Goal: Communication & Community: Answer question/provide support

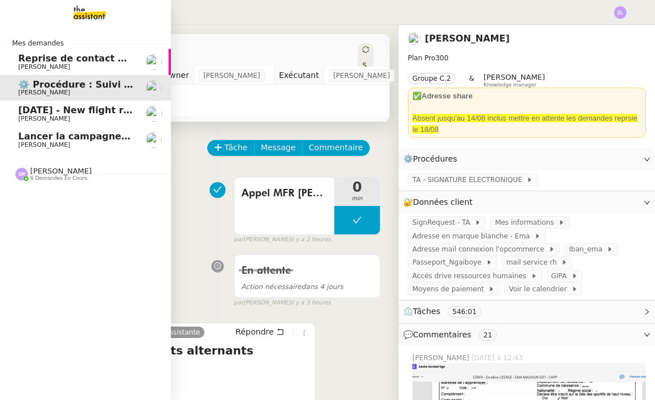
drag, startPoint x: 14, startPoint y: 112, endPoint x: 21, endPoint y: 114, distance: 7.7
click at [14, 112] on link "[DATE] - New flight request - [PERSON_NAME] [PERSON_NAME]" at bounding box center [85, 114] width 171 height 26
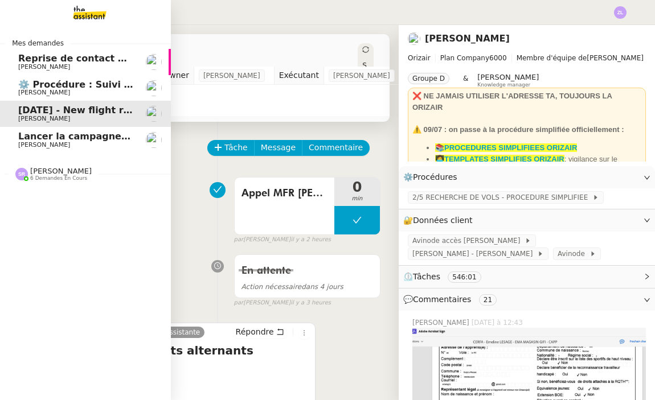
click at [21, 115] on span "[PERSON_NAME]" at bounding box center [44, 118] width 52 height 7
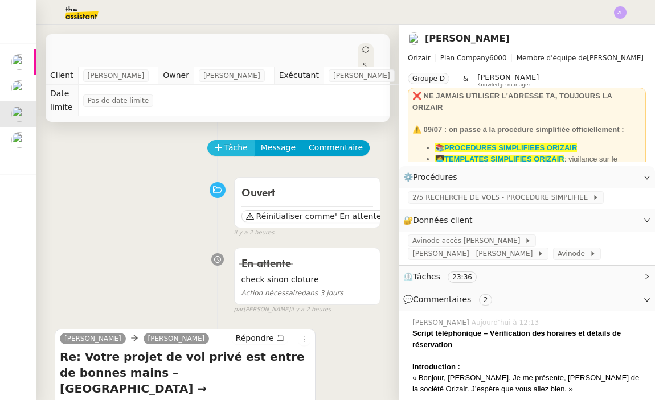
click at [231, 141] on span "Tâche" at bounding box center [235, 147] width 23 height 13
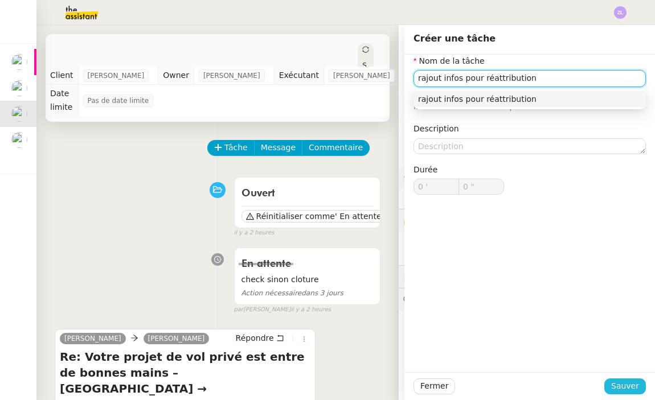
type input "rajout infos pour réattribution"
click at [620, 392] on span "Sauver" at bounding box center [625, 386] width 28 height 13
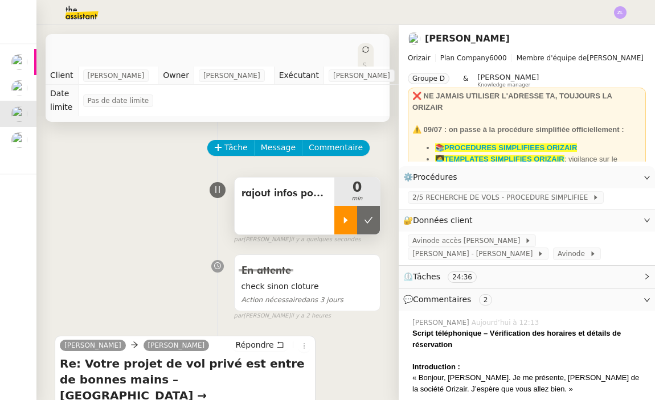
click at [343, 216] on div at bounding box center [345, 220] width 23 height 28
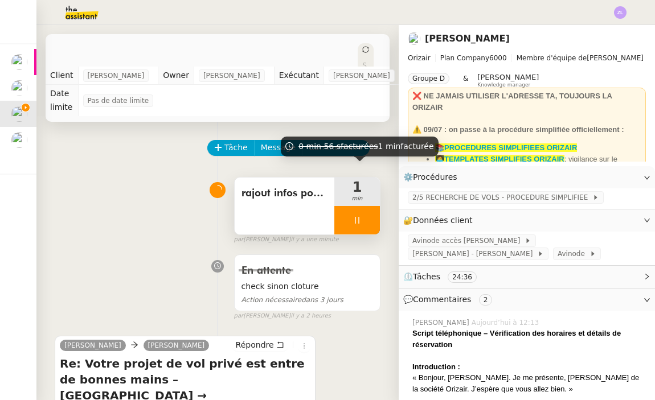
click at [348, 208] on div at bounding box center [357, 220] width 46 height 28
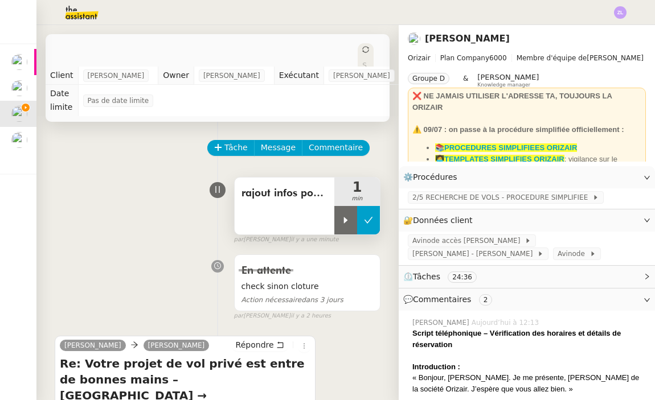
click at [370, 216] on icon at bounding box center [368, 220] width 9 height 9
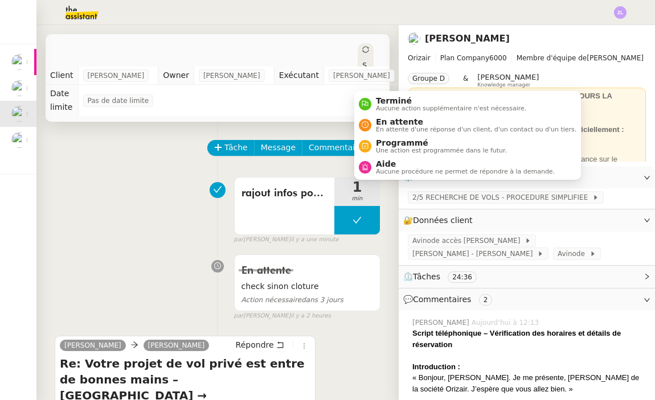
click at [362, 48] on icon at bounding box center [365, 49] width 7 height 7
click at [397, 170] on span "Aucune procédure ne permet de répondre à la demande." at bounding box center [465, 171] width 179 height 6
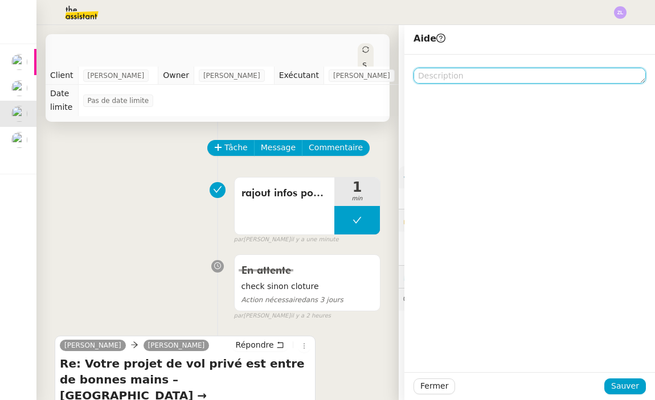
click at [470, 78] on textarea at bounding box center [529, 76] width 232 height 16
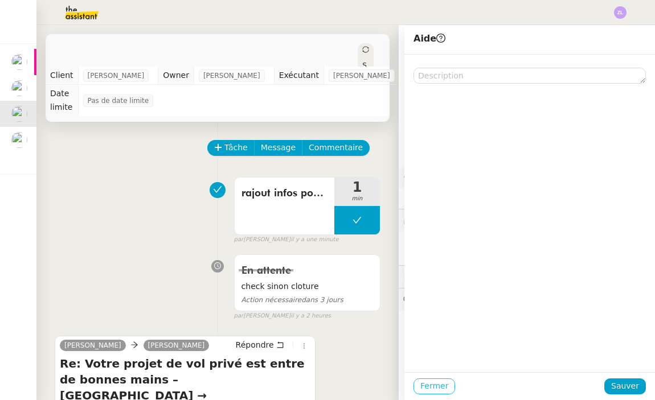
click at [434, 382] on span "Fermer" at bounding box center [434, 386] width 28 height 13
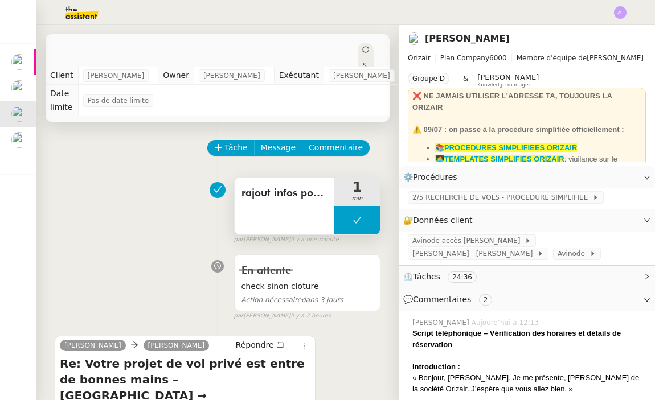
click at [345, 210] on button at bounding box center [357, 220] width 46 height 28
click at [345, 216] on icon at bounding box center [345, 220] width 9 height 9
click at [348, 206] on div at bounding box center [357, 220] width 46 height 28
click at [371, 217] on icon at bounding box center [368, 220] width 9 height 6
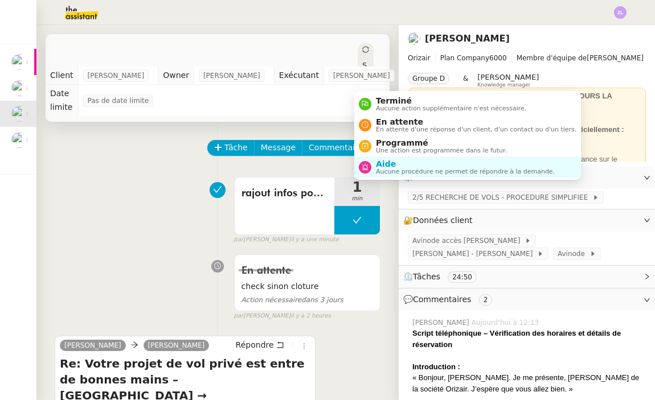
click at [364, 54] on div "Statut" at bounding box center [365, 77] width 16 height 68
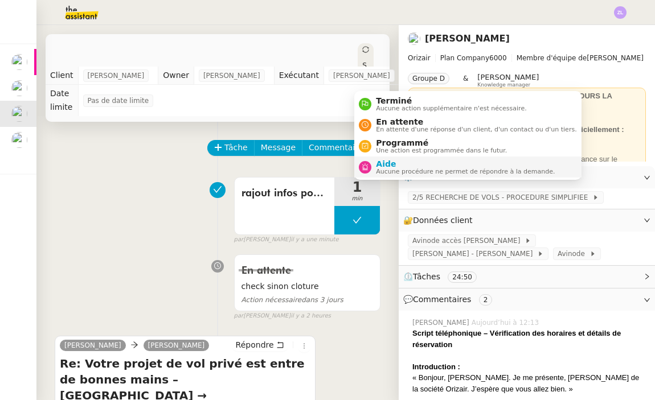
click at [384, 158] on li "Aide Aucune procédure ne permet de répondre à la demande." at bounding box center [467, 167] width 227 height 21
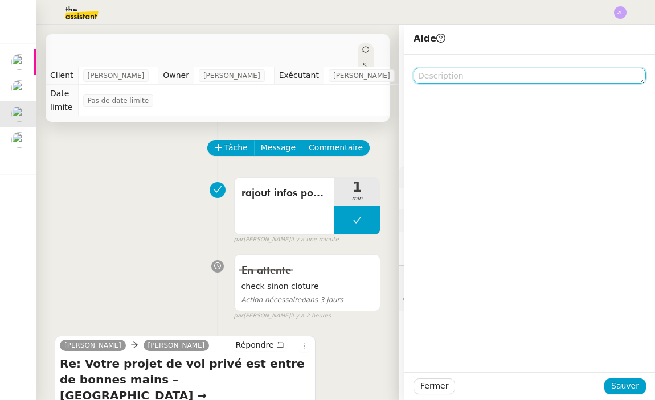
click at [449, 79] on textarea at bounding box center [529, 76] width 232 height 16
type textarea "@"
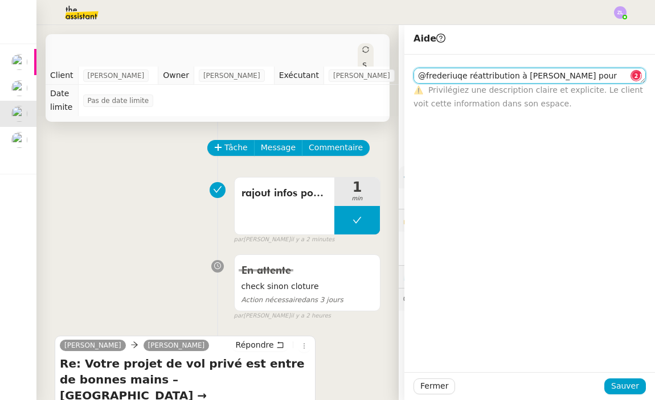
scroll to position [1, 0]
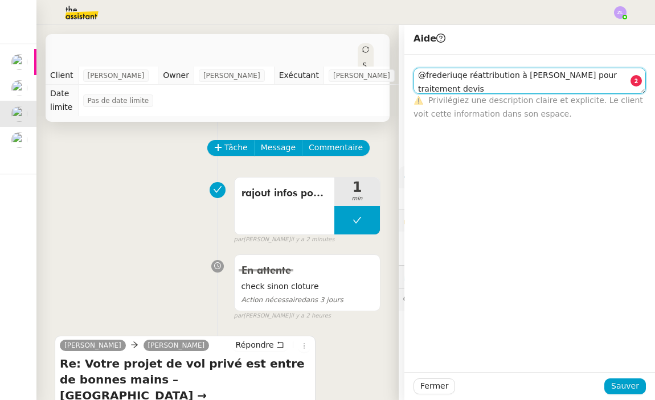
drag, startPoint x: 457, startPoint y: 87, endPoint x: 402, endPoint y: 87, distance: 55.2
click at [402, 87] on app-ticket "[DATE] - New flight request - [PERSON_NAME] Ouvert Statut Client [PERSON_NAME] …" at bounding box center [345, 212] width 618 height 375
type textarea "@frederiuqe réattribution à [PERSON_NAME] pour [PERSON_NAME]"
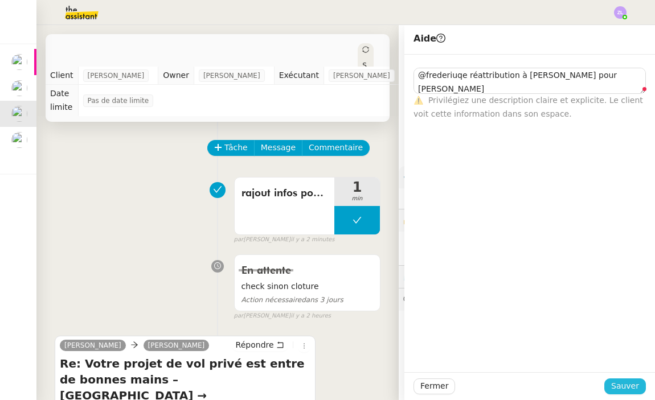
click at [624, 387] on span "Sauver" at bounding box center [625, 386] width 28 height 13
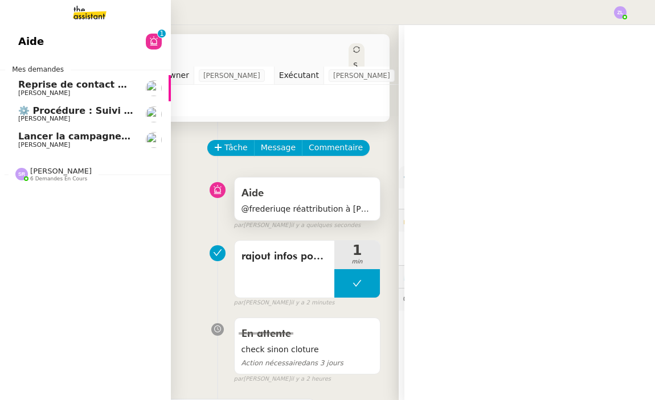
click at [273, 203] on span "@frederiuqe réattribution à [PERSON_NAME] pour [PERSON_NAME]" at bounding box center [306, 209] width 131 height 13
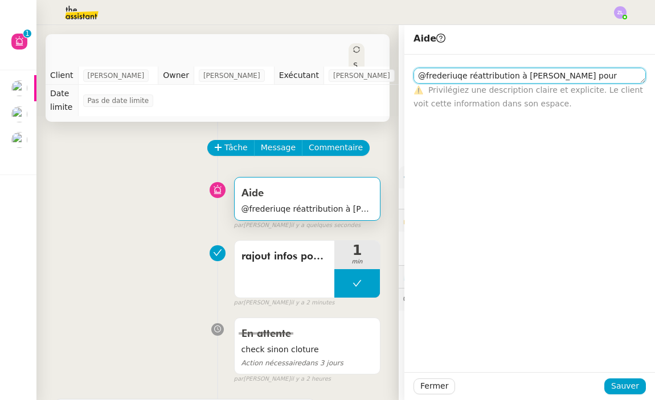
click at [463, 76] on textarea "@frederiuqe réattribution à [PERSON_NAME] pour [PERSON_NAME]" at bounding box center [529, 76] width 232 height 16
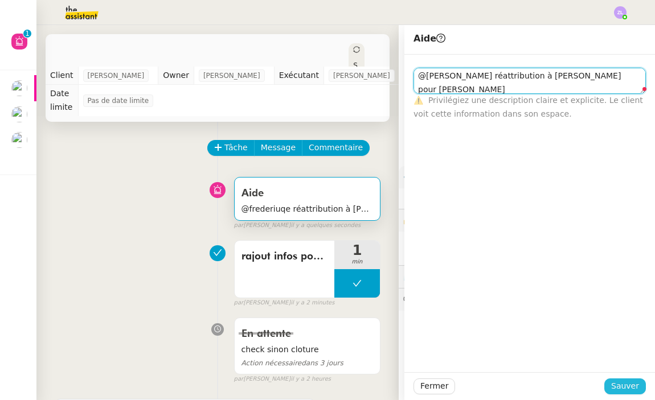
type textarea "@[PERSON_NAME] réattribution à [PERSON_NAME] pour [PERSON_NAME]"
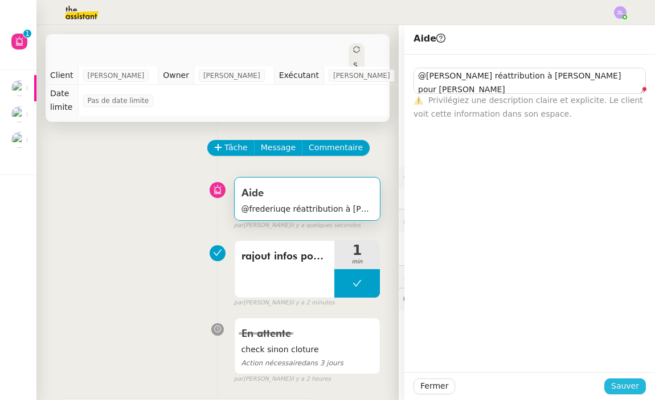
click at [631, 390] on span "Sauver" at bounding box center [625, 386] width 28 height 13
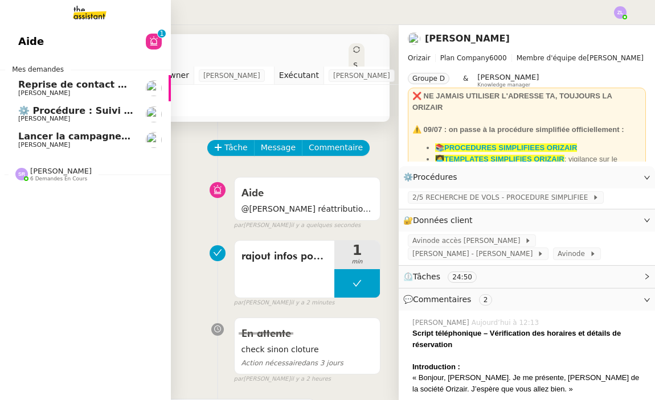
click at [70, 116] on span "[PERSON_NAME]" at bounding box center [75, 119] width 115 height 7
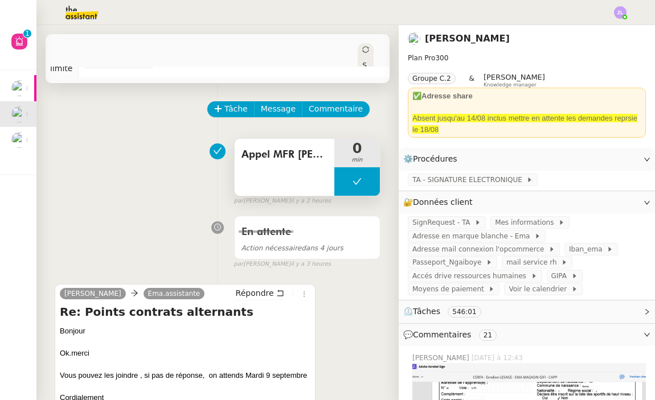
scroll to position [24, 0]
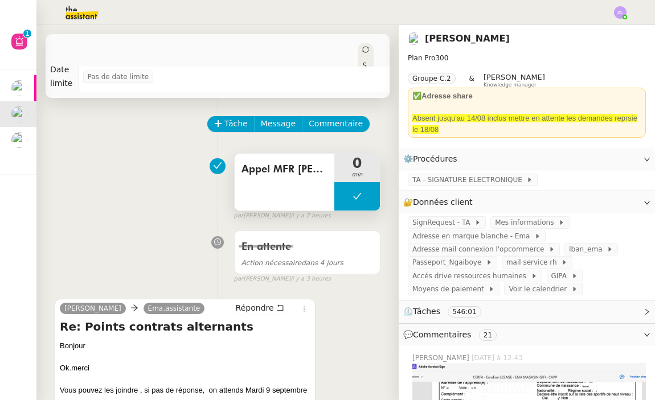
click at [344, 202] on button at bounding box center [357, 196] width 46 height 28
click at [344, 202] on div at bounding box center [345, 196] width 23 height 28
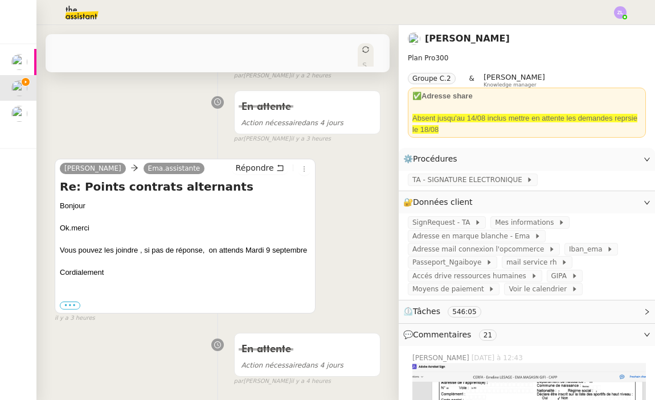
scroll to position [161, 0]
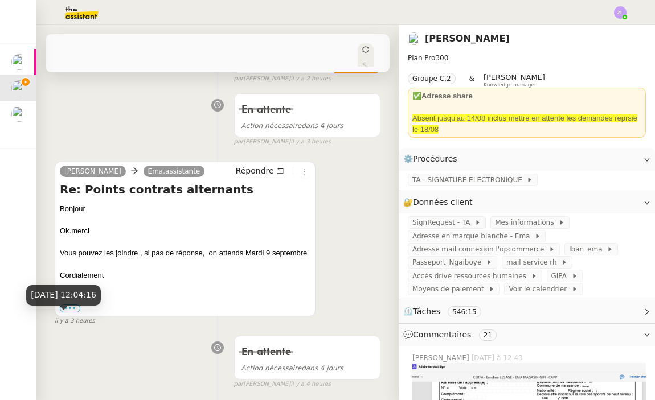
click at [69, 306] on div "[DATE] 12:04:16" at bounding box center [63, 299] width 75 height 28
click at [71, 303] on div "••• Le [DATE] 11:12 AM, Ema.assistante < [EMAIL_ADDRESS][DOMAIN_NAME] > a écrit…" at bounding box center [185, 308] width 250 height 11
click at [72, 304] on label "•••" at bounding box center [70, 308] width 20 height 8
click at [0, 0] on input "•••" at bounding box center [0, 0] width 0 height 0
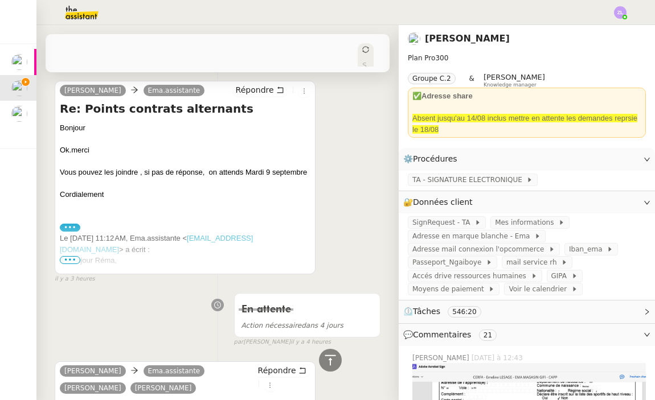
scroll to position [241, 0]
click at [71, 261] on span "•••" at bounding box center [70, 261] width 20 height 8
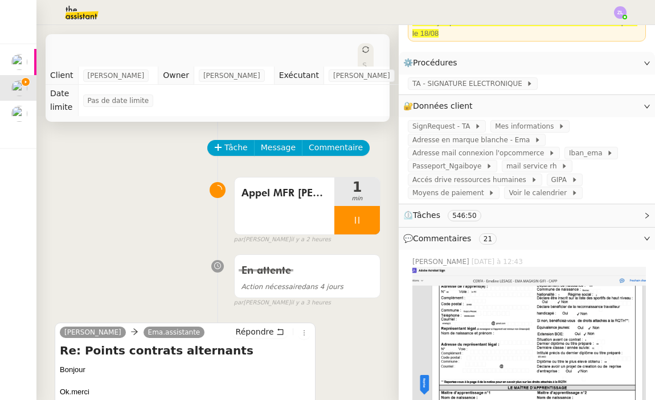
scroll to position [0, 0]
click at [300, 213] on div "Appel MFR Janzé" at bounding box center [284, 206] width 100 height 57
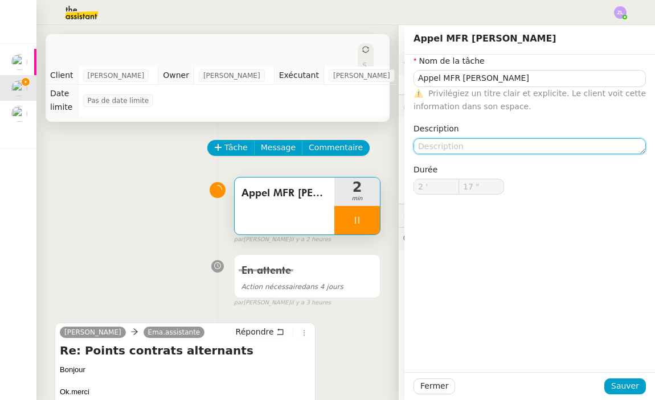
click at [440, 143] on textarea at bounding box center [529, 146] width 232 height 16
type input "18 ""
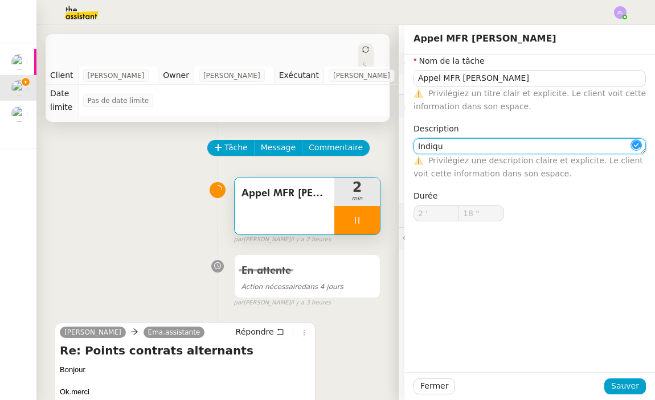
type textarea "Indiqué"
type input "19 ""
type textarea "Indiqué que"
type input "20 ""
type textarea "Indiqué que"
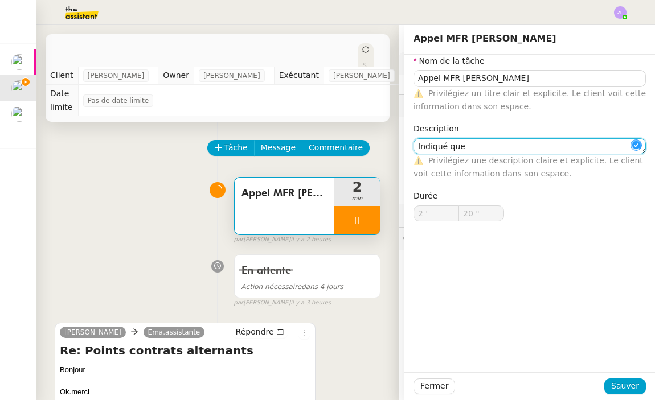
type input "21 ""
type textarea "Indiqué que va"
type input "22 ""
type textarea "Indiqué que va faire d"
type input "23 ""
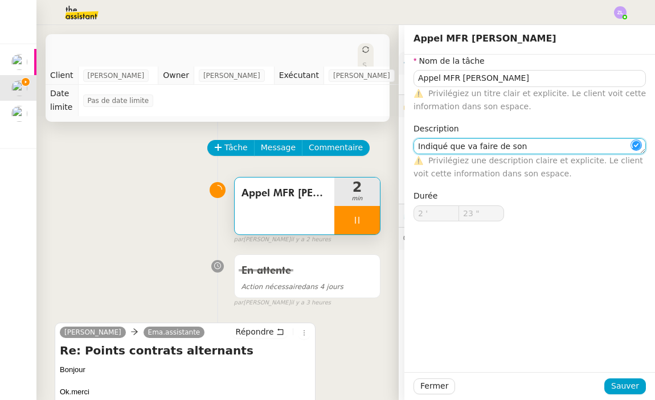
type textarea "Indiqué que va faire de son m"
type input "24 ""
type textarea "Indiqué que va faire de son mi"
type input "26 ""
type textarea "Indiqué que va faire de son mieux pour envoyer"
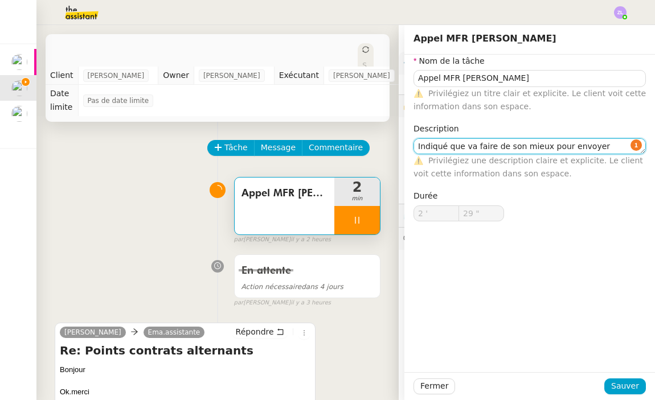
type input "30 ""
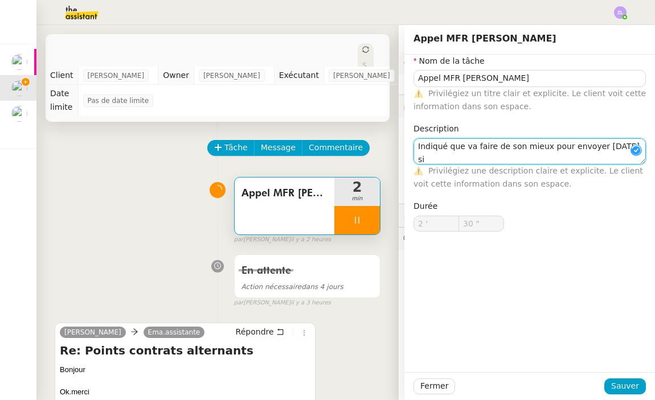
type textarea "Indiqué que va faire de son mieux pour envoyer aujourd'hui sin"
type input "31 ""
type textarea "Indiqué que va faire de son mieux pour envoyer aujourd'hui sino"
type input "32 ""
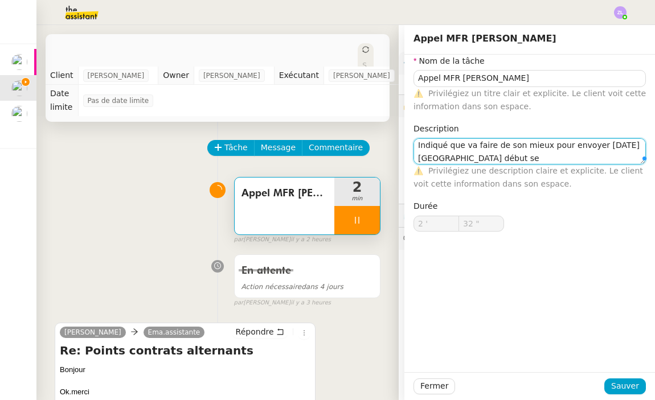
type textarea "Indiqué que va faire de son mieux pour envoyer aujourd'hui sinon début sem"
type input "33 ""
type textarea "Indiqué que va faire de son mieux pour envoyer aujourd'hui sinon début semaine …"
type input "35 ""
type textarea "Indiqué que va faire de son mieux pour envoyer aujourd'hui sinon début semaine …"
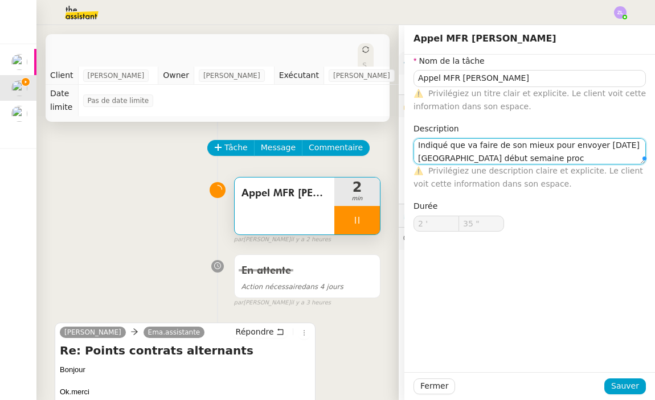
type input "36 ""
type textarea "Indiqué que va faire de son mieux pour envoyer aujourd'hui sinon début semaine …"
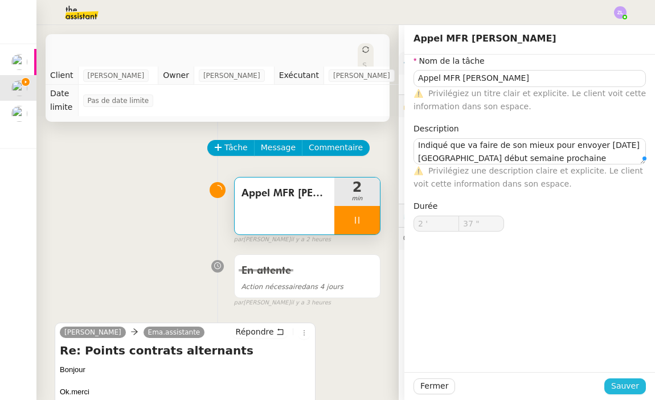
click at [627, 382] on span "Sauver" at bounding box center [625, 386] width 28 height 13
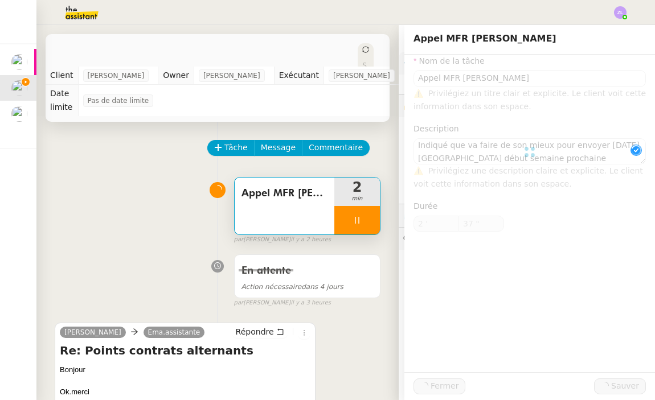
type input "38 ""
type input "Appel MFR Janzé"
type textarea "Indiqué que va faire de son mieux pour envoyer aujourd'hui sinon début semaine …"
type input "2 '"
type input "40 ""
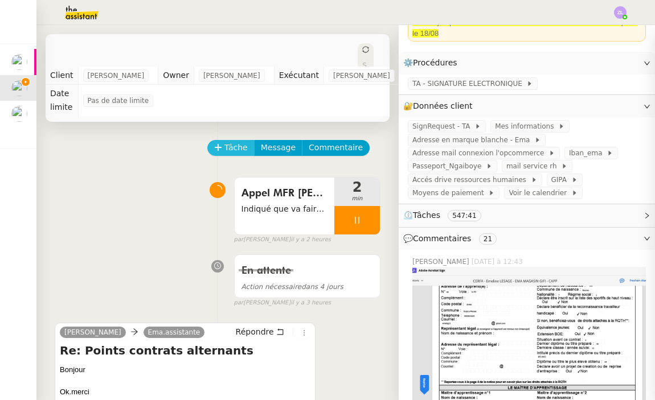
click at [228, 151] on span "Tâche" at bounding box center [235, 147] width 23 height 13
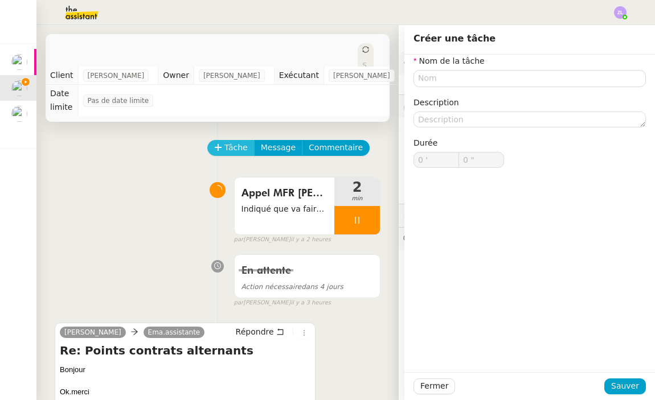
click at [237, 145] on span "Tâche" at bounding box center [235, 147] width 23 height 13
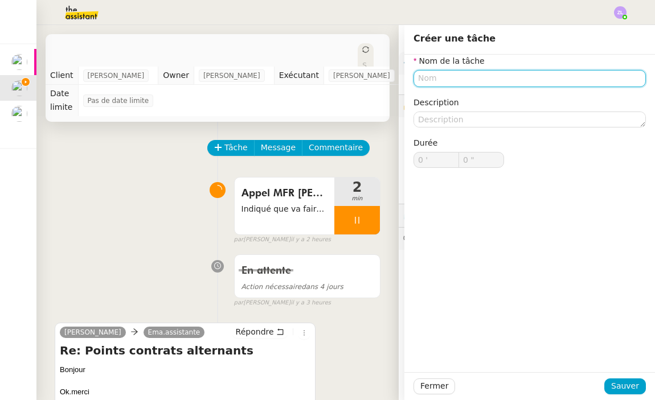
click at [458, 75] on input "text" at bounding box center [529, 78] width 232 height 17
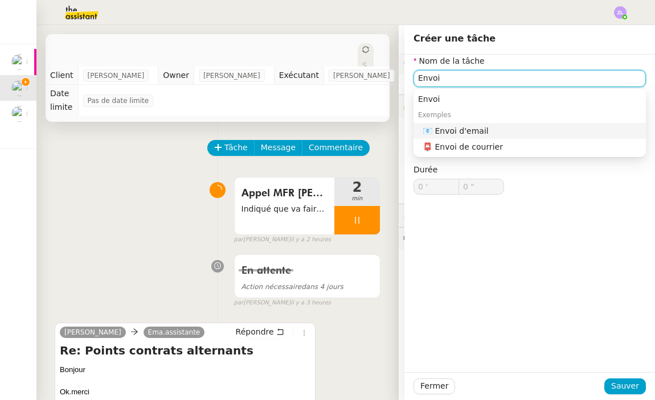
click at [503, 131] on div "📧 Envoi d'email" at bounding box center [531, 131] width 219 height 10
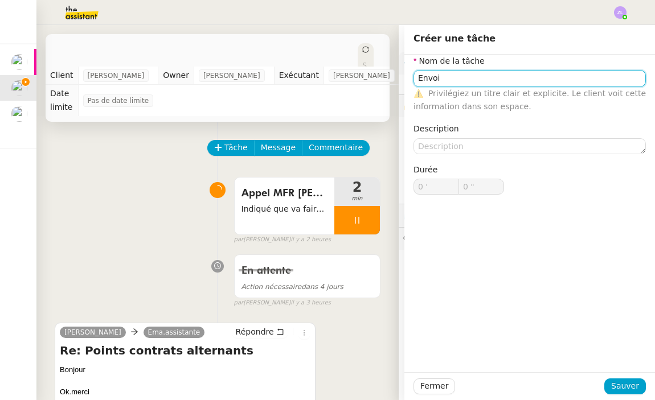
type input "Envoi d'email"
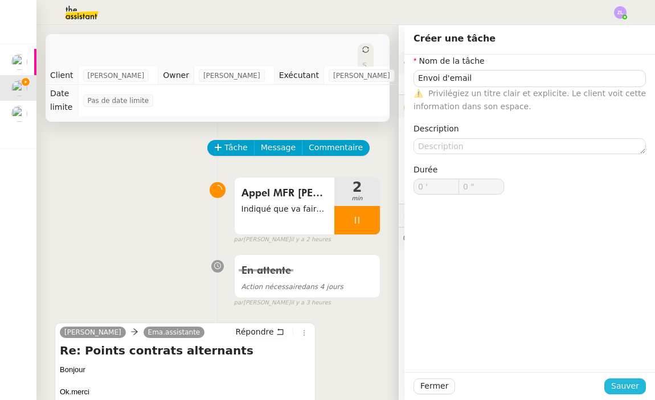
click at [625, 388] on span "Sauver" at bounding box center [625, 386] width 28 height 13
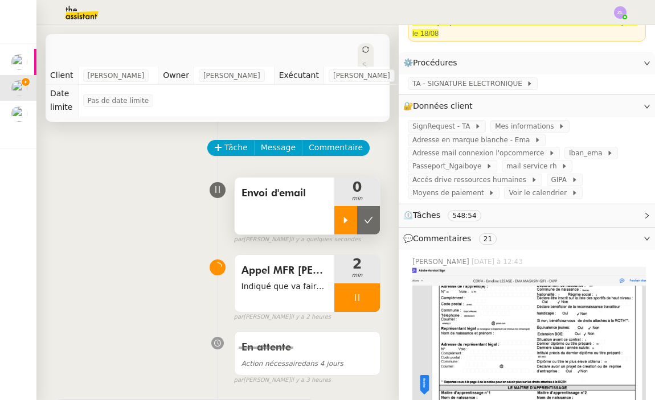
click at [345, 220] on icon at bounding box center [346, 220] width 4 height 6
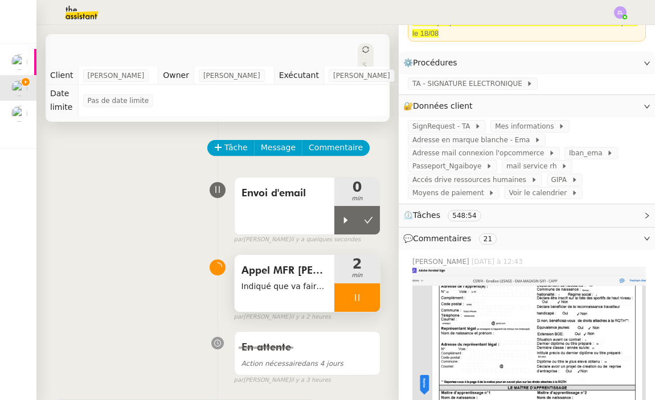
click at [348, 301] on div at bounding box center [357, 297] width 46 height 28
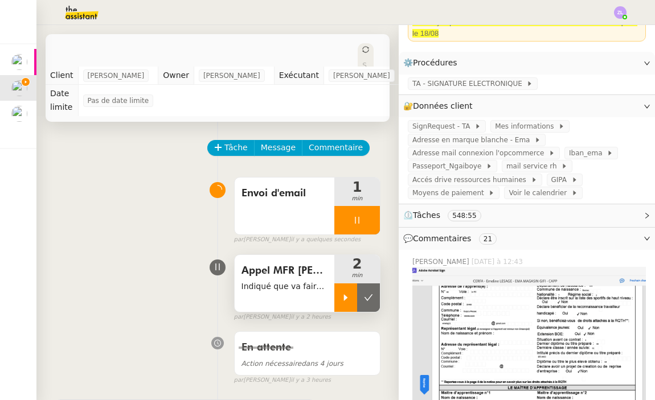
click at [357, 299] on div at bounding box center [345, 297] width 23 height 28
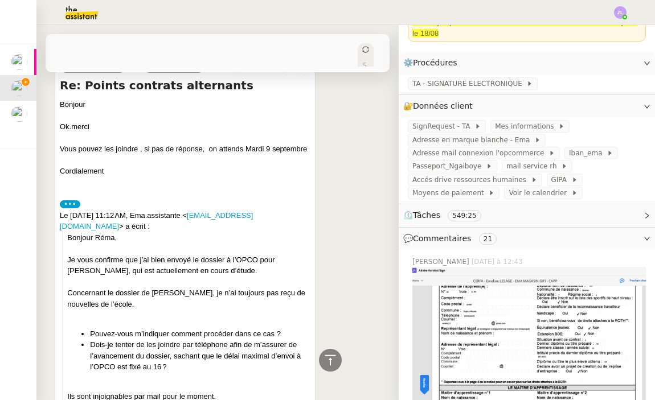
scroll to position [221, 0]
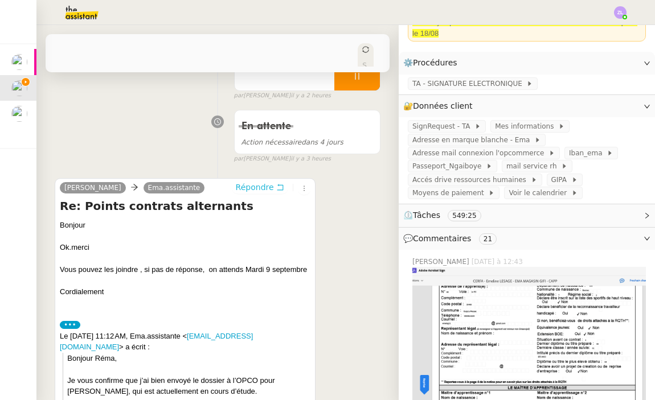
click at [264, 184] on span "Répondre" at bounding box center [255, 187] width 38 height 11
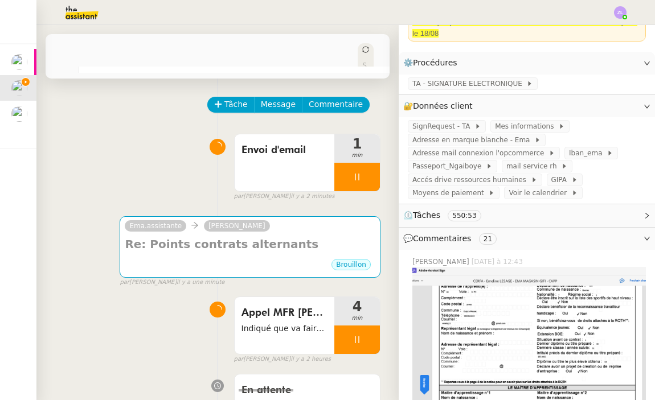
scroll to position [28, 0]
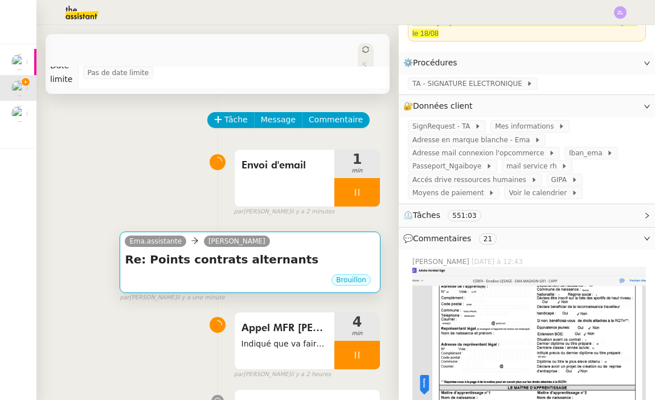
click at [248, 282] on div "Brouillon" at bounding box center [250, 281] width 250 height 17
click at [281, 272] on div "Re: Points contrats alternants •••" at bounding box center [250, 263] width 250 height 22
click at [298, 269] on div "Re: Points contrats alternants •••" at bounding box center [250, 263] width 250 height 22
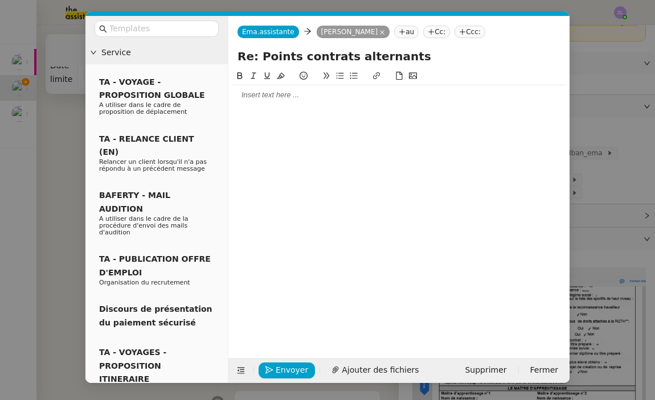
click at [266, 93] on div at bounding box center [399, 95] width 332 height 10
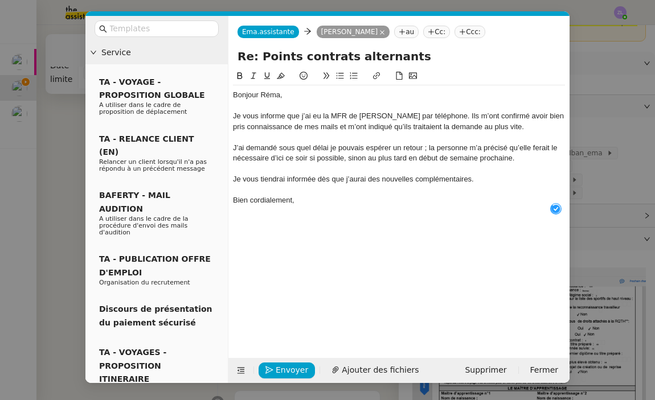
scroll to position [12, 0]
click at [283, 155] on div "J’ai demandé sous quel délai je pouvais espérer un retour ; la personne m’a pré…" at bounding box center [399, 153] width 332 height 21
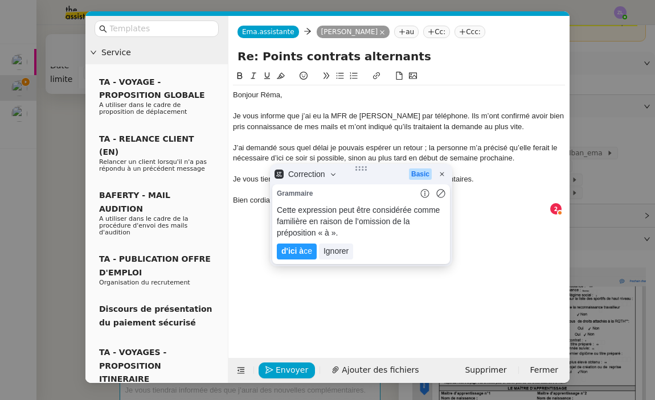
click at [298, 242] on lt-div "Cette expression peut être considérée comme familière en raison de l’omission d…" at bounding box center [361, 233] width 178 height 57
click at [301, 253] on lt-strong "d'ici à" at bounding box center [292, 250] width 22 height 9
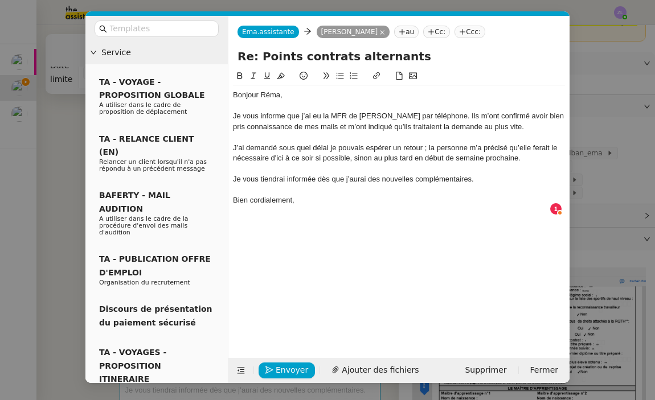
click at [328, 195] on div "Bien cordialement," at bounding box center [399, 200] width 332 height 10
click at [337, 197] on div "Bien cordialement," at bounding box center [399, 200] width 332 height 10
click at [299, 369] on button "Enregistrement" at bounding box center [300, 371] width 85 height 16
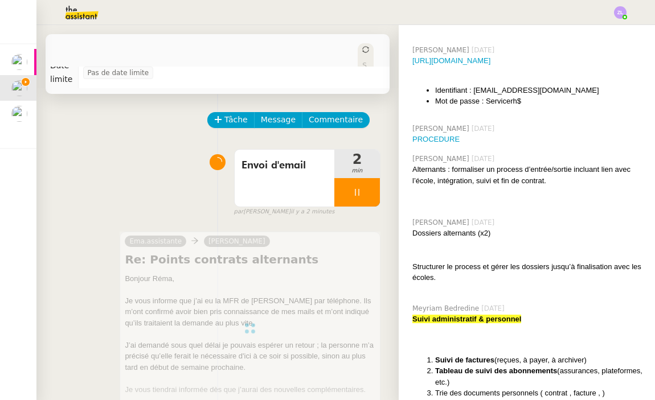
scroll to position [2120, 1]
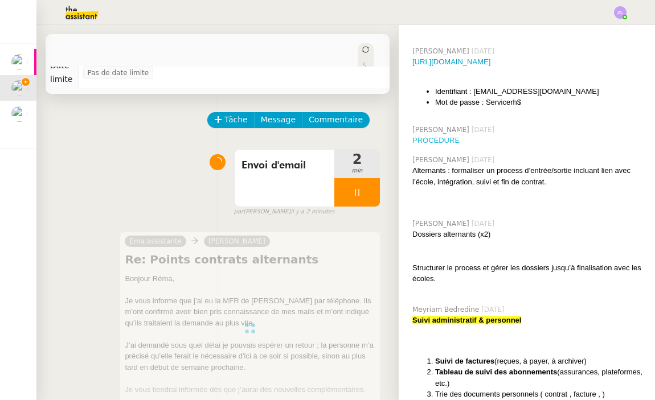
click at [444, 136] on link "PROCEDURE" at bounding box center [435, 140] width 47 height 9
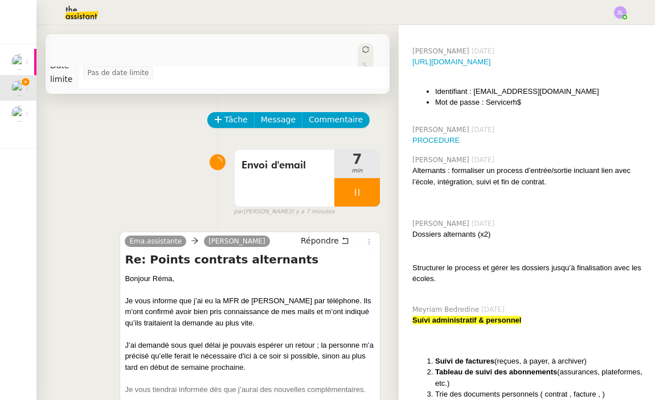
scroll to position [1979, 1]
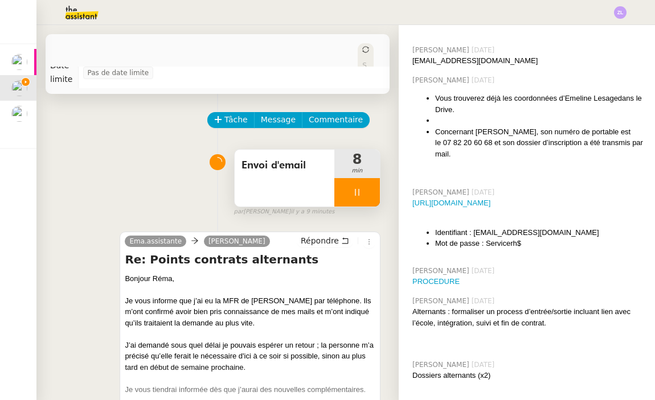
click at [341, 195] on div at bounding box center [357, 192] width 46 height 28
click at [361, 192] on button at bounding box center [368, 192] width 23 height 28
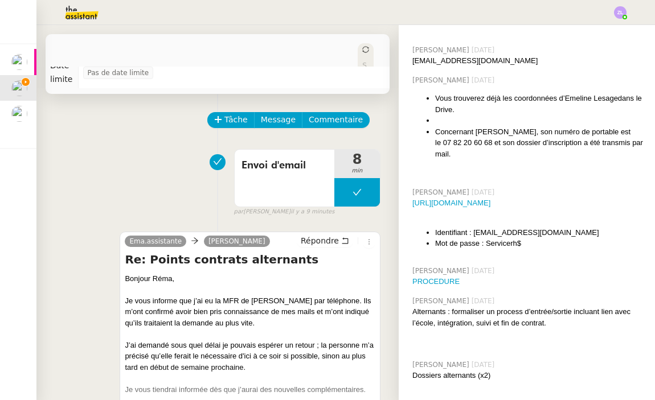
drag, startPoint x: 287, startPoint y: 174, endPoint x: 528, endPoint y: 78, distance: 259.6
click at [287, 174] on span "Envoi d'email" at bounding box center [284, 165] width 86 height 17
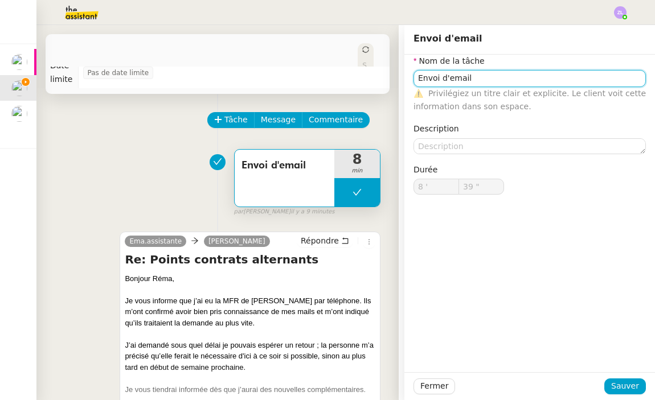
click at [495, 77] on input "Envoi d'email" at bounding box center [529, 78] width 232 height 17
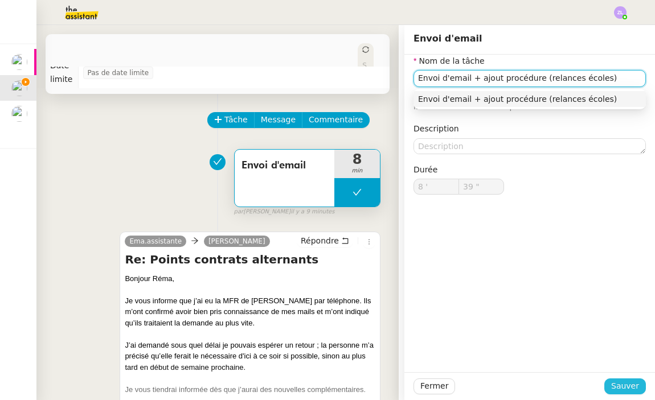
type input "Envoi d'email + ajout procédure (relances écoles)"
click at [629, 393] on button "Sauver" at bounding box center [625, 386] width 42 height 16
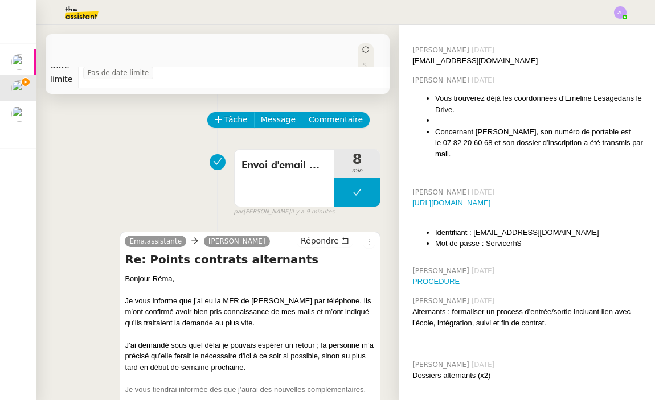
scroll to position [345, 0]
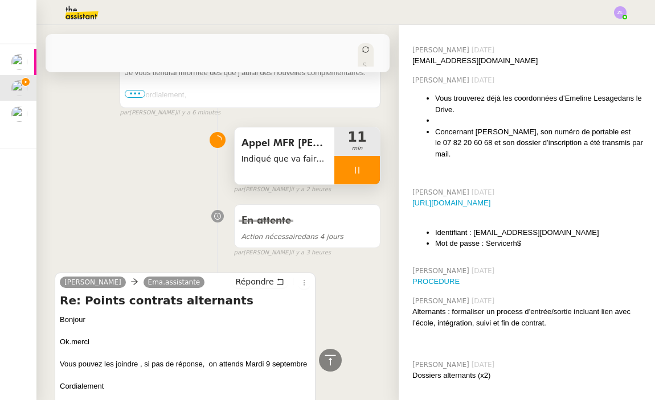
click at [348, 175] on div at bounding box center [357, 170] width 46 height 28
drag, startPoint x: 373, startPoint y: 174, endPoint x: 265, endPoint y: 133, distance: 116.2
click at [373, 174] on button at bounding box center [368, 170] width 23 height 28
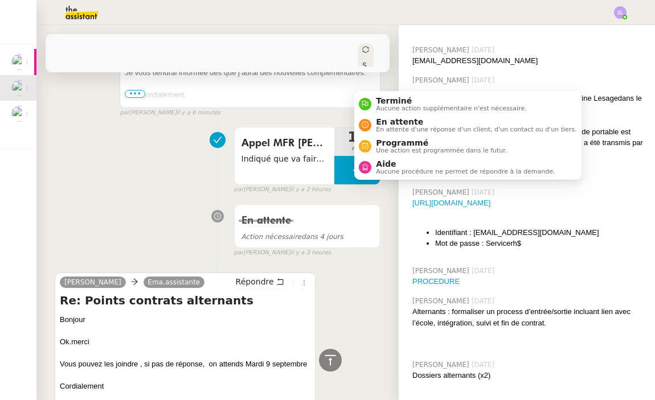
click at [360, 55] on div "Statut" at bounding box center [365, 77] width 16 height 68
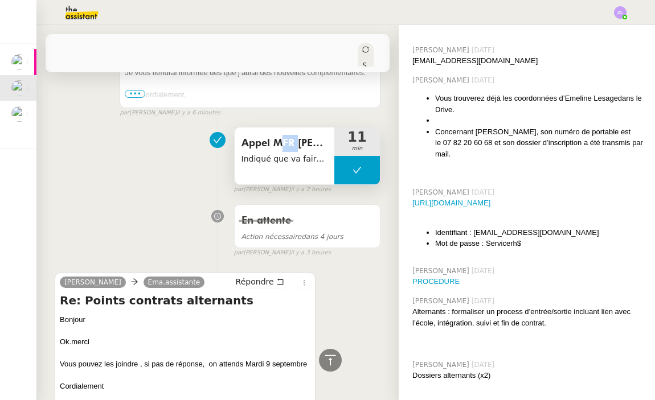
drag, startPoint x: 274, startPoint y: 143, endPoint x: 234, endPoint y: 142, distance: 39.8
click at [234, 142] on div "Appel MFR Janzé Indiqué que va faire de son mieux pour envoyer aujourd'hui sino…" at bounding box center [284, 155] width 100 height 57
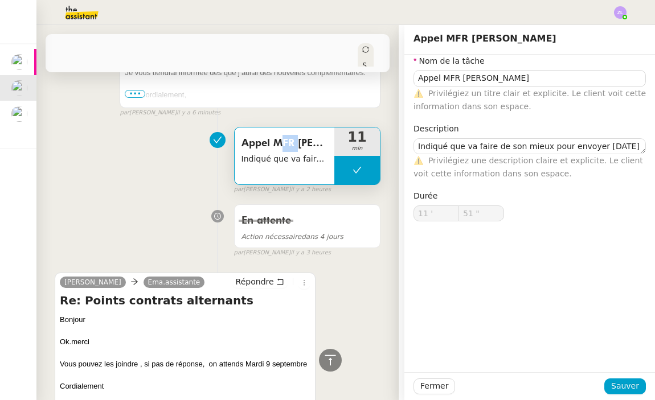
drag, startPoint x: 238, startPoint y: 141, endPoint x: 327, endPoint y: 138, distance: 88.2
click at [327, 138] on div "Appel MFR Janzé Indiqué que va faire de son mieux pour envoyer aujourd'hui sino…" at bounding box center [284, 155] width 100 height 57
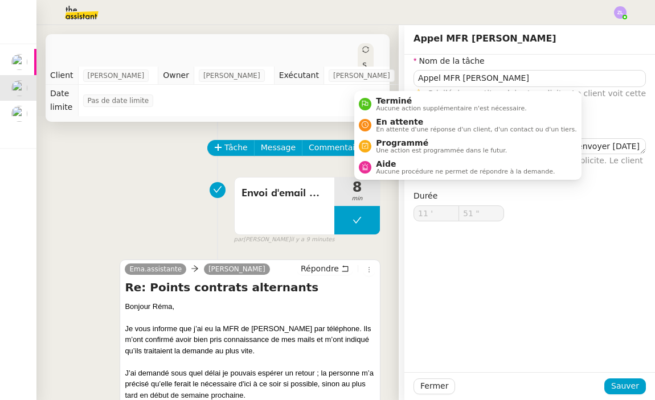
click at [368, 51] on div "Statut" at bounding box center [365, 77] width 16 height 68
click at [408, 163] on span "Aide" at bounding box center [465, 163] width 179 height 9
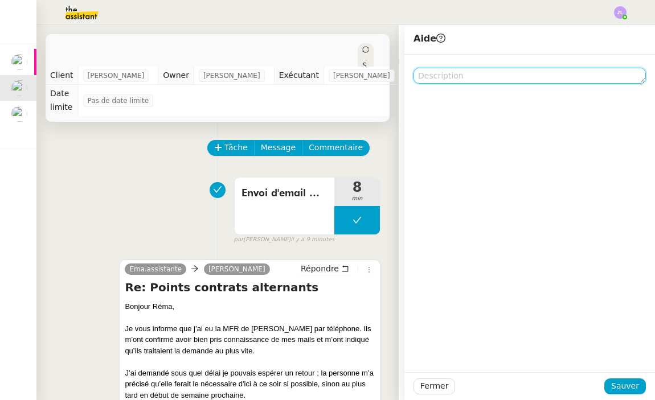
click at [446, 74] on textarea at bounding box center [529, 76] width 232 height 16
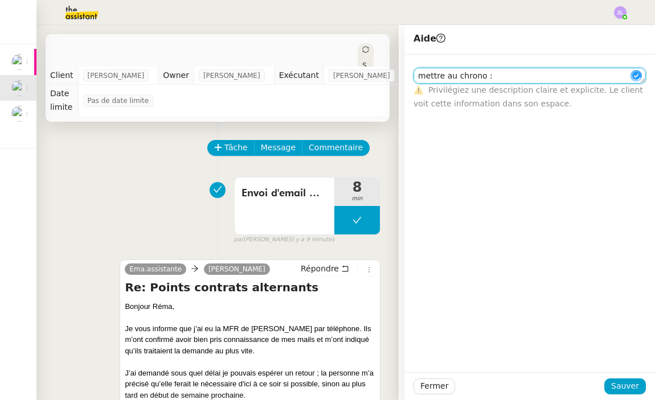
paste textarea "Appel MFR Janzé"
type textarea "mettre au chrono : Appel MFR Janzé : 2min / désolé ça a be"
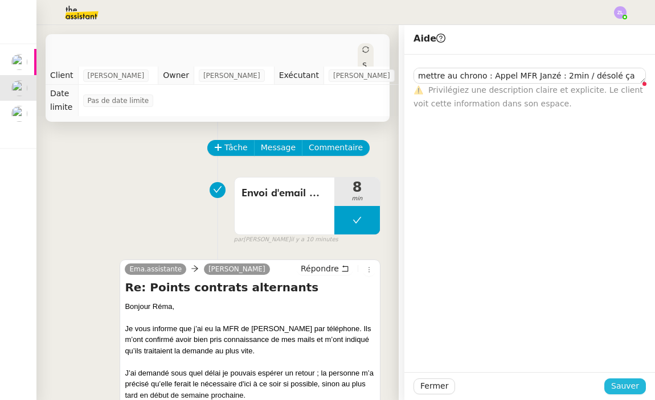
click at [620, 386] on span "Sauver" at bounding box center [625, 386] width 28 height 13
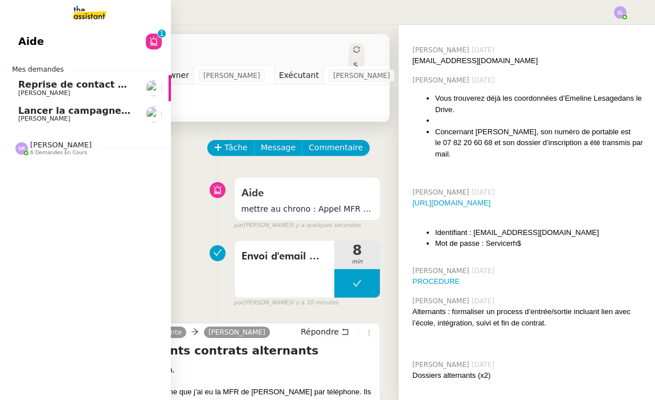
drag, startPoint x: 63, startPoint y: 69, endPoint x: 94, endPoint y: 60, distance: 32.6
click at [64, 89] on span "Thomas SOULIER" at bounding box center [44, 92] width 52 height 7
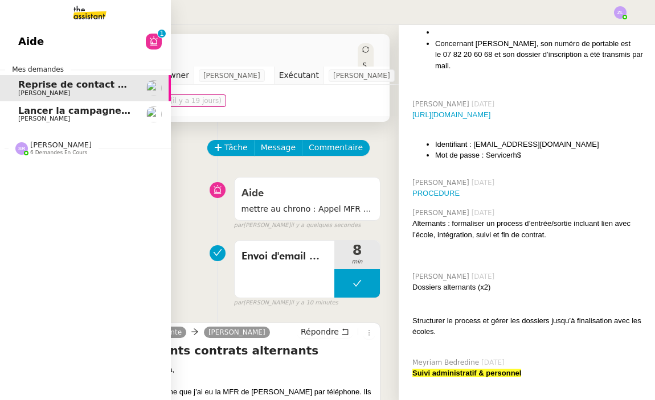
click at [94, 79] on span "Reprise de contact des dossiers non suivis" at bounding box center [127, 84] width 219 height 11
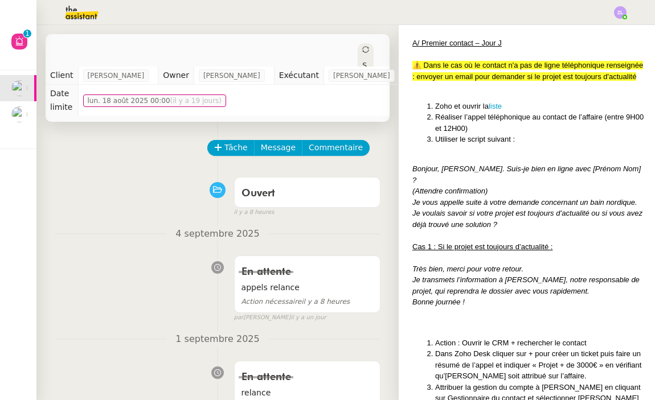
scroll to position [1979, 0]
click at [241, 143] on span "Tâche" at bounding box center [235, 147] width 23 height 13
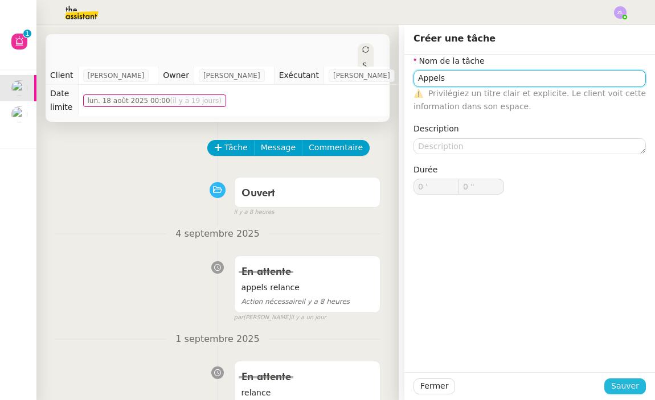
type input "Appels"
click at [613, 381] on span "Sauver" at bounding box center [625, 386] width 28 height 13
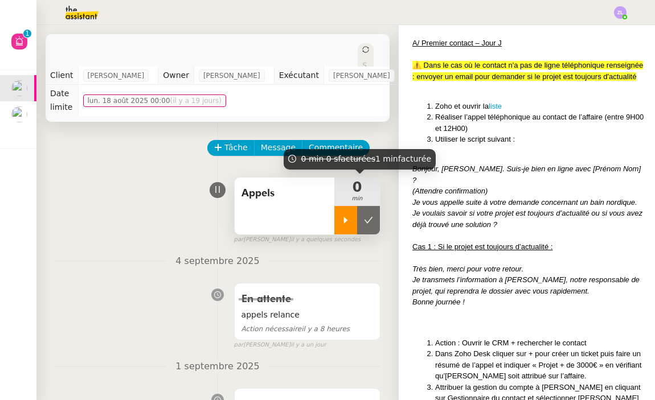
click at [347, 220] on icon at bounding box center [345, 220] width 9 height 9
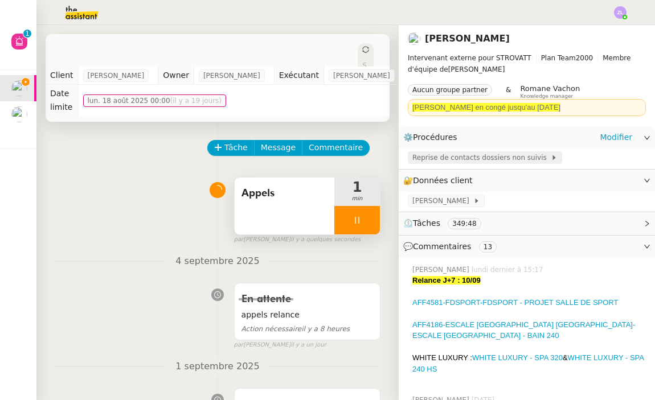
click at [484, 160] on span "Reprise de contacts dossiers non suivis" at bounding box center [481, 157] width 138 height 11
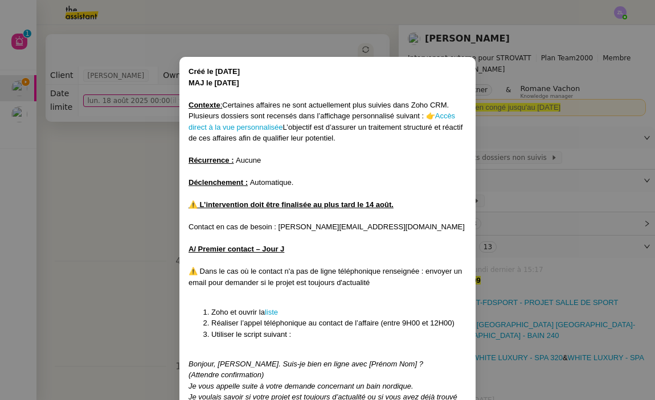
click at [529, 230] on nz-modal-container "Créé le 25/07/2025 MAJ le 03/09/2025 Contexte : Certaines affaires ne sont actu…" at bounding box center [327, 200] width 655 height 400
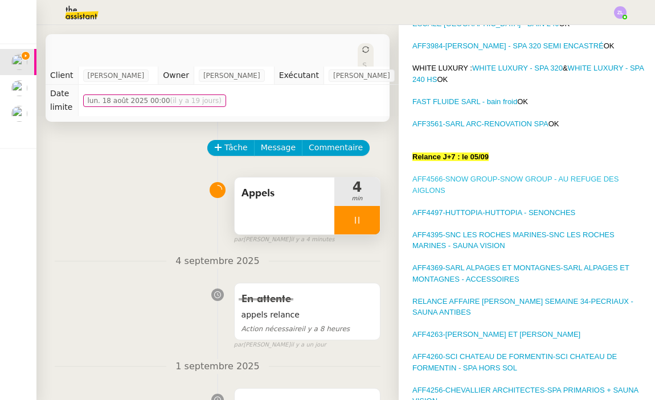
scroll to position [391, 0]
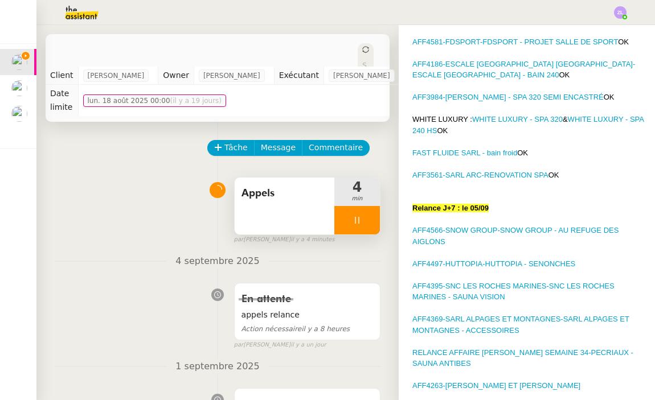
click at [346, 209] on div at bounding box center [357, 220] width 46 height 28
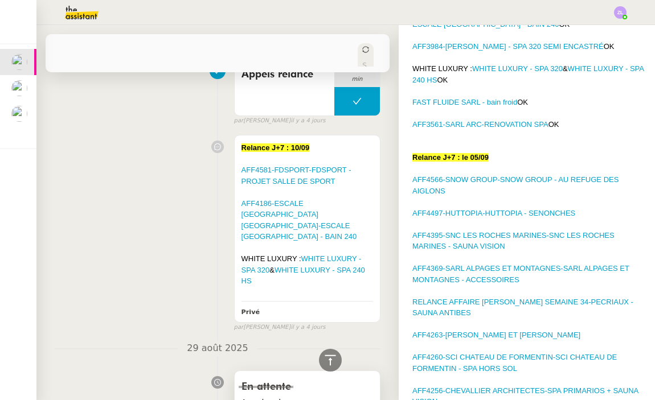
scroll to position [349, 0]
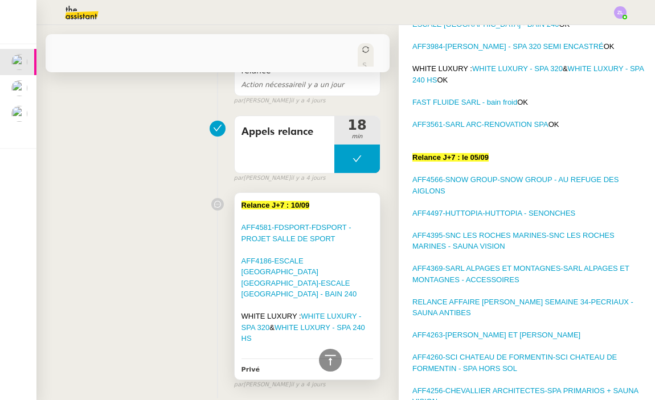
click at [371, 248] on div at bounding box center [306, 249] width 131 height 11
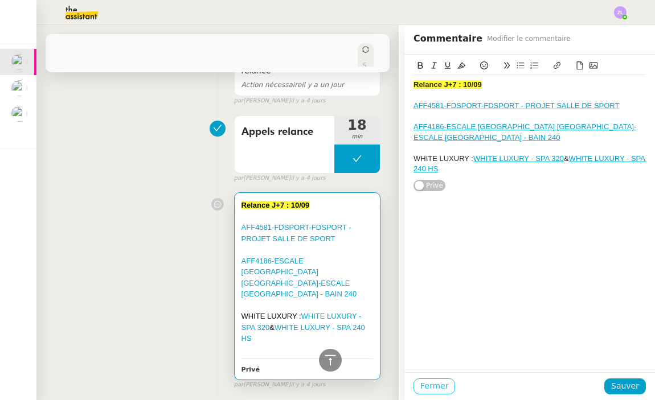
click at [437, 385] on span "Fermer" at bounding box center [434, 386] width 28 height 13
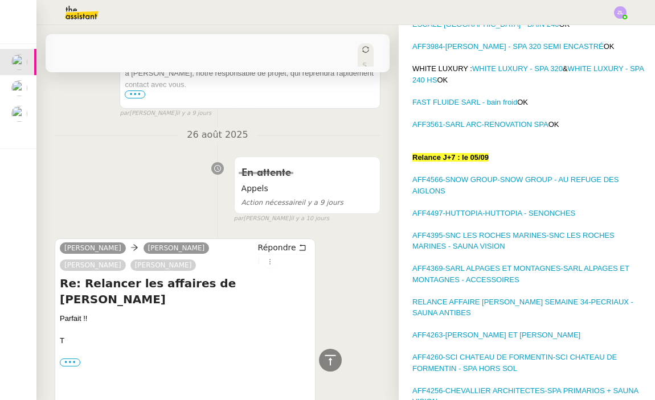
scroll to position [2139, 0]
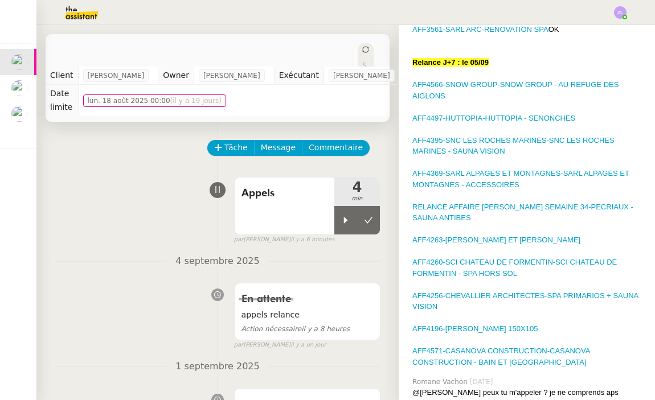
scroll to position [538, 0]
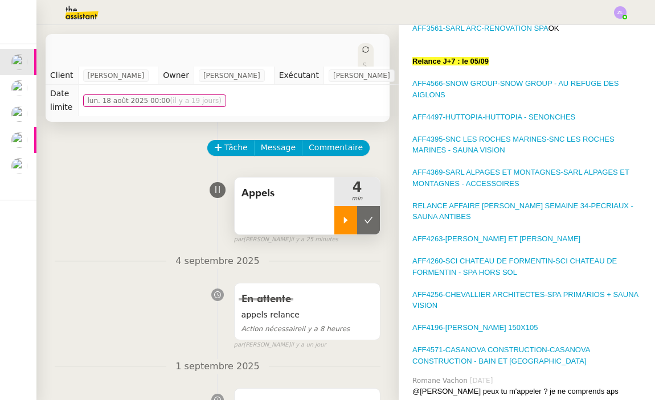
click at [342, 220] on icon at bounding box center [345, 220] width 9 height 9
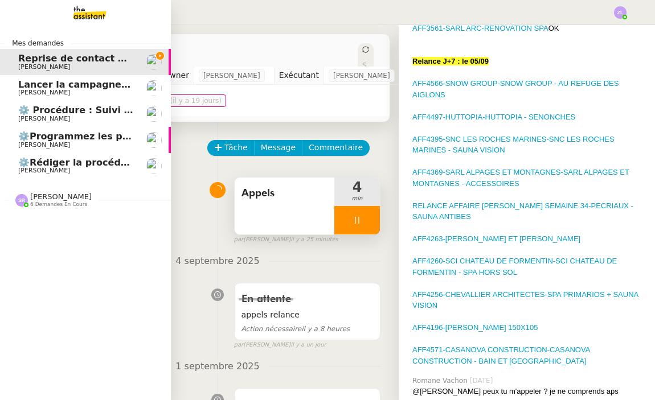
click at [44, 193] on span "[PERSON_NAME]" at bounding box center [60, 196] width 61 height 9
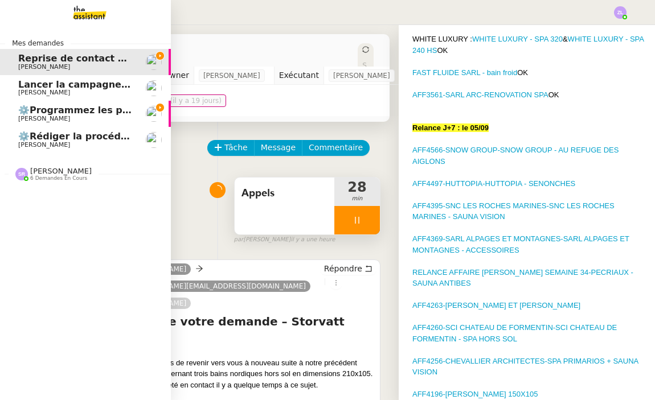
click at [22, 108] on span "⚙️Programmez les posts Linkedin" at bounding box center [104, 110] width 172 height 11
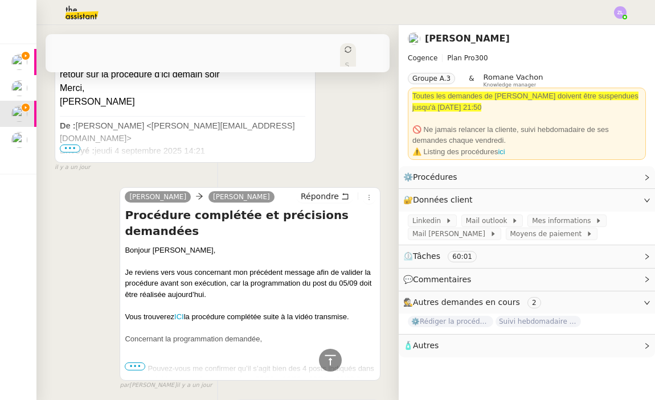
scroll to position [1015, 0]
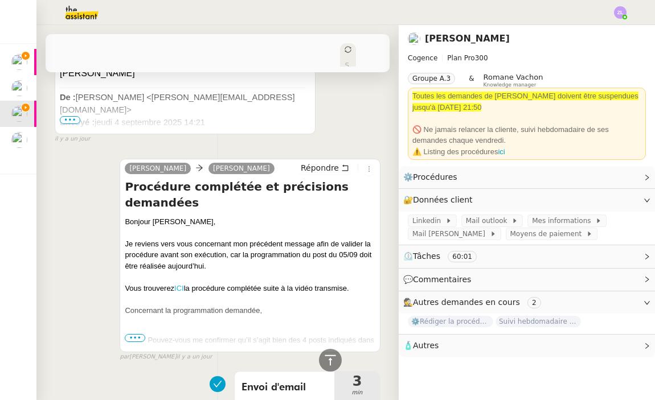
click at [180, 284] on link "ICI" at bounding box center [179, 288] width 10 height 9
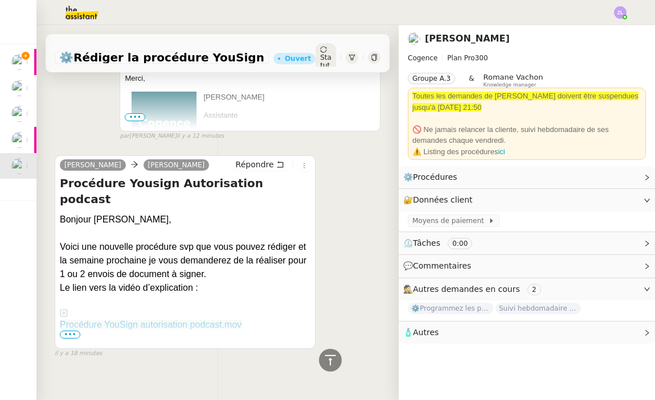
scroll to position [329, 0]
click at [71, 331] on span "•••" at bounding box center [70, 335] width 20 height 8
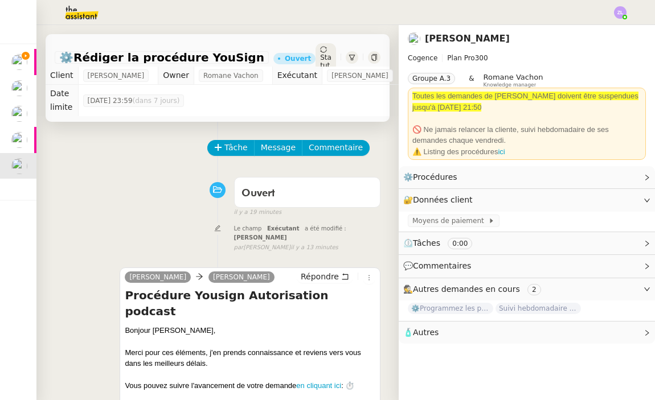
scroll to position [0, 0]
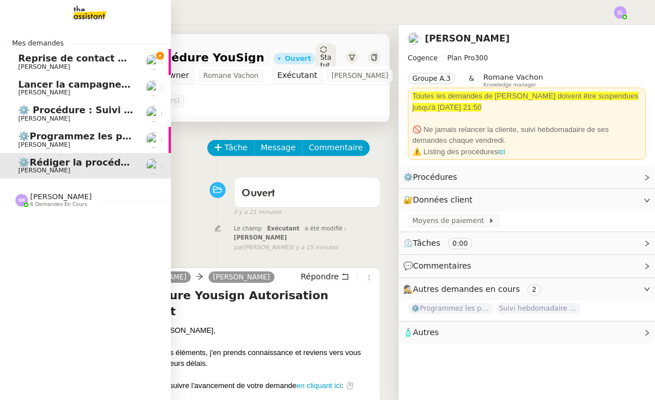
click at [49, 68] on span "[PERSON_NAME]" at bounding box center [44, 66] width 52 height 7
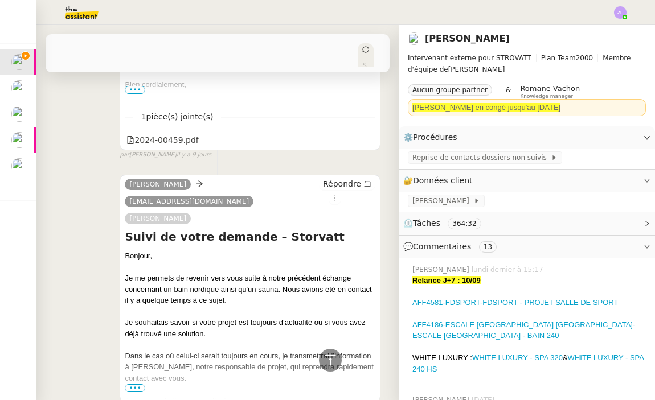
scroll to position [1665, 0]
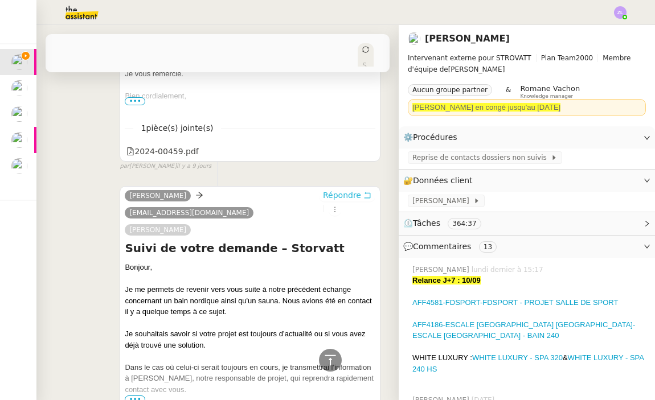
click at [328, 190] on span "Répondre" at bounding box center [342, 195] width 38 height 11
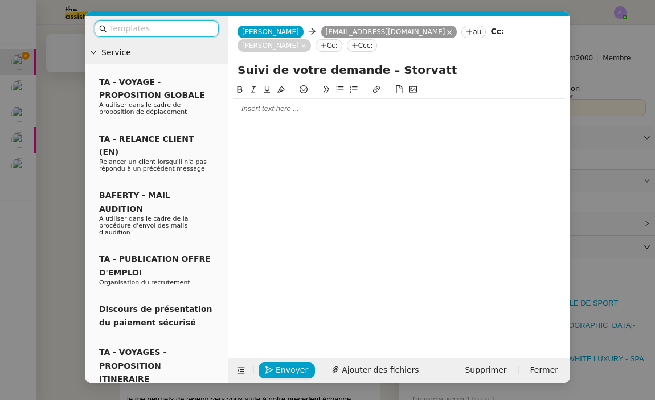
click at [69, 196] on nz-modal-container "Service TA - VOYAGE - PROPOSITION GLOBALE A utiliser dans le cadre de propositi…" at bounding box center [327, 200] width 655 height 400
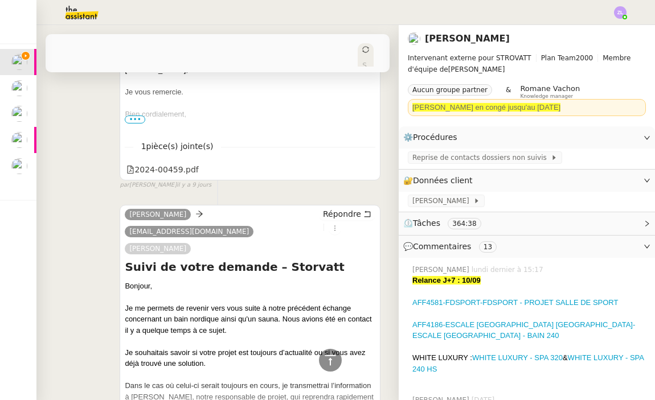
scroll to position [1752, 0]
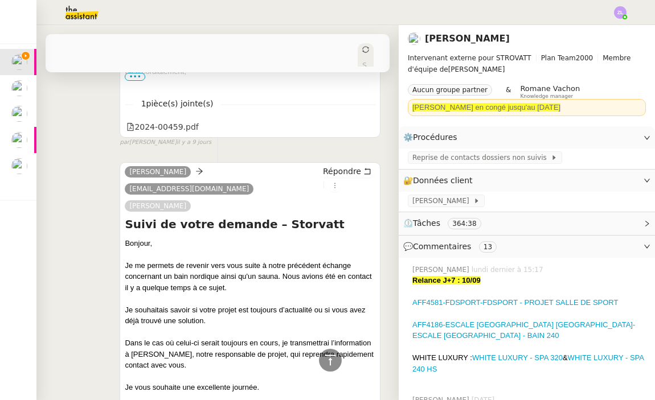
scroll to position [1791, 0]
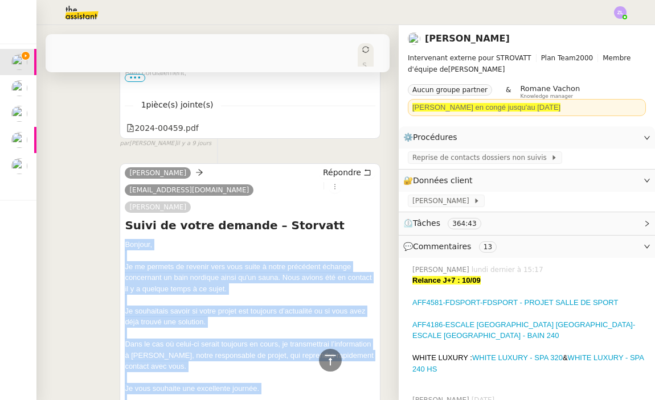
drag, startPoint x: 157, startPoint y: 352, endPoint x: 123, endPoint y: 156, distance: 199.3
click at [123, 163] on div "Géraldine timerodeco@yahoo.fr Armand MANNERIE Répondre Suivi de votre demande –…" at bounding box center [250, 318] width 261 height 311
copy div "Bonjour, Je me permets de revenir vers vous suite à notre précédent échange con…"
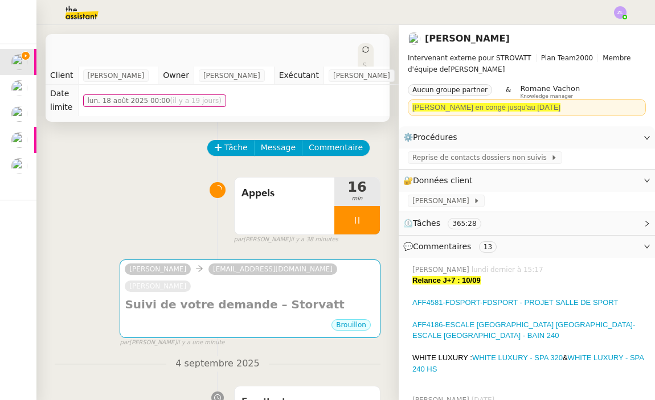
scroll to position [0, 0]
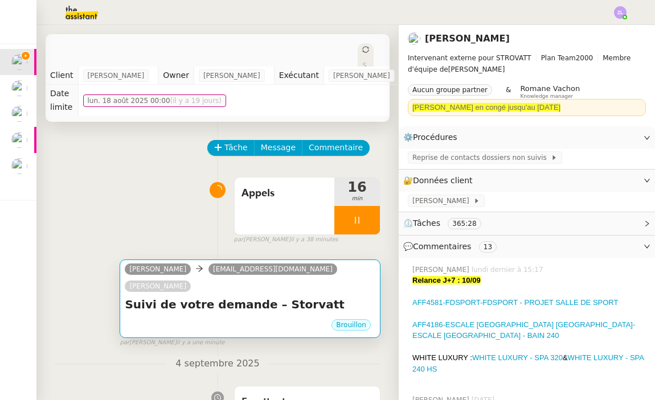
click at [275, 318] on div "Brouillon" at bounding box center [250, 326] width 250 height 17
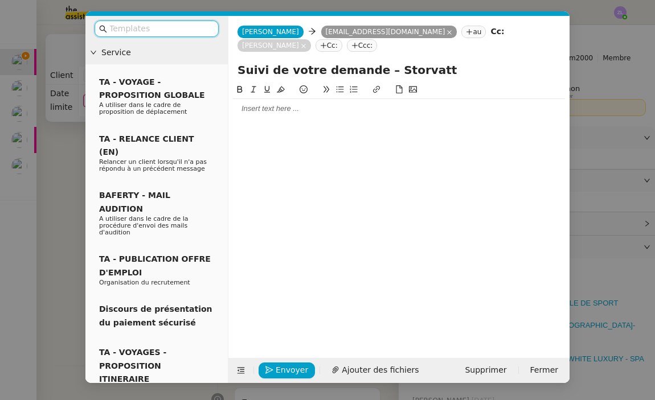
click at [280, 117] on div at bounding box center [399, 108] width 332 height 19
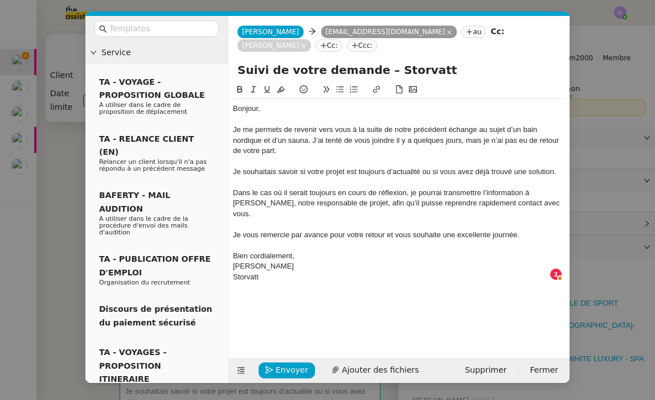
click at [303, 251] on div "Bien cordialement," at bounding box center [399, 256] width 332 height 10
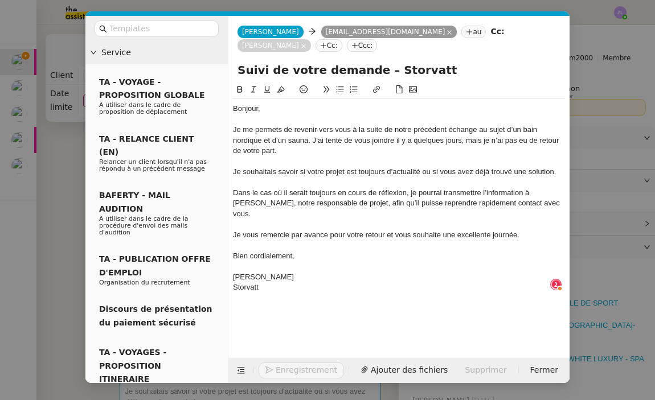
click at [267, 272] on div "[PERSON_NAME]" at bounding box center [399, 277] width 332 height 10
click at [293, 367] on span "Envoyer" at bounding box center [291, 370] width 32 height 13
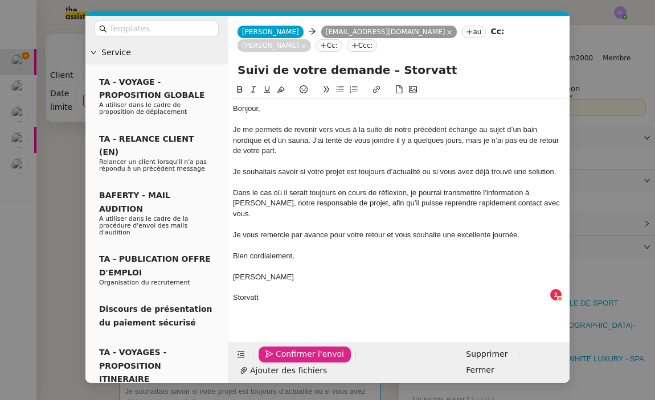
click at [293, 361] on span "Confirmer l'envoi" at bounding box center [309, 354] width 68 height 13
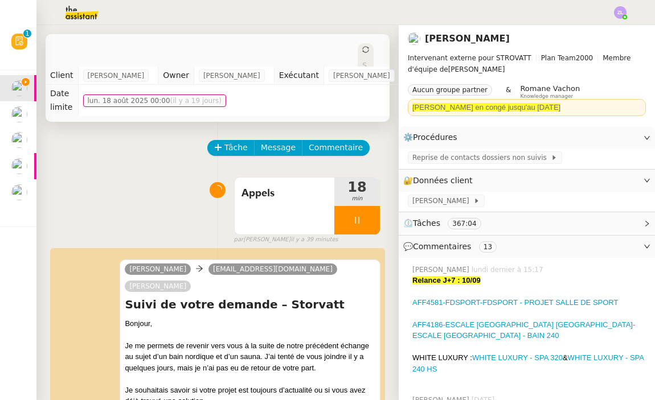
scroll to position [428, 0]
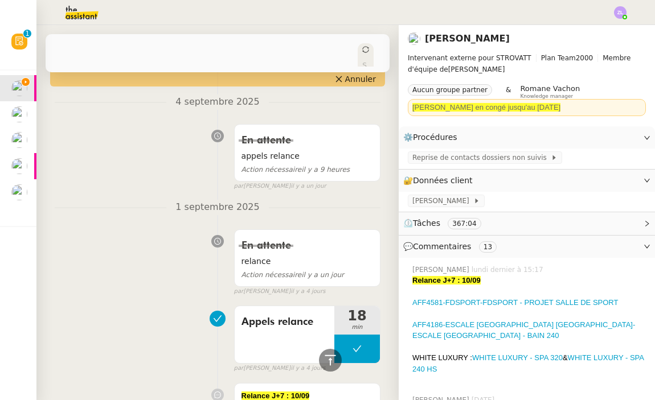
click at [462, 293] on div at bounding box center [528, 291] width 233 height 11
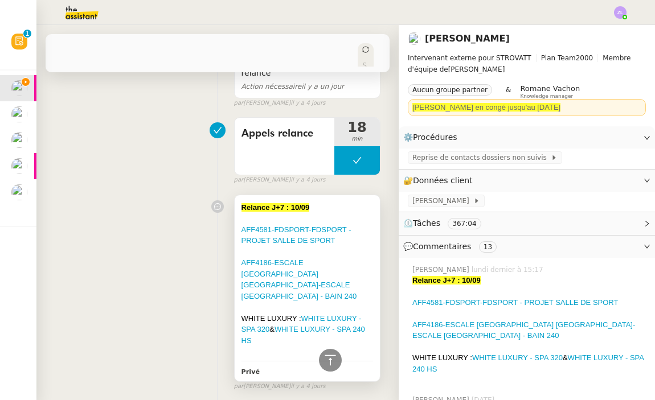
click at [298, 346] on div at bounding box center [306, 351] width 131 height 11
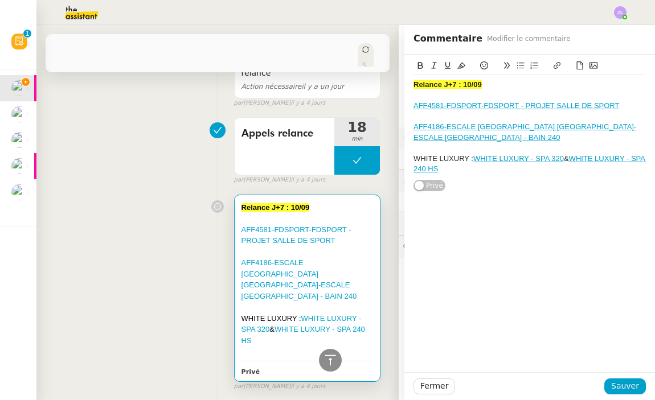
click at [484, 172] on div "Relance J+7 : 10/09 AFF4581-FDSPORT-FDSPORT - PROJET SALLE DE SPORT AFF4186-ESC…" at bounding box center [529, 127] width 232 height 104
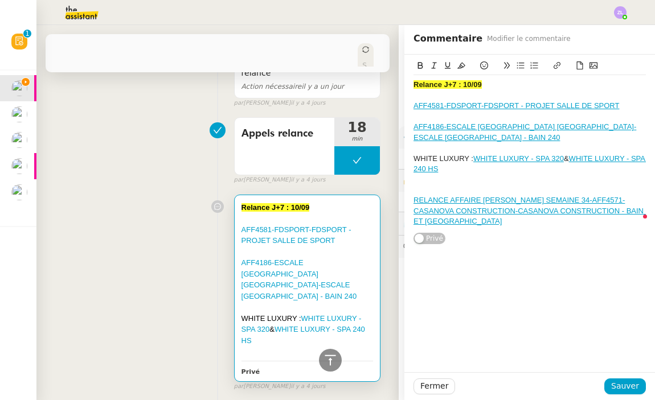
click at [443, 180] on div at bounding box center [529, 179] width 232 height 10
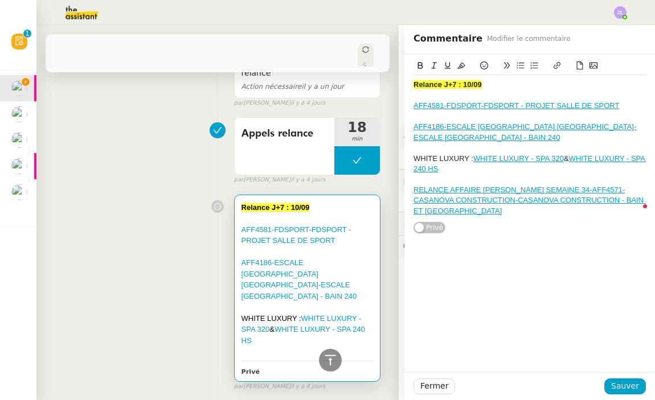
click at [464, 190] on link "RELANCE AFFAIRE FRANCK SEMAINE 34-AFF4571-CASANOVA CONSTRUCTION-CASANOVA CONSTR…" at bounding box center [529, 201] width 232 height 30
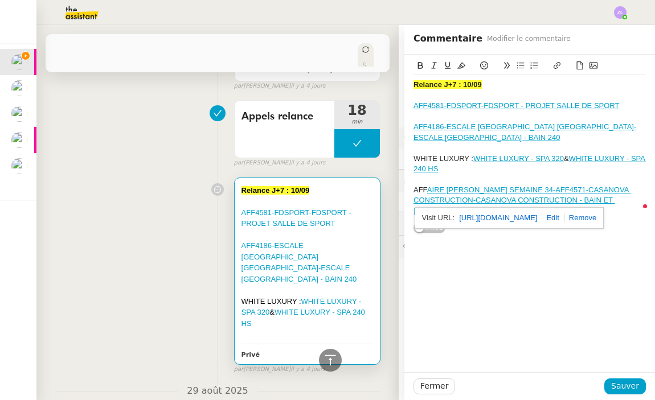
click at [577, 244] on div "Relance J+7 : 10/09 AFF4581-FDSPORT-FDSPORT - PROJET SALLE DE SPORT AFF4186-ESC…" at bounding box center [529, 214] width 250 height 318
click at [641, 197] on lt-div at bounding box center [636, 197] width 11 height 11
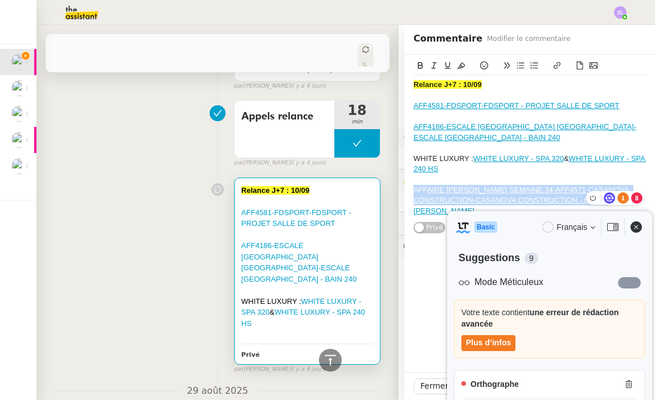
drag, startPoint x: 414, startPoint y: 185, endPoint x: 584, endPoint y: 210, distance: 172.0
click at [584, 210] on div "Relance J+7 : 10/09 AFF4581-FDSPORT-FDSPORT - PROJET SALLE DE SPORT AFF4186-ESC…" at bounding box center [529, 145] width 232 height 180
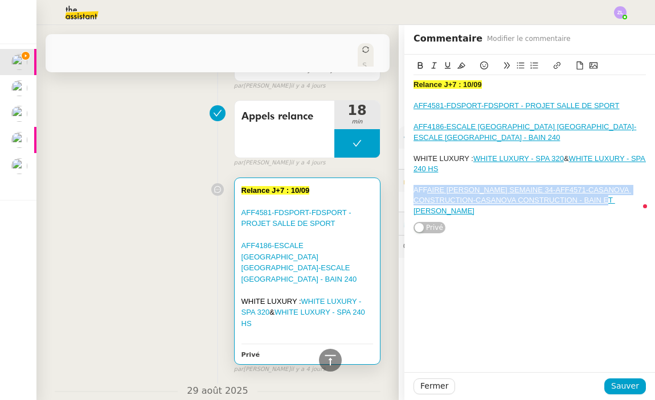
click at [555, 68] on icon at bounding box center [557, 65] width 8 height 8
type input "AFFAIRE FRANCK SEMAINE 34-AFF4571-CASANOVA CONSTRUCTION-CASANOVA CONSTRUCTION -…"
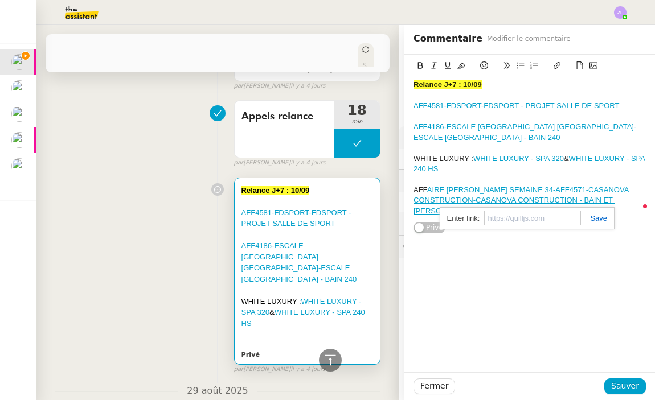
paste input "https://crm.zoho.eu/crm/org20060519976/tab/Potentials/39937000040889009"
type input "https://crm.zoho.eu/crm/org20060519976/tab/Potentials/39937000040889009"
click at [574, 224] on div "Relance J+7 : 10/09 AFF4581-FDSPORT-FDSPORT - PROJET SALLE DE SPORT AFF4186-ESC…" at bounding box center [529, 214] width 250 height 318
click at [629, 389] on span "Sauver" at bounding box center [625, 386] width 28 height 13
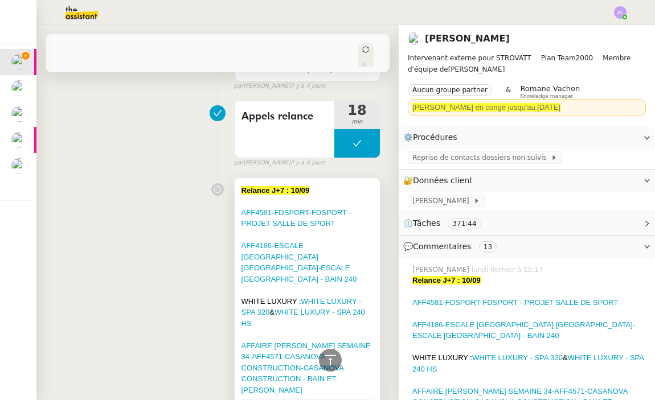
click at [312, 240] on div "AFF4186-ESCALE [GEOGRAPHIC_DATA] [GEOGRAPHIC_DATA]-ESCALE [GEOGRAPHIC_DATA] - B…" at bounding box center [306, 262] width 131 height 44
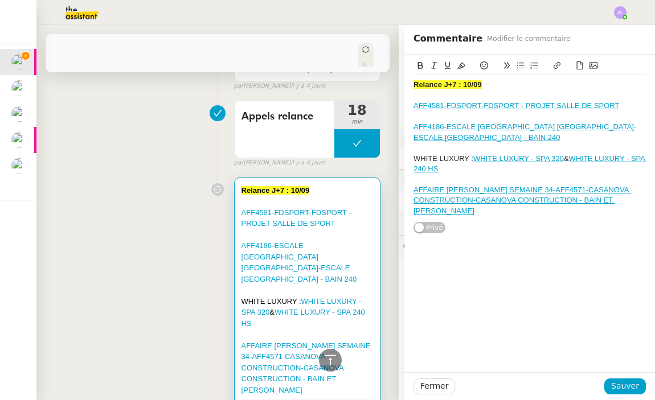
click at [646, 198] on div "Relance J+7 : 10/09 AFF4581-FDSPORT-FDSPORT - PROJET SALLE DE SPORT AFF4186-ESC…" at bounding box center [529, 145] width 250 height 180
click at [641, 198] on div "AFF AIRE FRANCK SEMAINE 34-AFF4571-CASANOVA CONSTRUCTION-CASANOVA CONSTRUCTION …" at bounding box center [529, 200] width 232 height 31
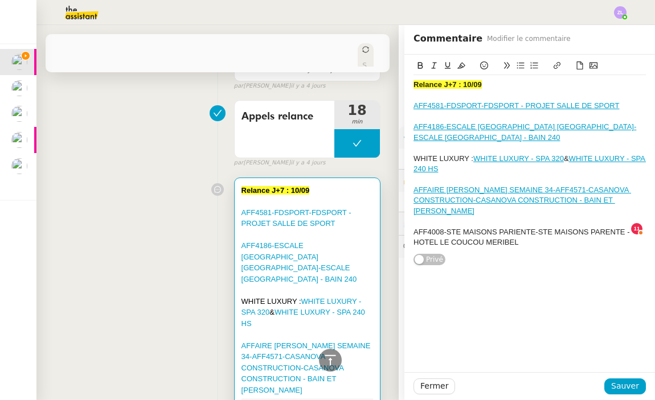
drag, startPoint x: 528, startPoint y: 232, endPoint x: 366, endPoint y: 229, distance: 162.2
click at [365, 229] on app-ticket "🚨 Reprise de contact des dossiers non suivis Ouvert Statut Client Thomas SOULIE…" at bounding box center [345, 212] width 618 height 375
click at [533, 240] on div "Relance J+7 : 10/09 AFF4581-FDSPORT-FDSPORT - PROJET SALLE DE SPORT AFF4186-ESC…" at bounding box center [529, 160] width 232 height 211
drag, startPoint x: 527, startPoint y: 232, endPoint x: 406, endPoint y: 219, distance: 121.9
click at [406, 219] on div "Relance J+7 : 10/09 AFF4581-FDSPORT-FDSPORT - PROJET SALLE DE SPORT AFF4186-ESC…" at bounding box center [529, 160] width 250 height 211
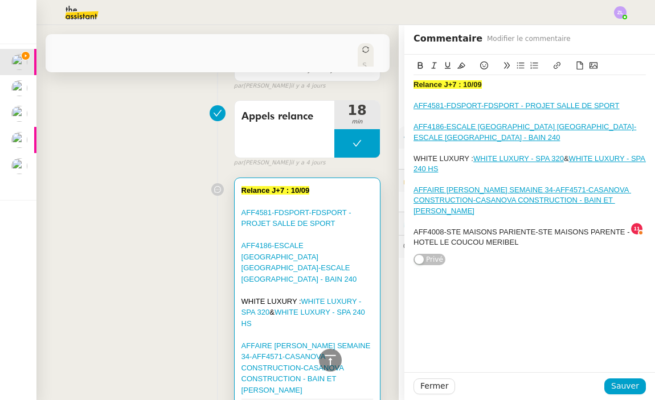
click at [558, 65] on icon at bounding box center [557, 65] width 8 height 8
type input "AFF4008-STE MAISONS PARIENTE-STE MAISONS PARENTE - HOTEL LE COUCOU MERIBEL"
paste input "https://crm.zoho.eu/crm/org20060519976/tab/Potentials/39937000030773025"
type input "https://crm.zoho.eu/crm/org20060519976/tab/Potentials/39937000030773025"
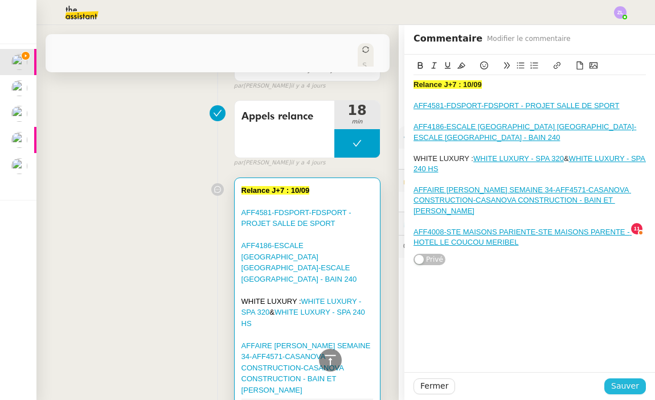
click at [626, 384] on span "Sauver" at bounding box center [625, 386] width 28 height 13
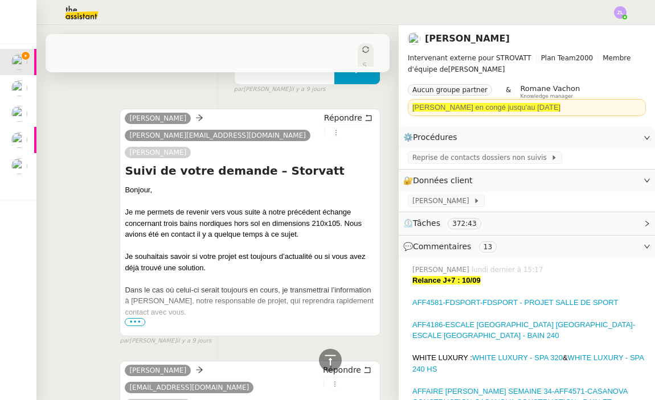
scroll to position [1556, 0]
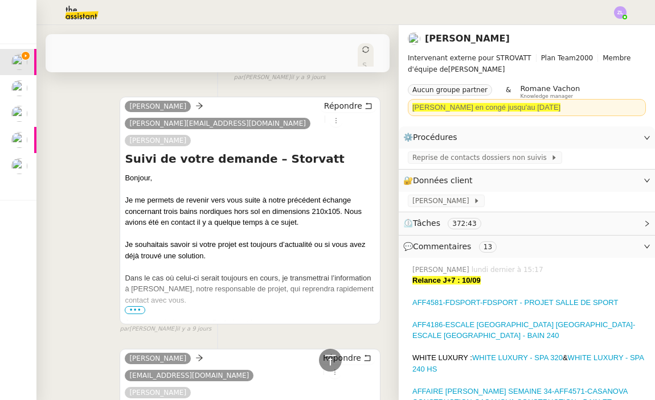
click at [141, 306] on span "•••" at bounding box center [135, 310] width 20 height 8
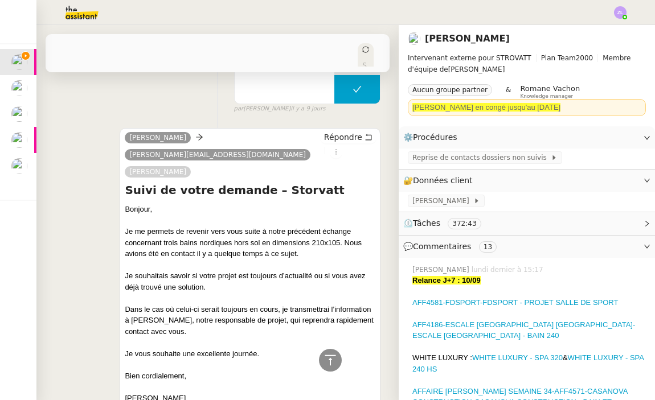
scroll to position [1516, 0]
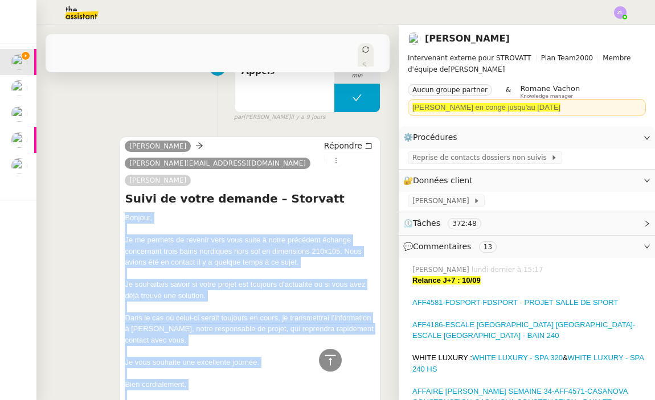
drag, startPoint x: 162, startPoint y: 346, endPoint x: 112, endPoint y: 147, distance: 205.4
click at [112, 147] on div "Géraldine l.vibert@maisonspariente.com Armand MANNERIE Répondre Suivi de votre …" at bounding box center [218, 291] width 326 height 331
copy div "Bonjour, Je me permets de revenir vers vous suite à notre précédent échange con…"
click at [339, 140] on span "Répondre" at bounding box center [343, 145] width 38 height 11
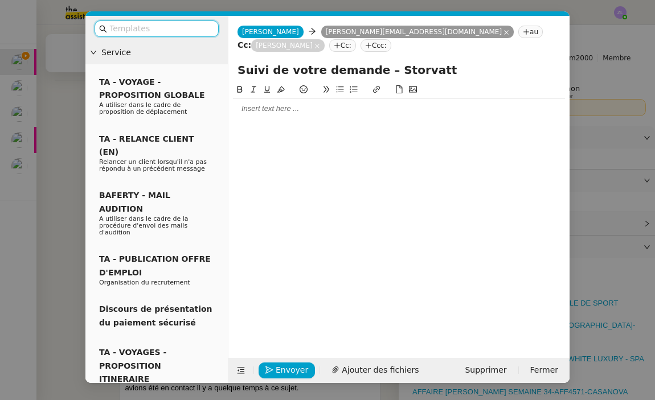
click at [290, 105] on div at bounding box center [399, 109] width 332 height 10
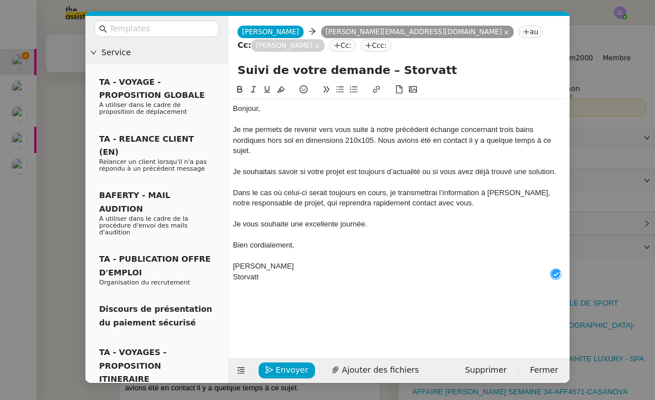
scroll to position [12, 0]
click at [352, 129] on div "Je me permets de revenir vers vous suite à notre précédent échange concernant t…" at bounding box center [399, 140] width 332 height 31
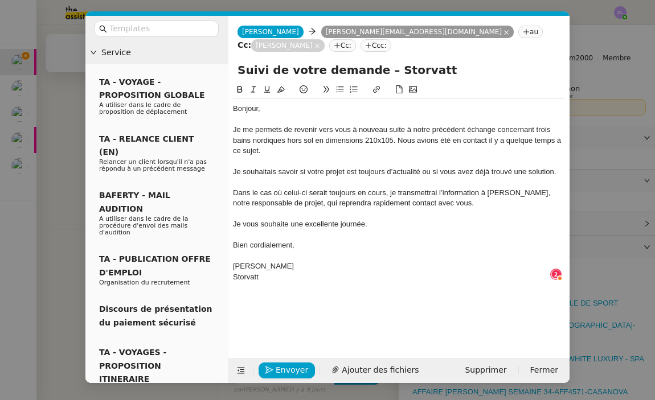
click at [340, 157] on div at bounding box center [399, 162] width 332 height 10
click at [274, 262] on div "[PERSON_NAME]" at bounding box center [399, 266] width 332 height 10
click at [286, 368] on span "Envoyer" at bounding box center [291, 370] width 32 height 13
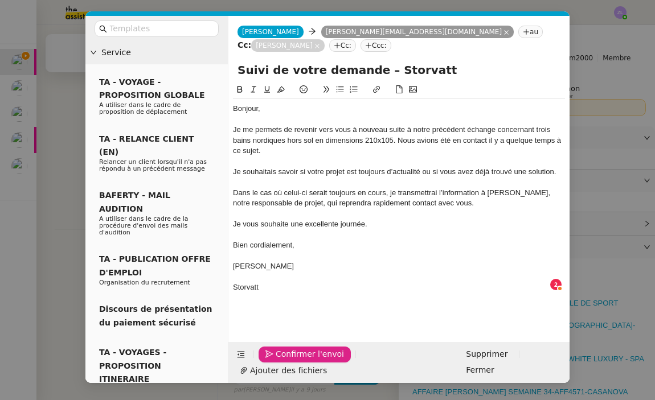
click at [286, 361] on span "Confirmer l'envoi" at bounding box center [309, 354] width 68 height 13
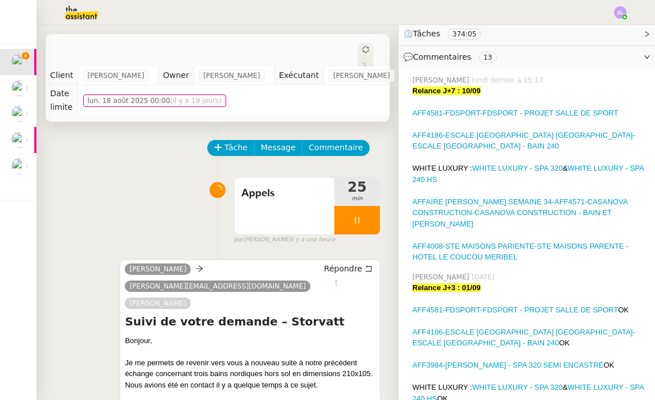
scroll to position [0, 0]
click at [570, 242] on div "AFF4008-STE MAISONS PARIENTE-STE MAISONS PARENTE - HOTEL LE COUCOU MERIBEL" at bounding box center [528, 252] width 233 height 22
click at [523, 229] on div at bounding box center [528, 234] width 233 height 11
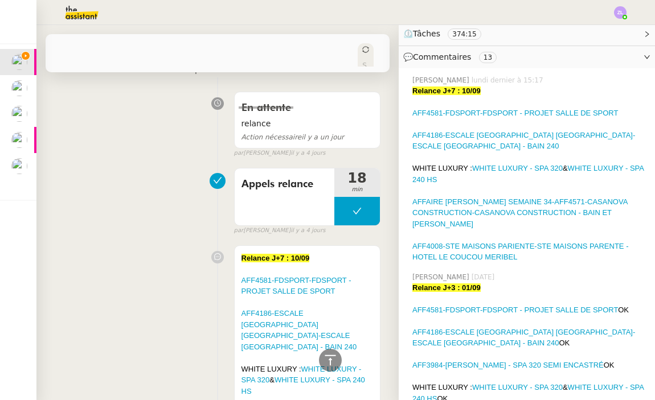
scroll to position [882, 0]
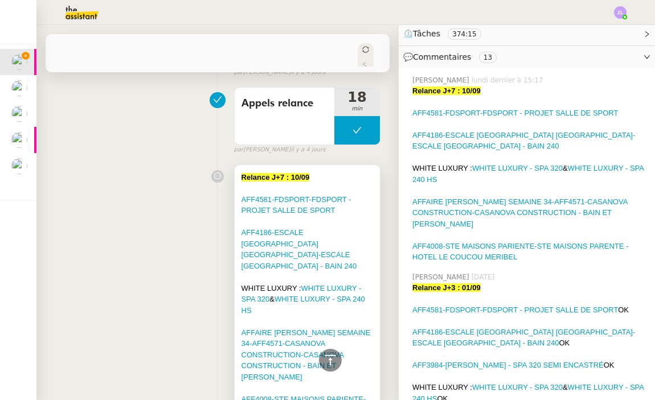
click at [298, 283] on div "WHITE LUXURY : WHITE LUXURY - SPA 320 & WHITE LUXURY - SPA 240 HS" at bounding box center [306, 300] width 131 height 34
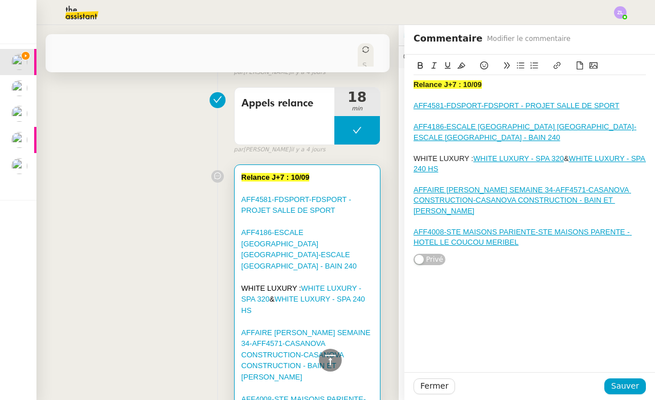
click at [645, 197] on div "Relance J+7 : 10/09 AFF4581-FDSPORT-FDSPORT - PROJET SALLE DE SPORT AFF4186-ESC…" at bounding box center [529, 160] width 250 height 211
click at [643, 195] on div "AFF AIRE FRANCK SEMAINE 34-AFF4571-CASANOVA CONSTRUCTION-CASANOVA CONSTRUCTION …" at bounding box center [529, 200] width 232 height 31
click at [564, 242] on div "AFF4008-STE MAISONS PARIENTE-STE MAISONS PARENTE - HOTEL LE COUCOU MERIBEL" at bounding box center [529, 237] width 232 height 21
click at [616, 384] on span "Sauver" at bounding box center [625, 386] width 28 height 13
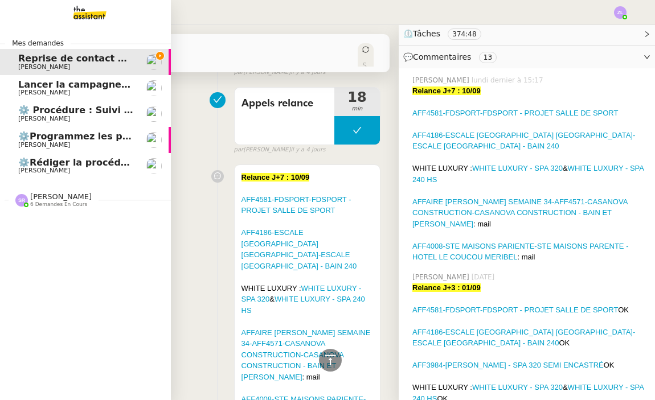
click at [86, 209] on div "Stéphanie Rakotosalama 6 demandes en cours" at bounding box center [85, 195] width 171 height 33
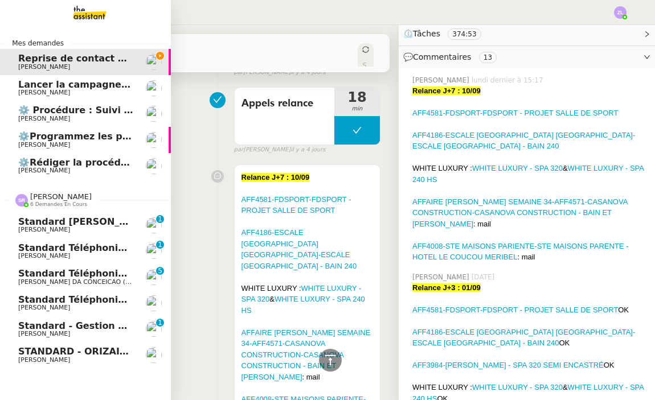
click at [101, 306] on span "[PERSON_NAME]" at bounding box center [75, 307] width 115 height 7
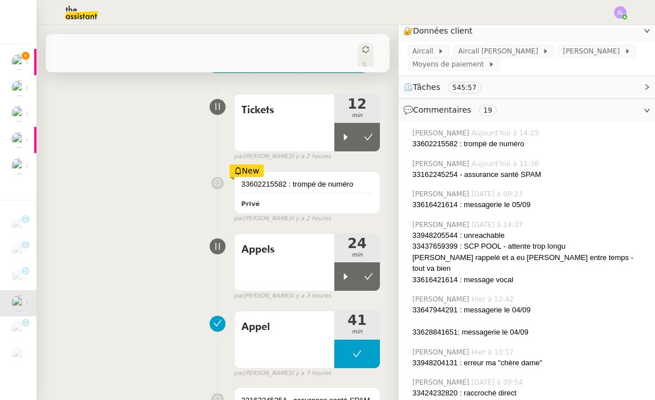
scroll to position [38, 0]
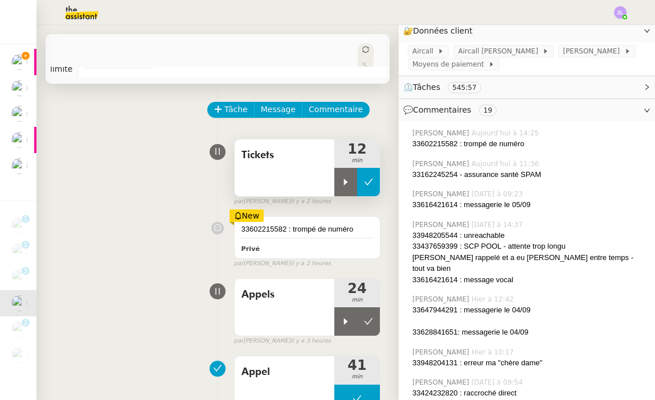
click at [371, 182] on icon at bounding box center [368, 182] width 9 height 9
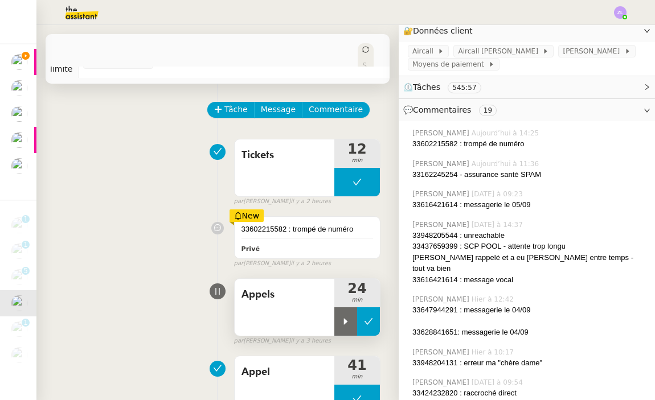
click at [376, 321] on button at bounding box center [368, 321] width 23 height 28
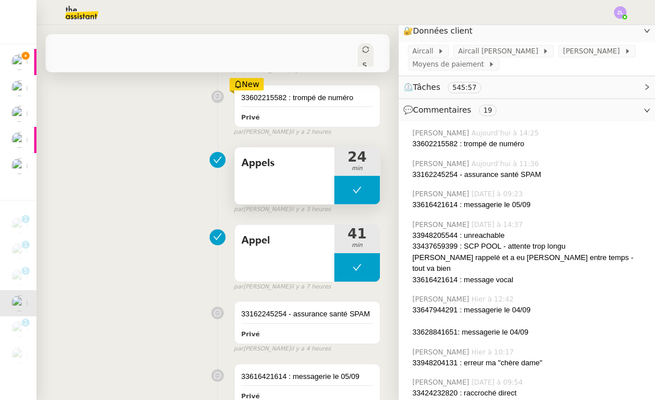
scroll to position [194, 0]
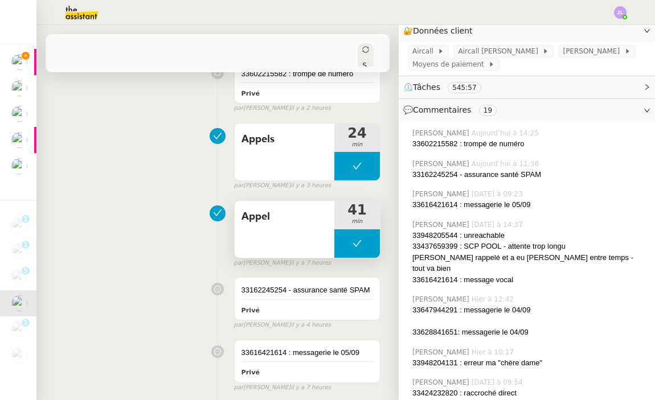
click at [343, 241] on button at bounding box center [357, 243] width 46 height 28
click at [343, 241] on icon at bounding box center [345, 243] width 9 height 9
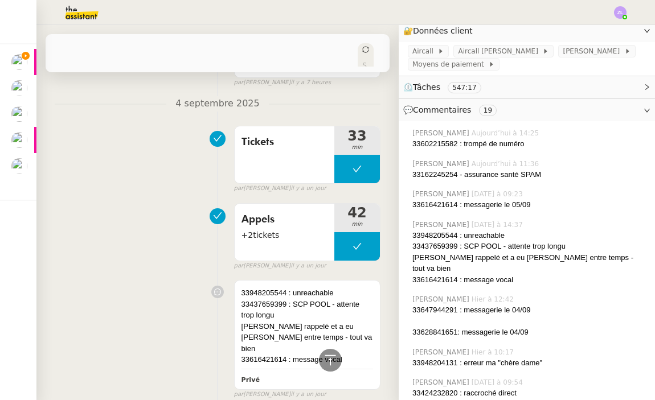
scroll to position [265, 0]
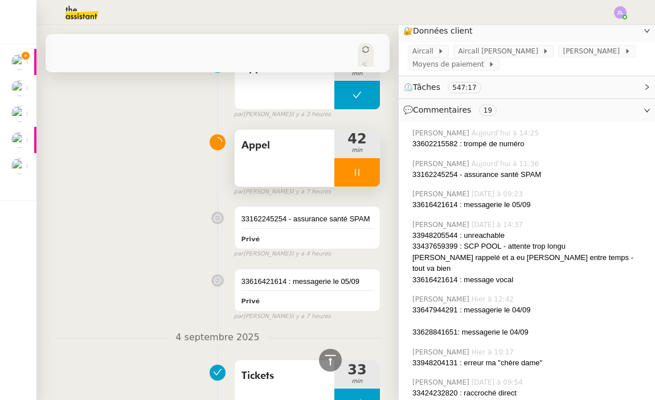
click at [341, 174] on div at bounding box center [357, 172] width 46 height 28
click at [364, 173] on icon at bounding box center [368, 172] width 9 height 9
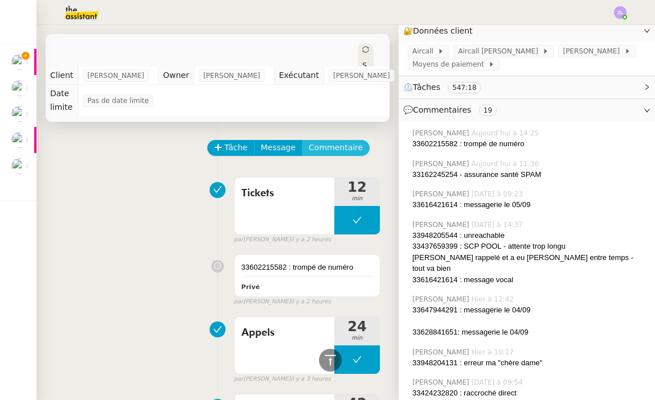
scroll to position [0, 0]
click at [337, 146] on span "Commentaire" at bounding box center [335, 147] width 54 height 13
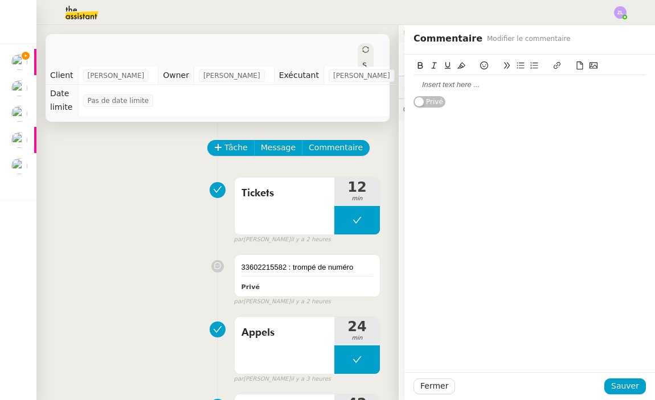
click at [442, 84] on div at bounding box center [529, 85] width 232 height 10
click at [625, 384] on span "Sauver" at bounding box center [625, 386] width 28 height 13
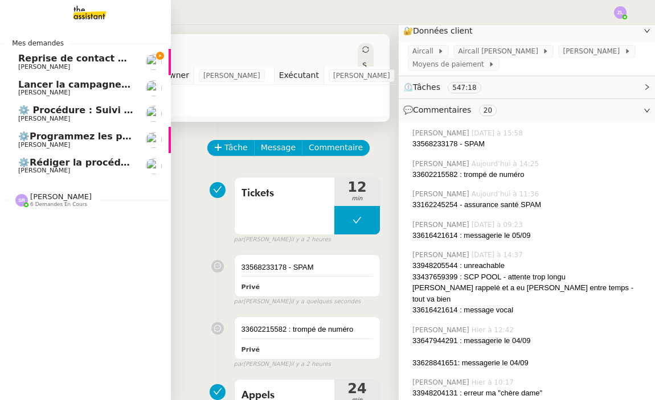
click at [98, 89] on span "[PERSON_NAME]" at bounding box center [75, 92] width 115 height 7
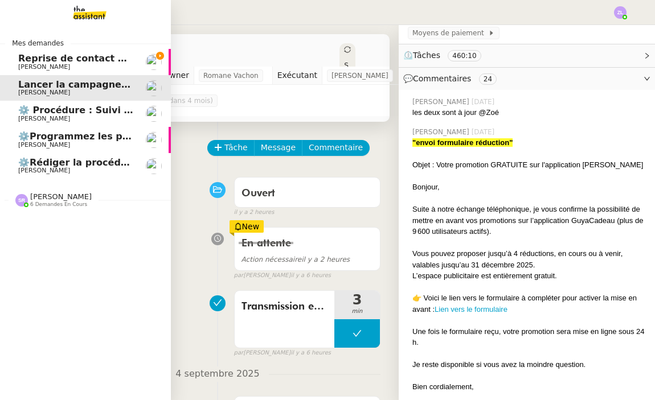
click at [96, 108] on span "⚙️ Procédure : Suivi des alternants - dynamique" at bounding box center [141, 110] width 247 height 11
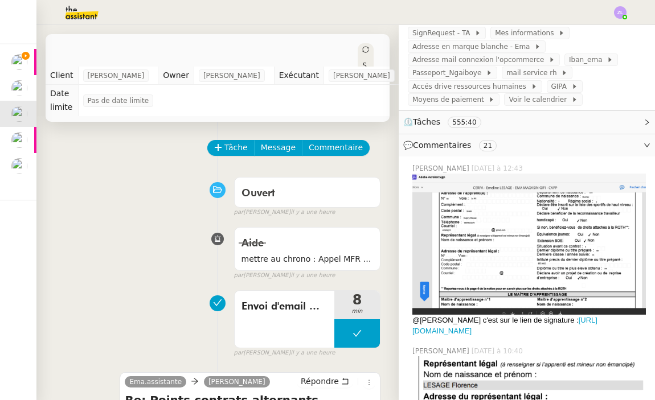
click at [363, 46] on icon at bounding box center [365, 49] width 7 height 7
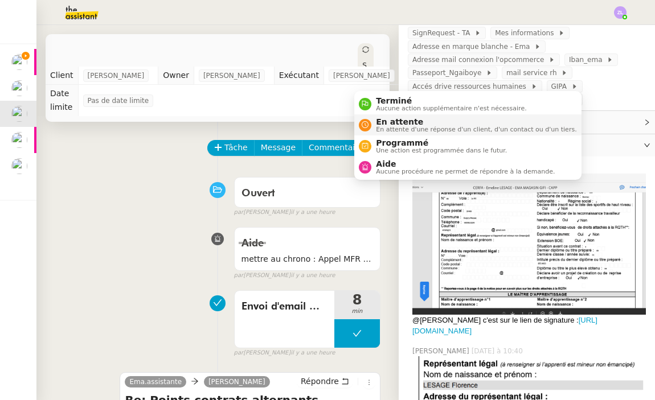
click at [380, 131] on span "En attente d'une réponse d'un client, d'un contact ou d'un tiers." at bounding box center [476, 129] width 200 height 6
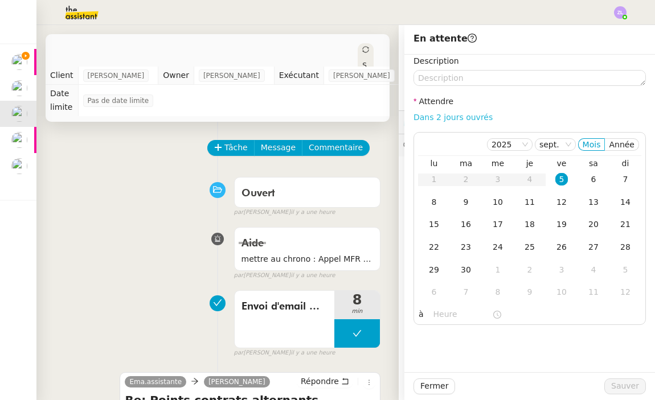
click at [485, 114] on link "Dans 2 jours ouvrés" at bounding box center [452, 117] width 79 height 9
type input "07:00"
click at [638, 394] on button "Sauver" at bounding box center [625, 386] width 42 height 16
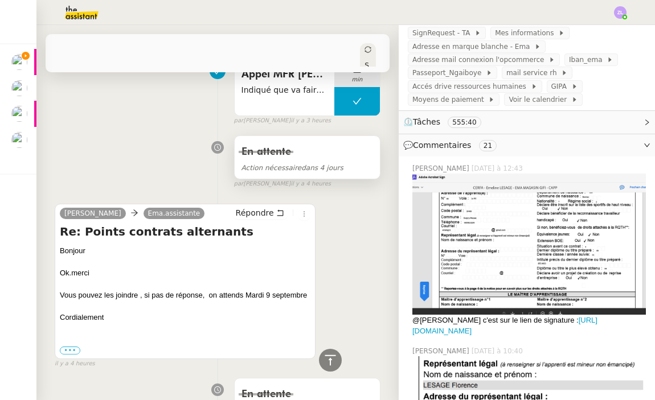
scroll to position [491, 0]
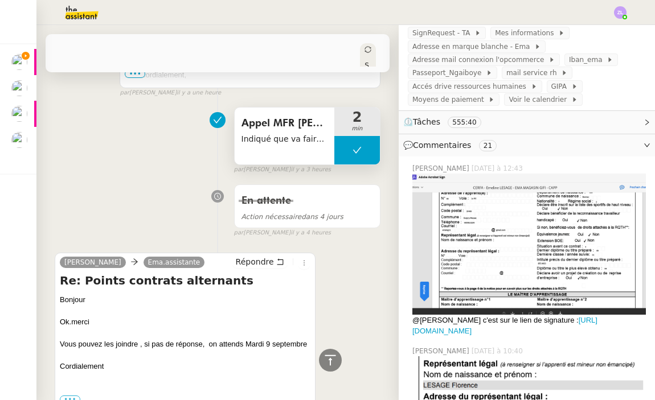
click at [337, 143] on button at bounding box center [357, 150] width 46 height 28
click at [342, 150] on icon at bounding box center [345, 150] width 9 height 9
click at [344, 146] on div at bounding box center [357, 150] width 46 height 28
click at [369, 147] on icon at bounding box center [368, 150] width 9 height 9
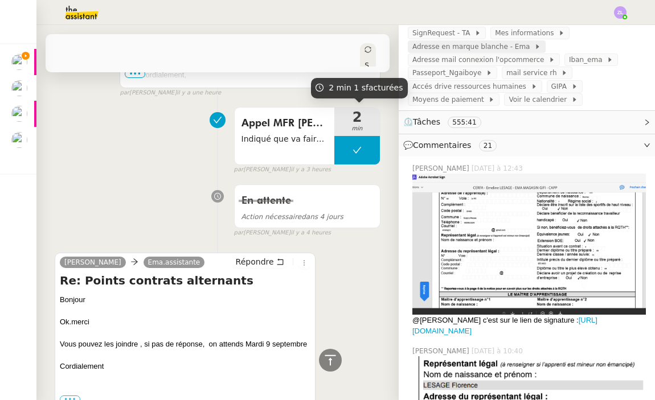
scroll to position [0, 0]
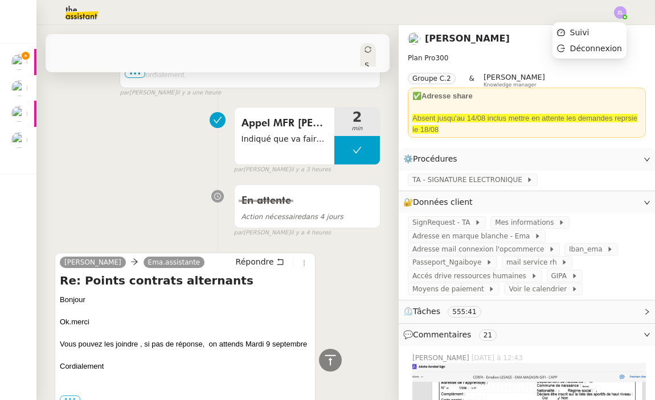
click at [620, 13] on img at bounding box center [620, 12] width 13 height 13
click at [610, 32] on li "Suivi" at bounding box center [589, 32] width 74 height 16
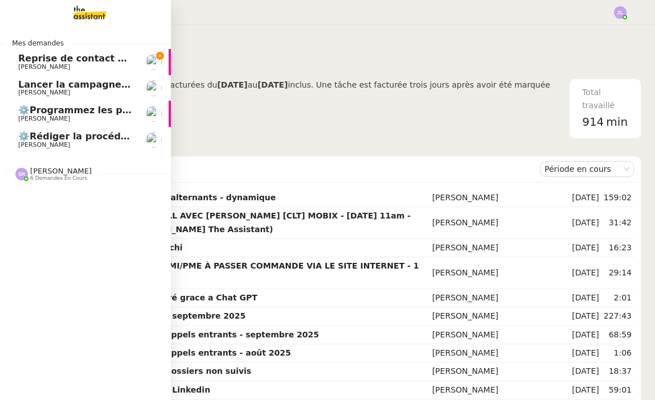
click at [46, 90] on span "Astrid Brucker" at bounding box center [44, 92] width 52 height 7
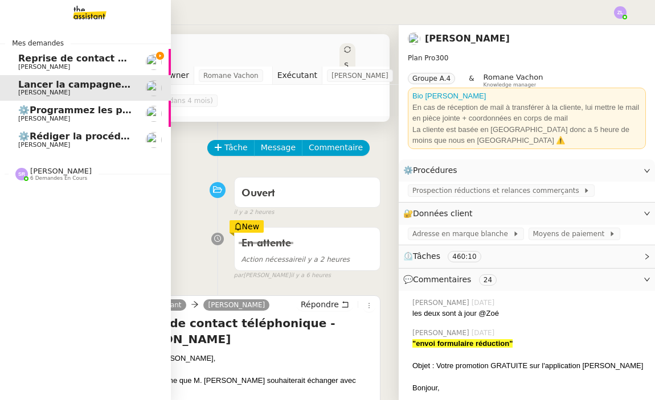
click at [59, 118] on span "[PERSON_NAME]" at bounding box center [75, 119] width 115 height 7
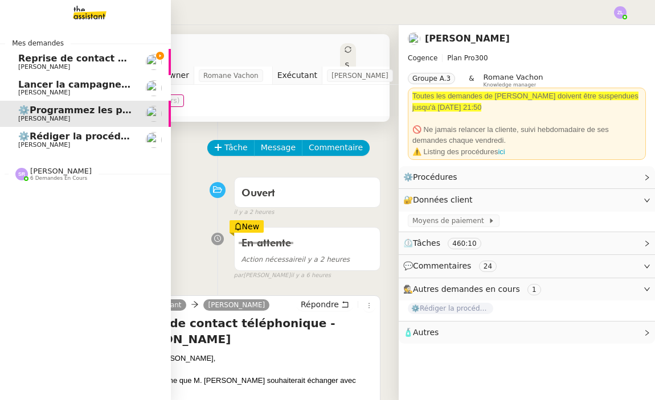
click at [67, 137] on span "⚙️Rédiger la procédure YouSign" at bounding box center [100, 136] width 164 height 11
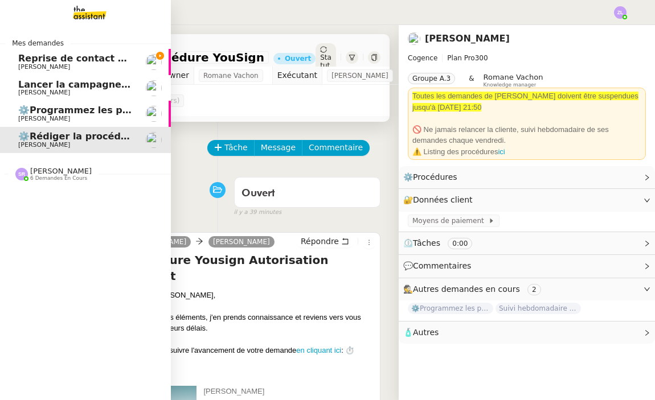
click at [22, 112] on span "⚙️Programmez les posts Linkedin" at bounding box center [104, 110] width 172 height 11
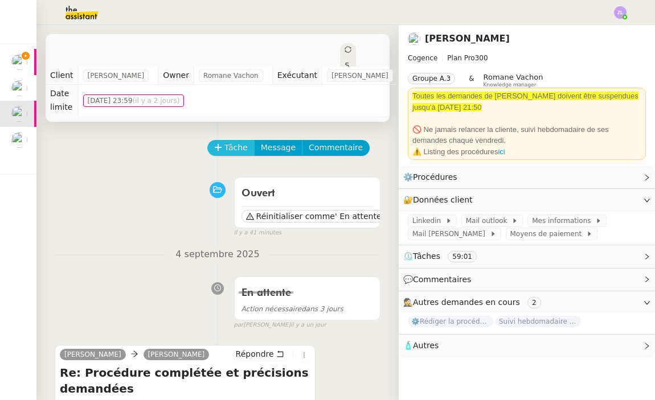
click at [241, 140] on button "Tâche" at bounding box center [230, 148] width 47 height 16
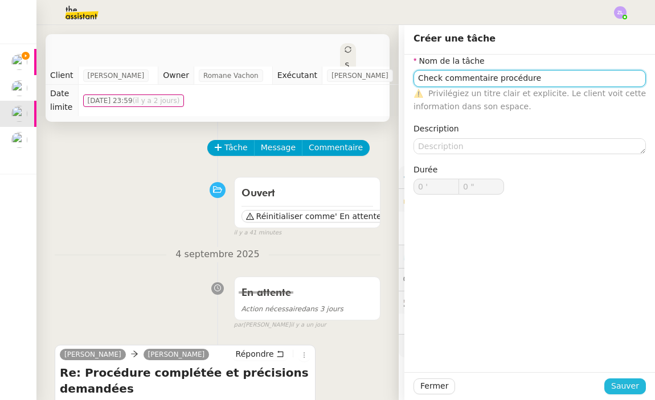
type input "Check commentaire procédure"
click at [632, 393] on button "Sauver" at bounding box center [625, 386] width 42 height 16
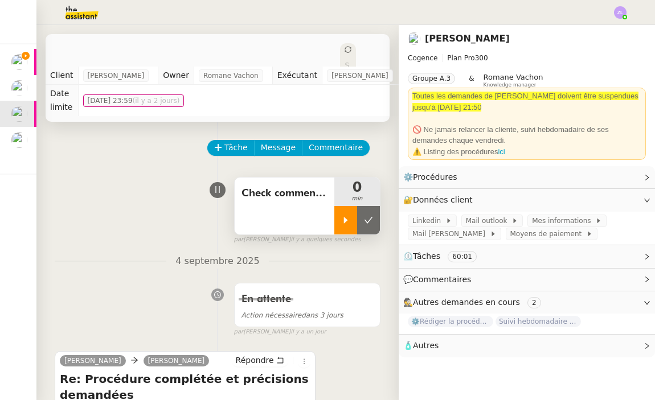
click at [345, 213] on div at bounding box center [345, 220] width 23 height 28
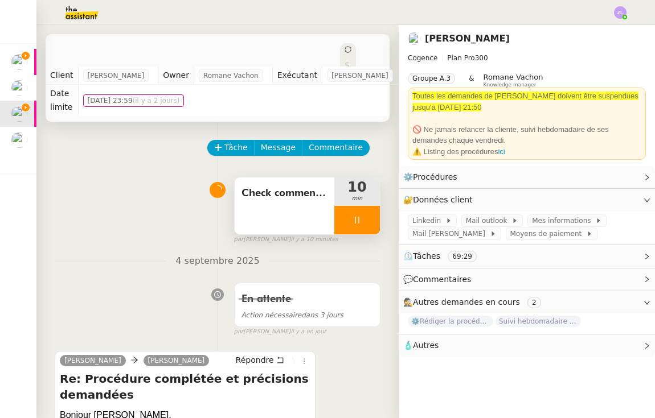
click at [348, 207] on div at bounding box center [357, 220] width 46 height 28
click at [367, 216] on icon at bounding box center [368, 220] width 9 height 9
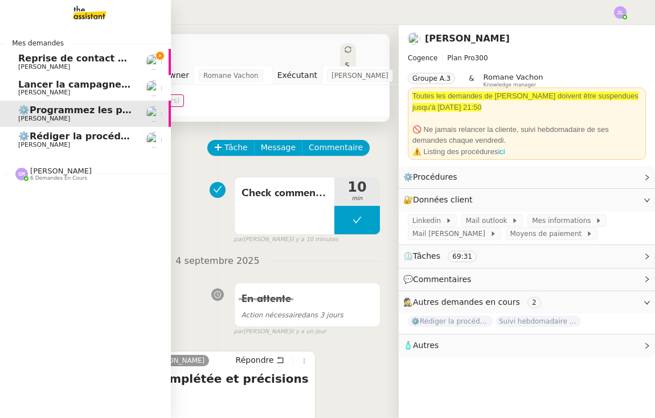
click at [117, 59] on span "Reprise de contact des dossiers non suivis" at bounding box center [127, 58] width 219 height 11
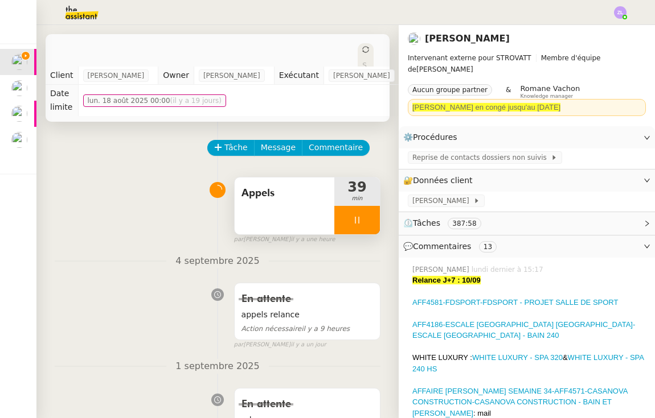
click at [344, 220] on div at bounding box center [357, 220] width 46 height 28
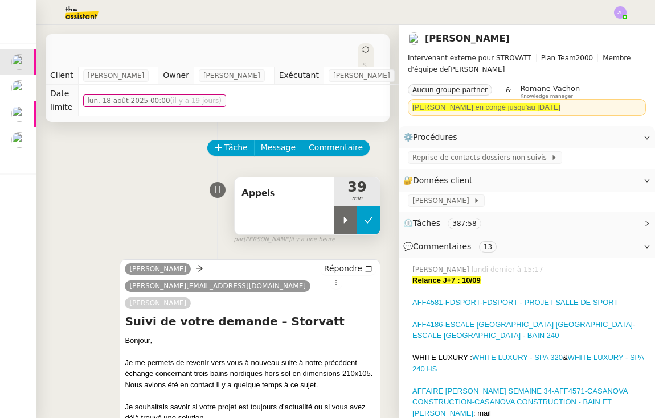
click at [366, 220] on icon at bounding box center [368, 220] width 9 height 9
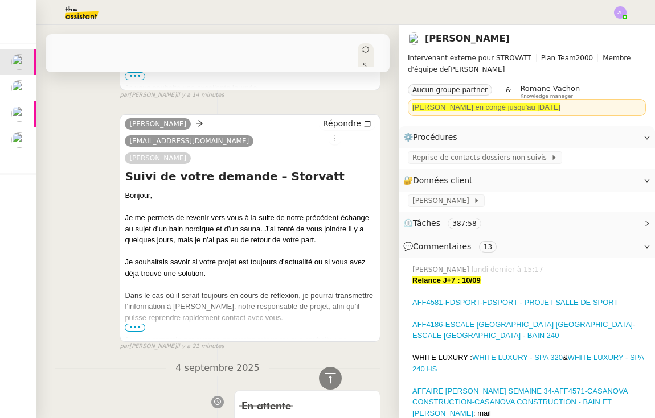
scroll to position [437, 0]
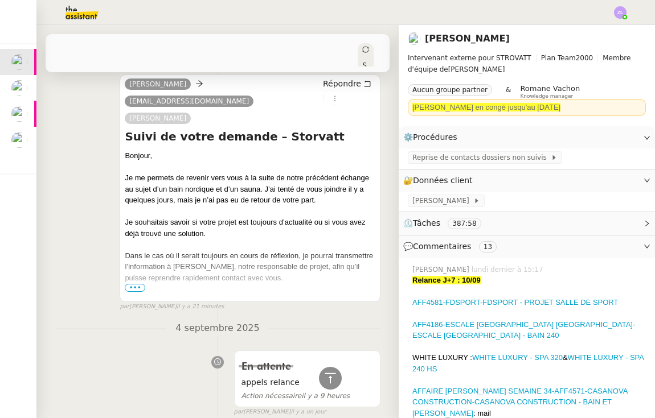
click at [362, 47] on icon at bounding box center [365, 49] width 7 height 7
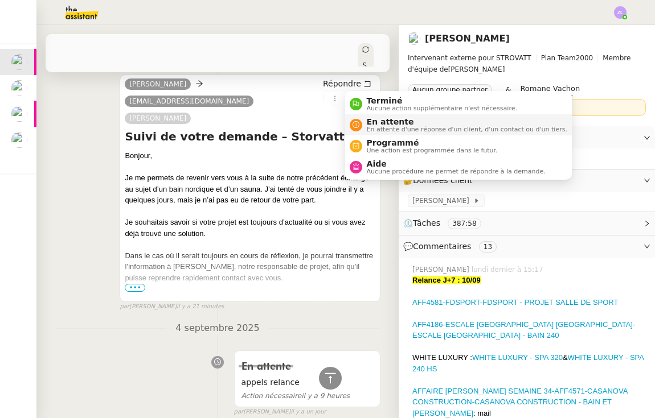
click at [370, 125] on span "En attente" at bounding box center [467, 121] width 200 height 9
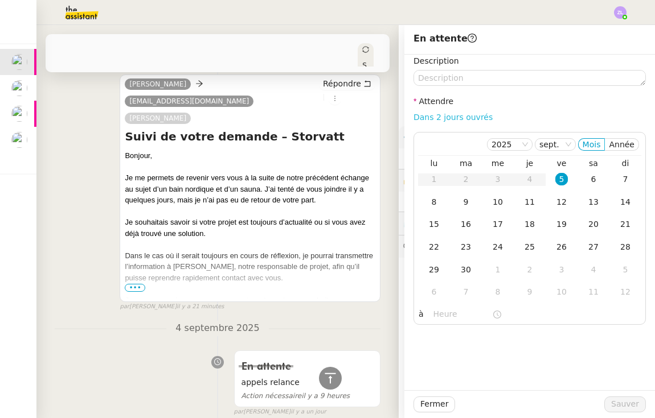
click at [456, 120] on link "Dans 2 jours ouvrés" at bounding box center [452, 117] width 79 height 9
type input "07:00"
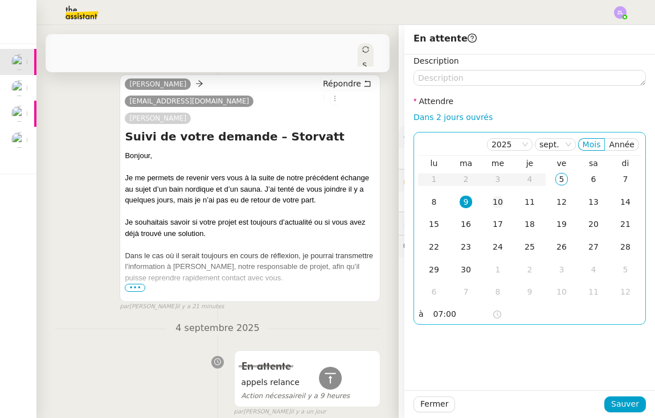
click at [496, 200] on div "10" at bounding box center [497, 202] width 13 height 13
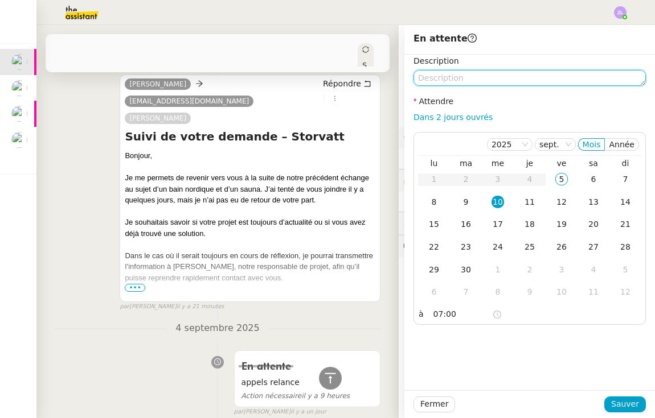
click at [458, 84] on textarea at bounding box center [529, 78] width 232 height 16
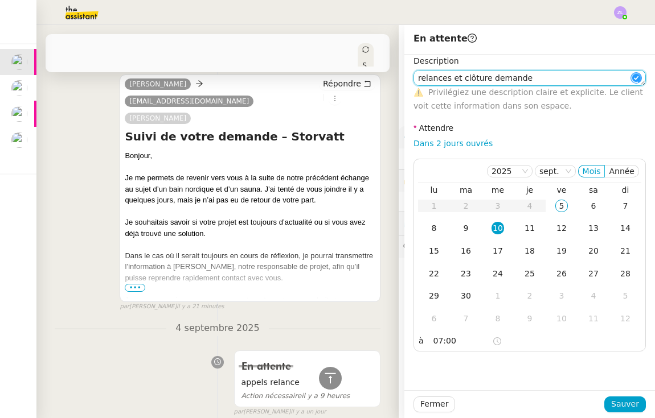
type textarea "relances et clôture demande"
click at [632, 413] on div "Fermer Sauver" at bounding box center [529, 404] width 250 height 28
click at [623, 406] on span "Sauver" at bounding box center [625, 404] width 28 height 13
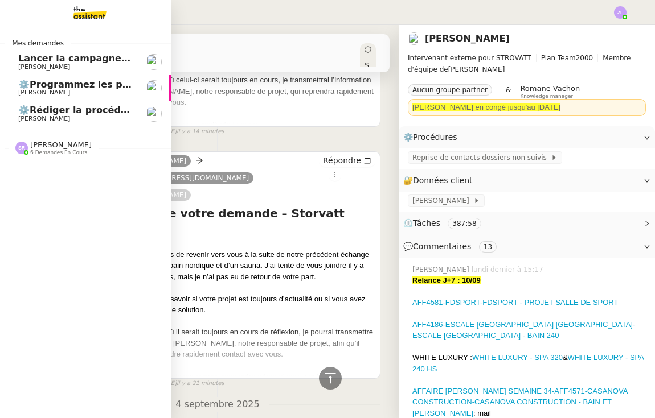
click at [20, 77] on link "⚙️Programmez les posts Linkedin Juliette Rihal" at bounding box center [85, 88] width 171 height 26
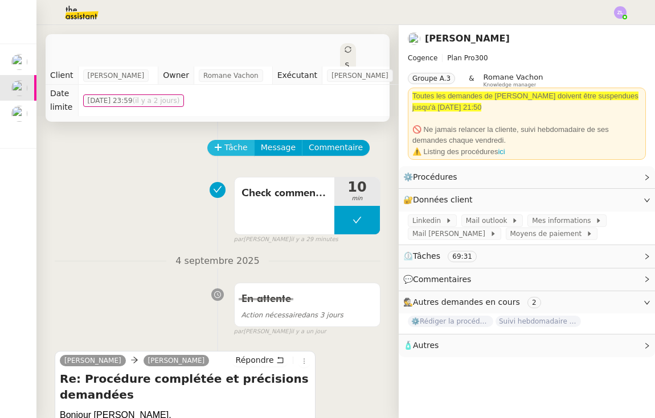
click at [235, 141] on span "Tâche" at bounding box center [235, 147] width 23 height 13
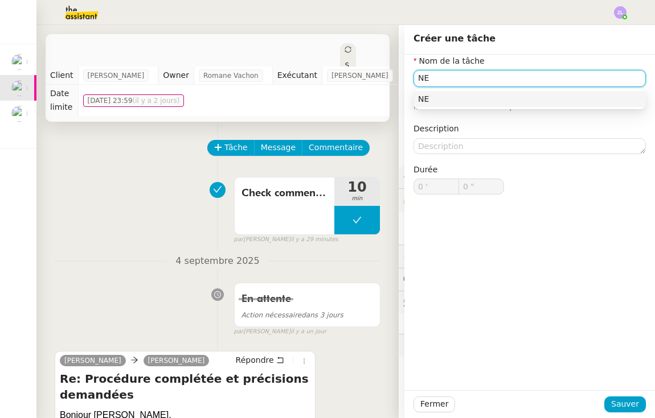
type input "N"
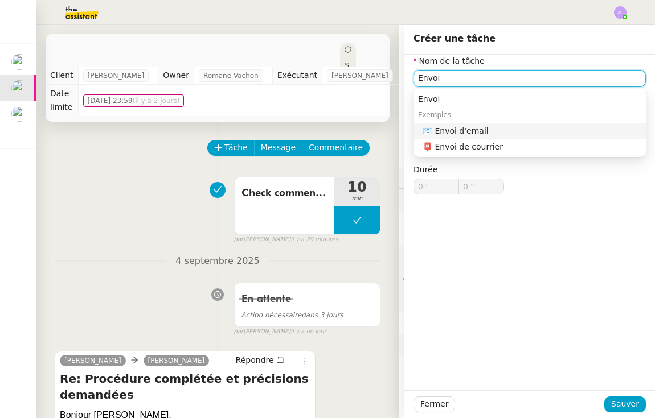
click at [445, 131] on div "📧 Envoi d'email" at bounding box center [531, 131] width 219 height 10
type input "Envoi d'email"
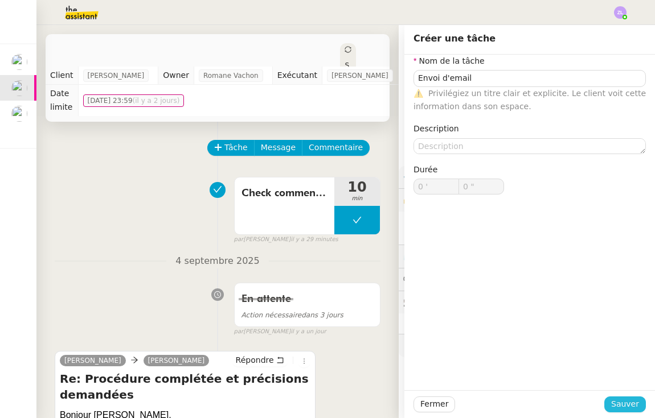
click at [642, 401] on button "Sauver" at bounding box center [625, 405] width 42 height 16
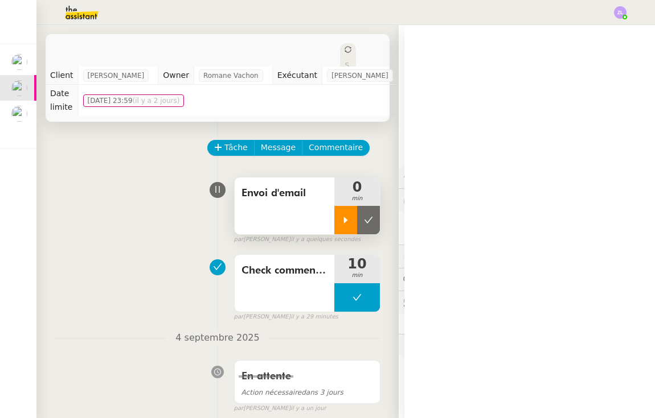
click at [353, 208] on div at bounding box center [345, 220] width 23 height 28
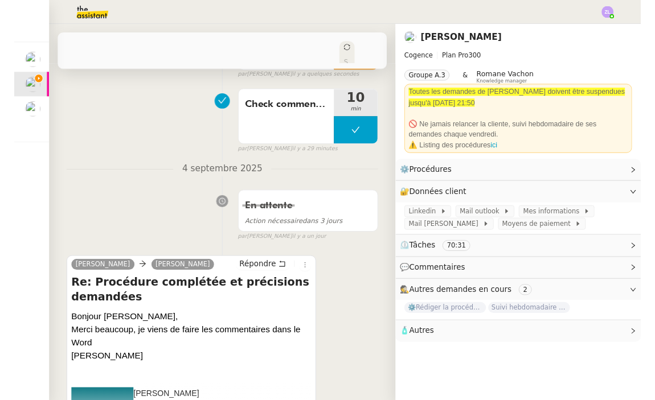
scroll to position [162, 0]
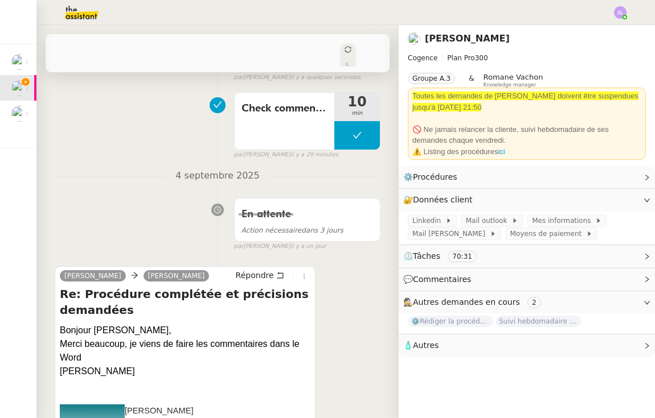
click at [265, 266] on div "Juliette Rihal Louise Répondre Re: Procédure complétée et précisions demandées …" at bounding box center [185, 363] width 261 height 194
click at [265, 270] on span "Répondre" at bounding box center [255, 275] width 38 height 11
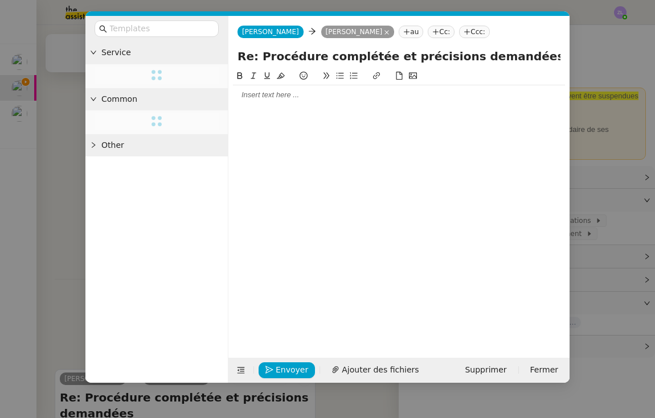
click at [258, 92] on div at bounding box center [399, 95] width 332 height 10
click at [167, 26] on input "text" at bounding box center [160, 28] width 102 height 13
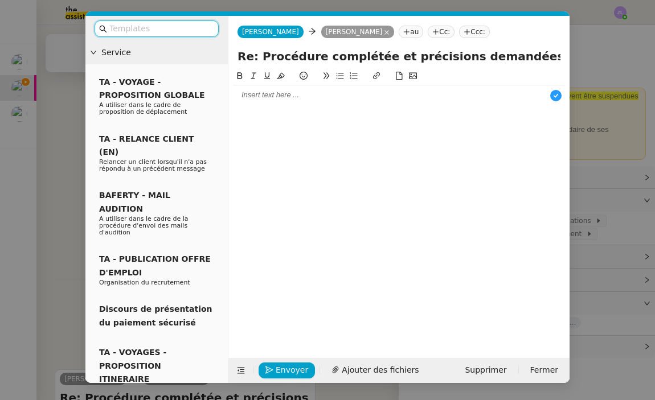
click at [59, 261] on nz-modal-container "Service TA - VOYAGE - PROPOSITION GLOBALE A utiliser dans le cadre de propositi…" at bounding box center [327, 200] width 655 height 400
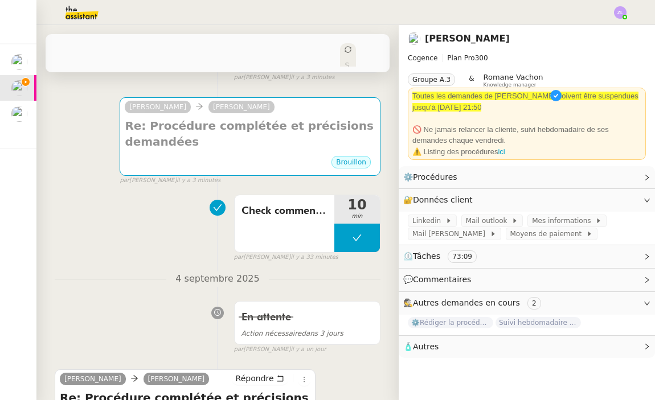
click at [59, 261] on nz-modal-container "Service TA - VOYAGE - PROPOSITION GLOBALE A utiliser dans le cadre de propositi…" at bounding box center [327, 200] width 655 height 400
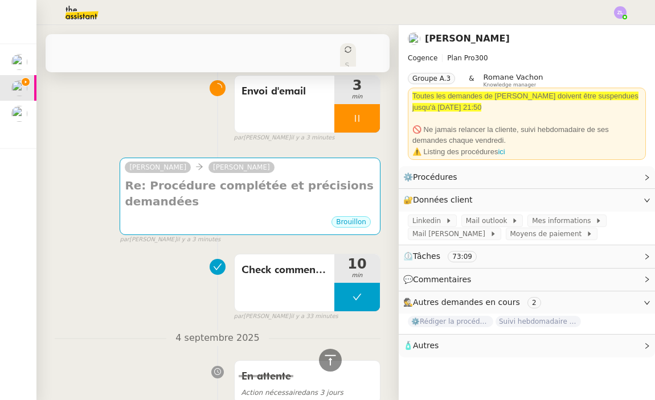
scroll to position [0, 0]
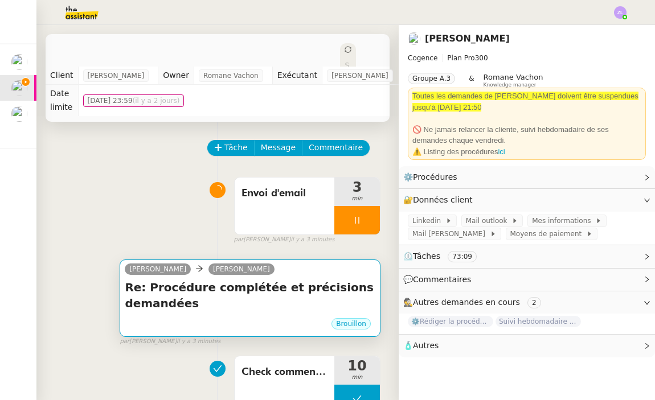
click at [234, 299] on div "Re: Procédure complétée et précisions demandées •••" at bounding box center [250, 298] width 250 height 38
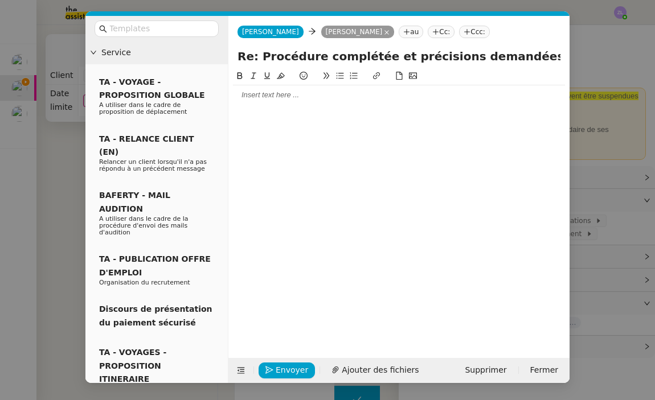
click at [299, 92] on div at bounding box center [399, 95] width 332 height 10
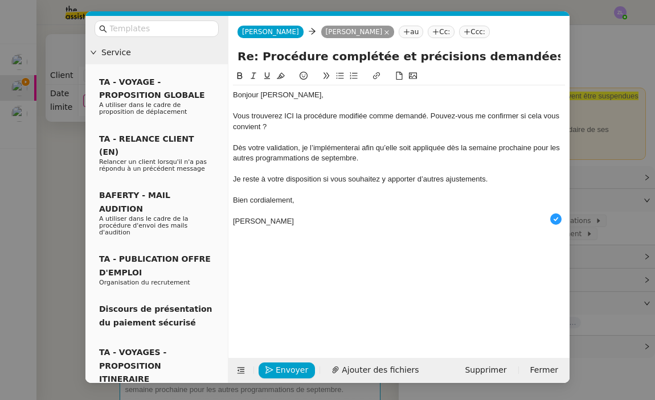
click at [428, 114] on div "Vous trouverez ICI la procédure modifiée comme demandé. Pouvez-vous me confirme…" at bounding box center [399, 121] width 332 height 21
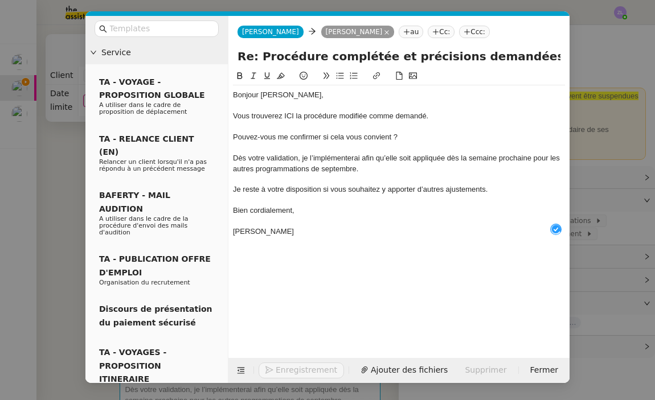
click at [340, 73] on icon at bounding box center [340, 76] width 8 height 8
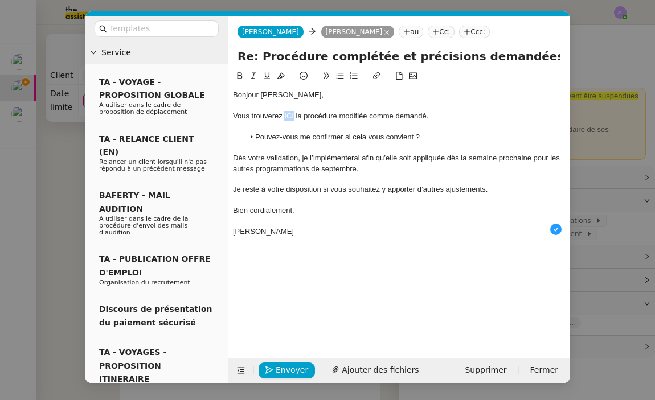
drag, startPoint x: 294, startPoint y: 115, endPoint x: 283, endPoint y: 116, distance: 10.8
click at [283, 116] on div "Vous trouverez ICI la procédure modifiée comme demandé." at bounding box center [399, 116] width 332 height 10
click at [372, 78] on button at bounding box center [376, 75] width 14 height 13
type input "ICI"
paste input "https://docs.google.com/document/d/1NLqgrl5o03mhVamkilu9mmPGusdJpvM4FN2YO-kS7D4…"
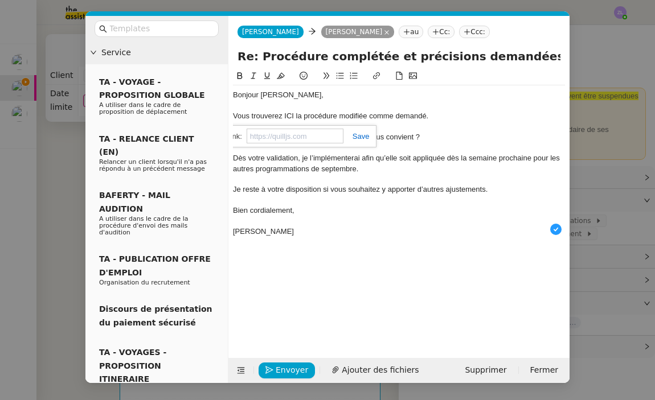
type input "https://docs.google.com/document/d/1NLqgrl5o03mhVamkilu9mmPGusdJpvM4FN2YO-kS7D4…"
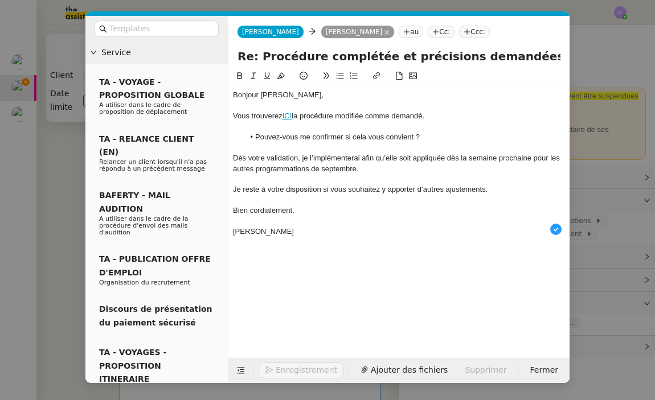
click at [491, 147] on div at bounding box center [399, 148] width 332 height 10
click at [425, 116] on div "Vous trouverez ICI la procédure modifiée comme demandé." at bounding box center [399, 116] width 332 height 10
click at [297, 373] on span "Envoyer" at bounding box center [291, 370] width 32 height 13
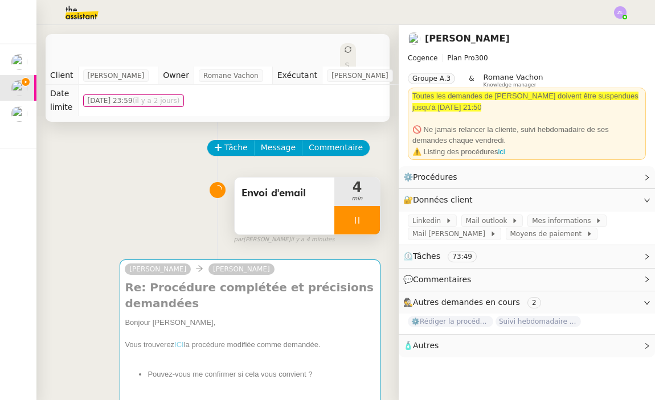
click at [348, 206] on div at bounding box center [357, 220] width 46 height 28
click at [368, 216] on icon at bounding box center [368, 220] width 9 height 9
click at [340, 47] on div "Statut" at bounding box center [348, 77] width 16 height 68
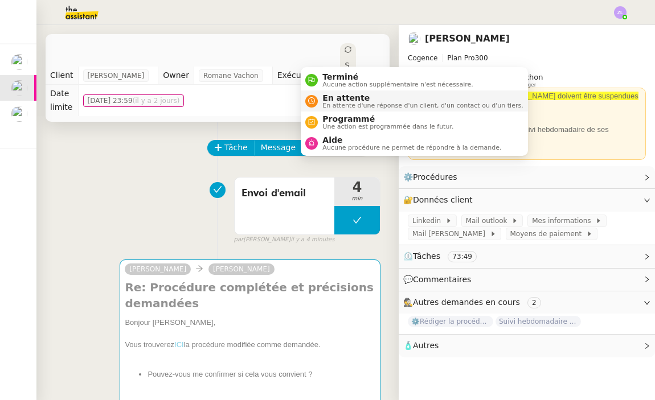
click at [336, 102] on span "En attente d'une réponse d'un client, d'un contact ou d'un tiers." at bounding box center [422, 105] width 200 height 6
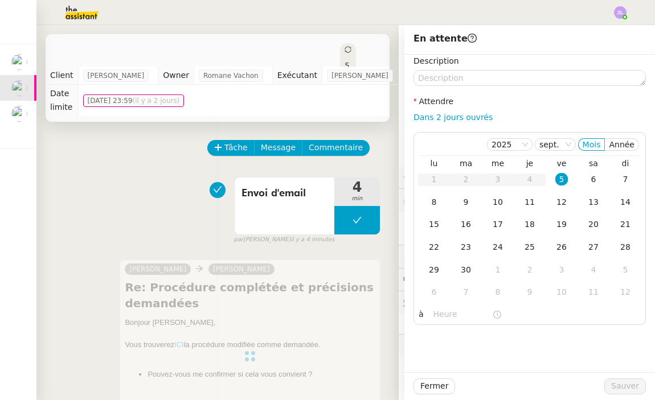
click at [441, 112] on div "Dans 2 jours ouvrés" at bounding box center [529, 117] width 232 height 13
click at [443, 117] on link "Dans 2 jours ouvrés" at bounding box center [452, 117] width 79 height 9
type input "07:00"
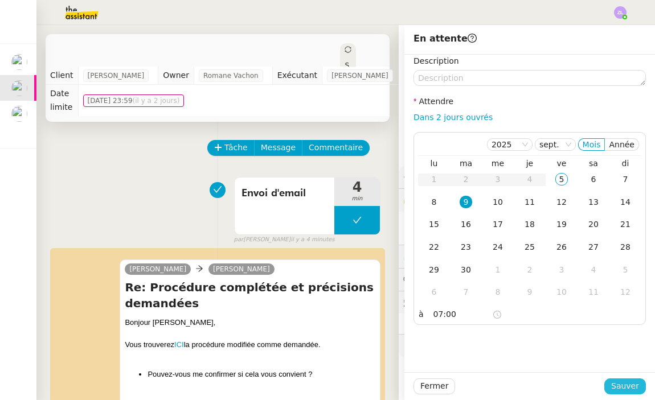
click at [615, 381] on span "Sauver" at bounding box center [625, 386] width 28 height 13
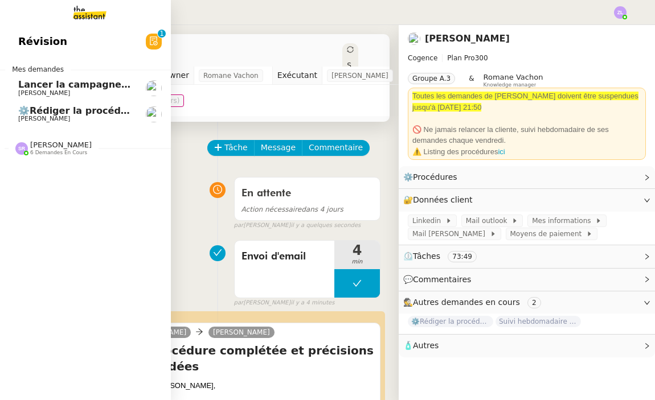
click at [40, 50] on span "Révision" at bounding box center [42, 41] width 49 height 17
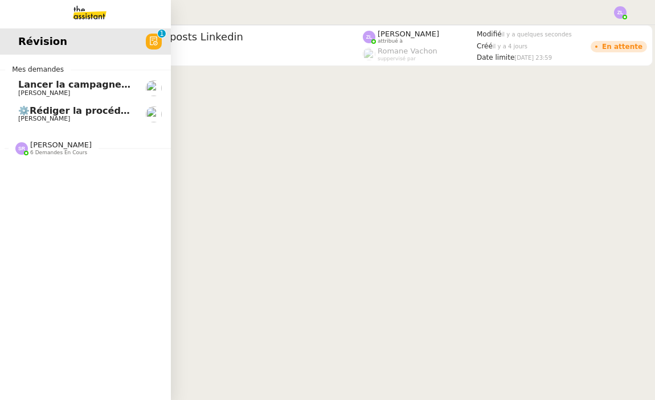
click at [42, 105] on span "⚙️Rédiger la procédure YouSign" at bounding box center [100, 110] width 164 height 11
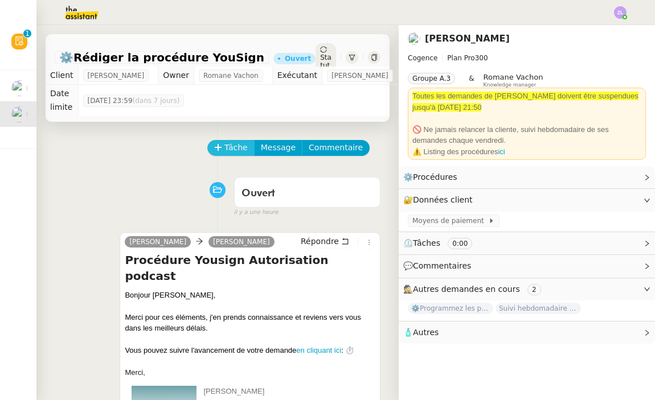
click at [242, 141] on span "Tâche" at bounding box center [235, 147] width 23 height 13
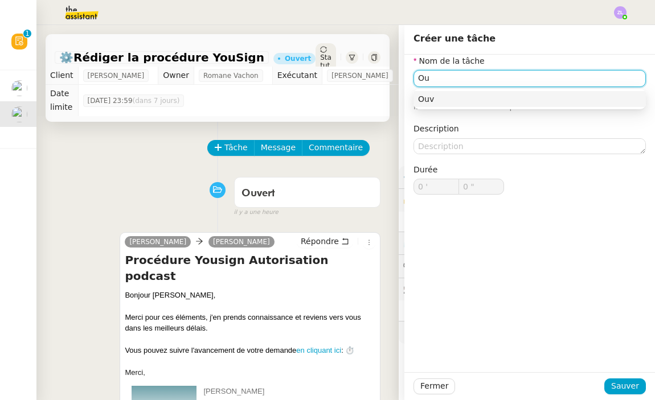
type input "O"
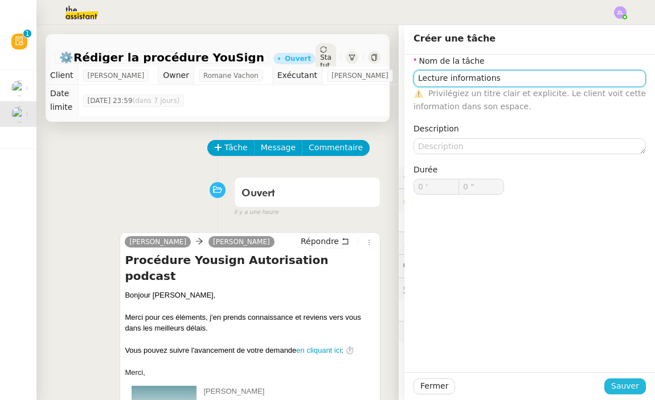
type input "Lecture informations"
click at [624, 390] on span "Sauver" at bounding box center [625, 386] width 28 height 13
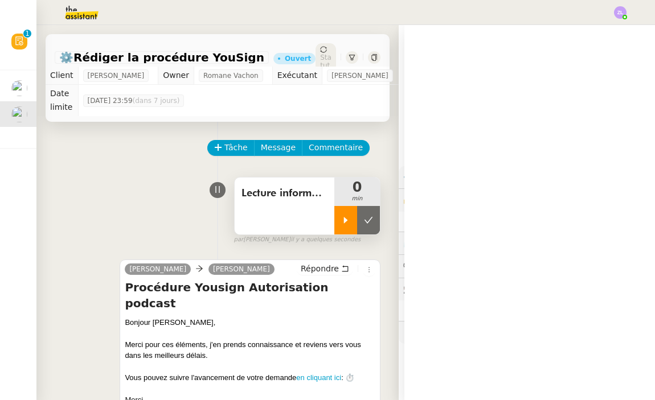
click at [347, 212] on div at bounding box center [345, 220] width 23 height 28
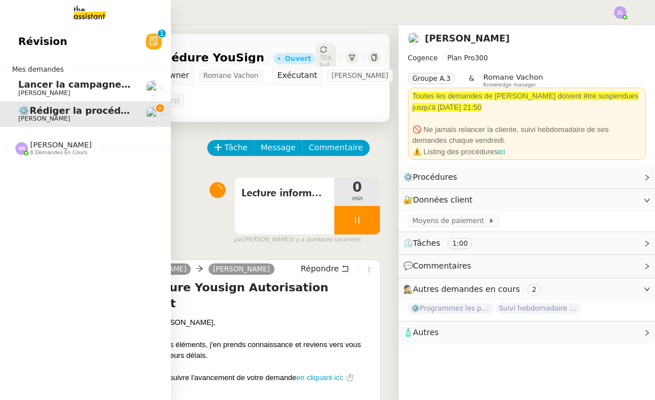
click at [26, 79] on span "Lancer la campagne de prospection" at bounding box center [109, 84] width 183 height 11
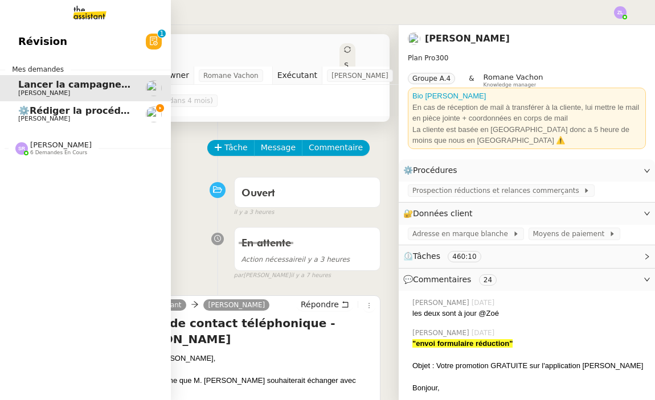
click at [32, 105] on span "⚙️Rédiger la procédure YouSign" at bounding box center [100, 110] width 164 height 11
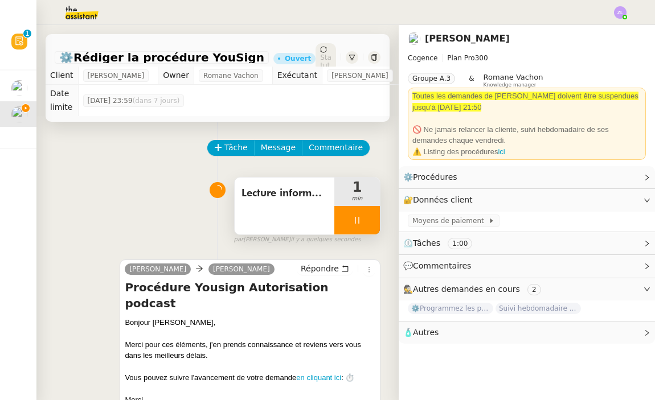
click at [344, 208] on div at bounding box center [357, 220] width 46 height 28
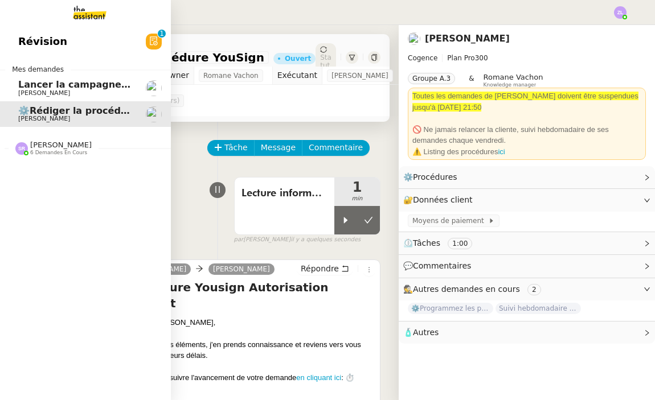
click at [20, 89] on span "[PERSON_NAME]" at bounding box center [44, 92] width 52 height 7
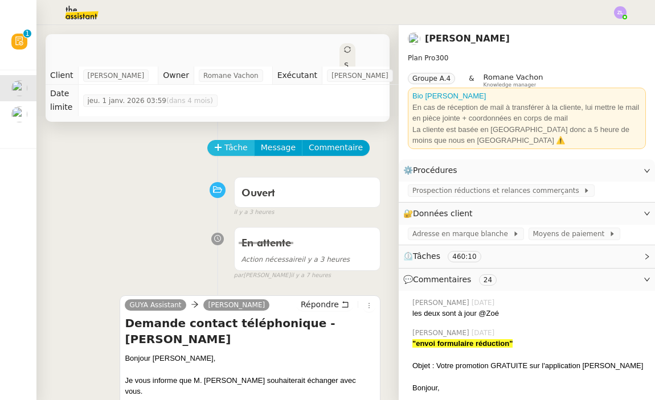
click at [220, 147] on icon at bounding box center [218, 147] width 8 height 8
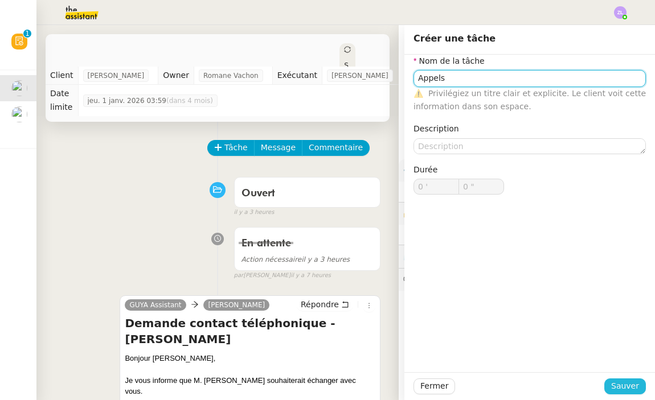
type input "Appels"
click at [624, 384] on span "Sauver" at bounding box center [625, 386] width 28 height 13
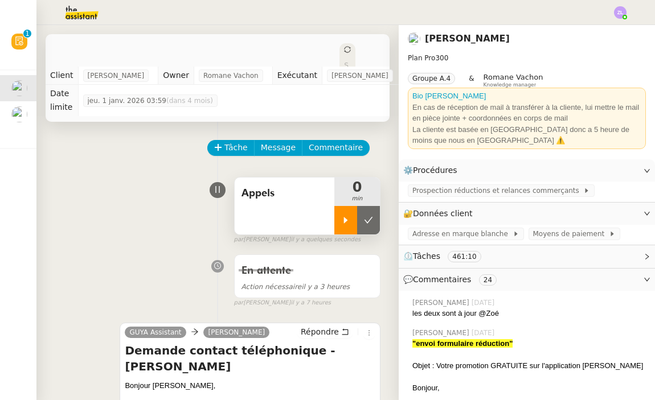
click at [347, 215] on div at bounding box center [345, 220] width 23 height 28
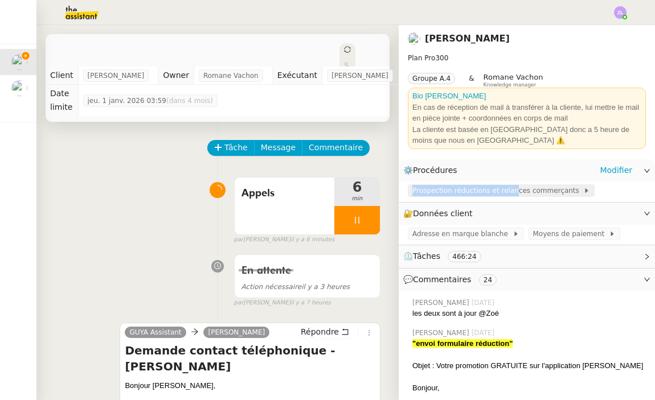
click at [514, 185] on span "Prospection réductions et relances commerçants" at bounding box center [497, 190] width 171 height 11
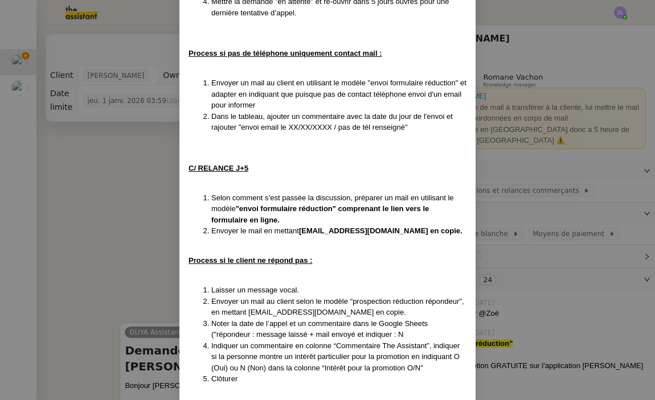
scroll to position [1331, 0]
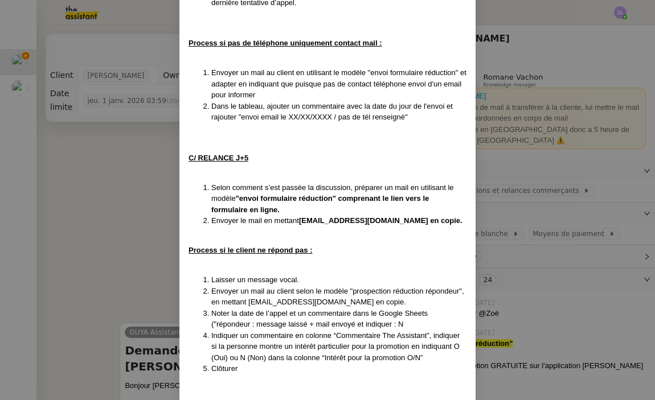
click at [582, 2] on nz-modal-container "Créée le 08/08/2025 MAJ le 25/08/2025 Contexte : GuyaCadeau souhaite qu’on rela…" at bounding box center [327, 200] width 655 height 400
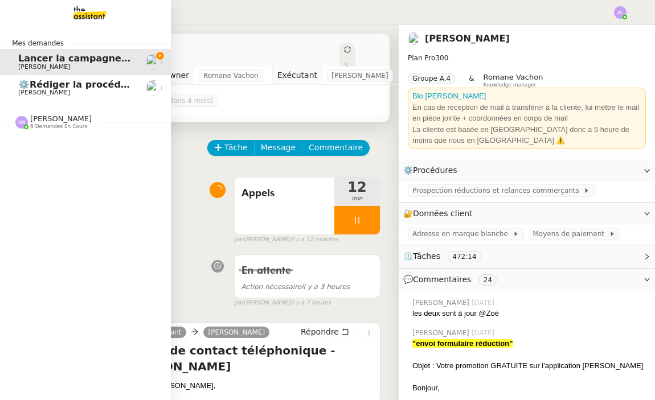
click at [60, 89] on span "[PERSON_NAME]" at bounding box center [75, 92] width 115 height 7
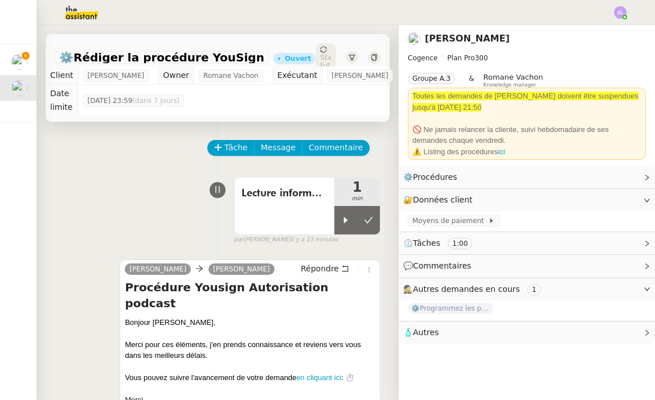
scroll to position [24, 0]
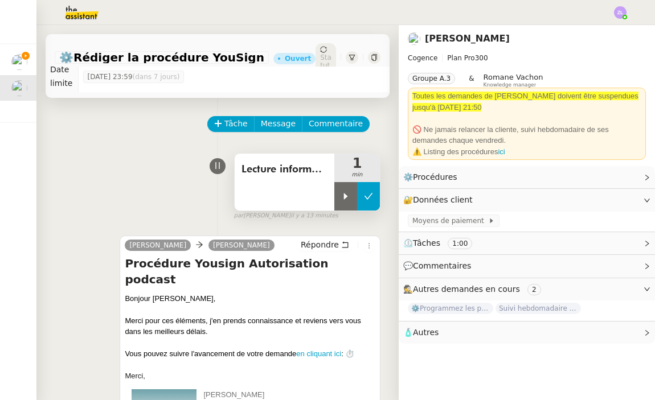
click at [366, 192] on icon at bounding box center [368, 196] width 9 height 9
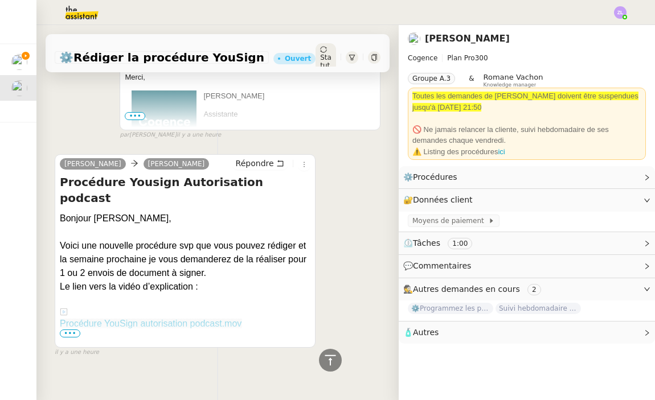
scroll to position [322, 0]
click at [135, 296] on link "Procédure YouSign autorisation podcast.mov" at bounding box center [151, 312] width 182 height 33
click at [101, 296] on link "Procédure YouSign autorisation podcast.mov" at bounding box center [151, 312] width 182 height 33
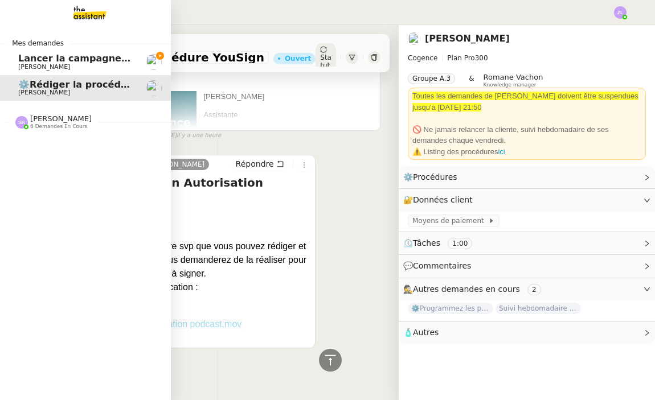
click at [58, 59] on span "Lancer la campagne de prospection" at bounding box center [109, 58] width 183 height 11
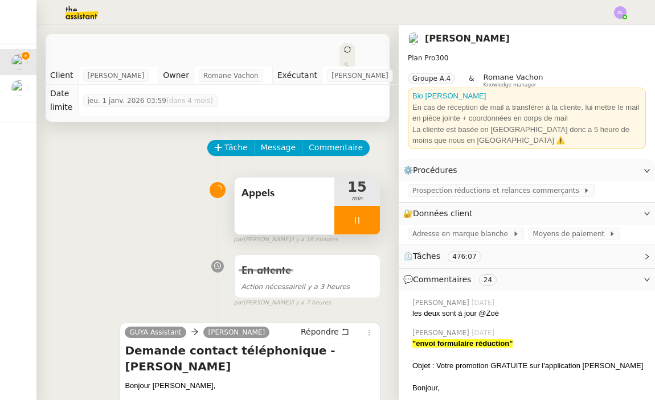
click at [349, 220] on div at bounding box center [357, 220] width 46 height 28
click at [347, 223] on icon at bounding box center [345, 220] width 9 height 9
click at [345, 227] on div at bounding box center [357, 220] width 46 height 28
click at [356, 225] on div at bounding box center [345, 220] width 23 height 28
click at [356, 224] on icon at bounding box center [356, 220] width 9 height 9
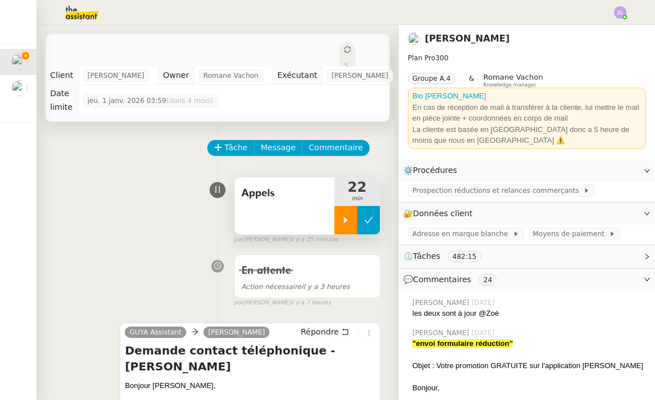
click at [367, 222] on icon at bounding box center [368, 220] width 9 height 9
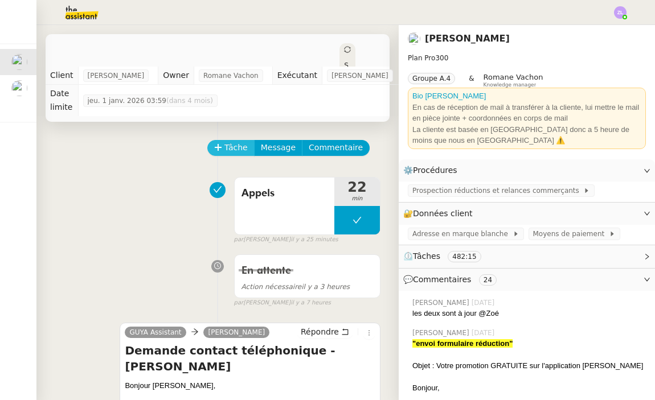
click at [240, 147] on span "Tâche" at bounding box center [235, 147] width 23 height 13
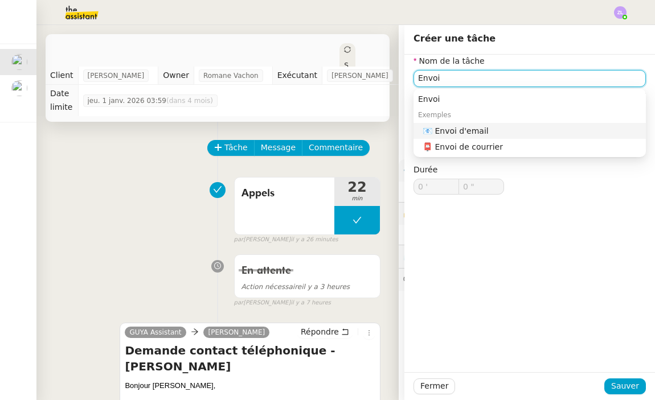
click at [466, 130] on div "📧 Envoi d'email" at bounding box center [531, 131] width 219 height 10
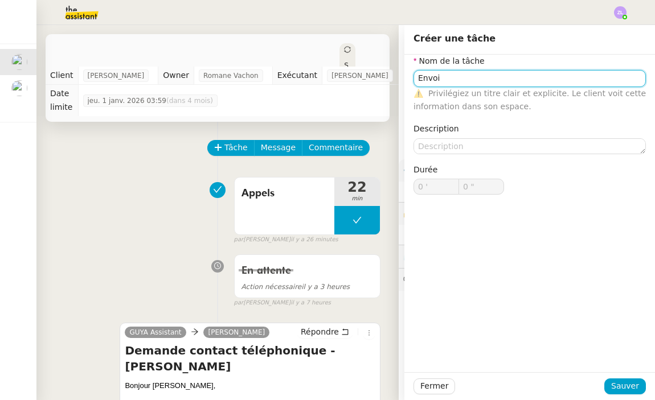
type input "Envoi d'email"
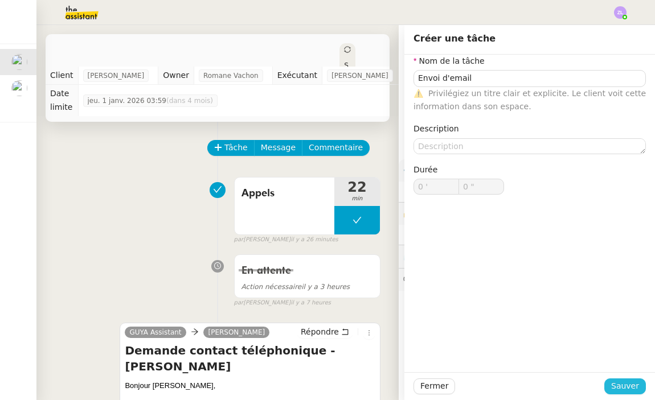
click at [626, 382] on span "Sauver" at bounding box center [625, 386] width 28 height 13
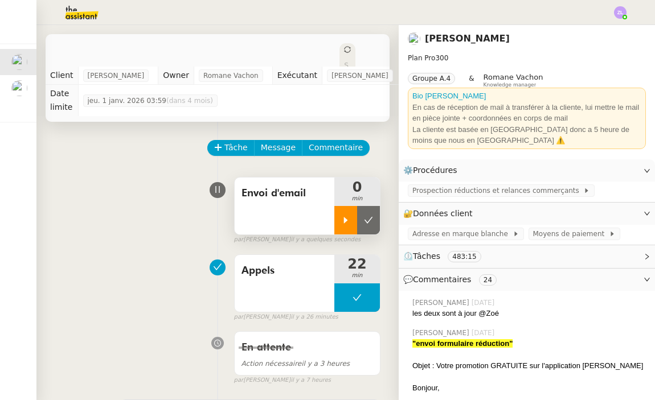
click at [343, 228] on div at bounding box center [345, 220] width 23 height 28
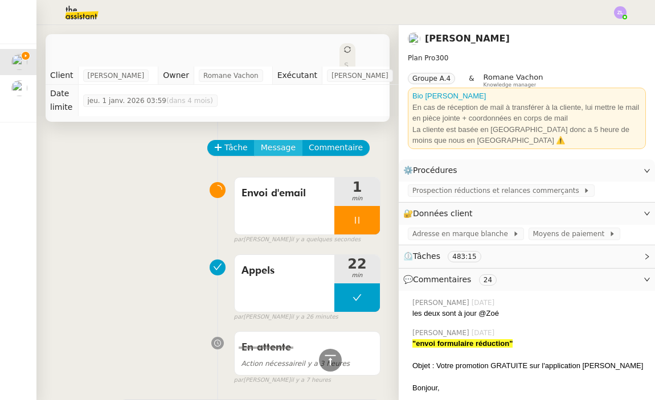
click at [289, 147] on span "Message" at bounding box center [278, 147] width 35 height 13
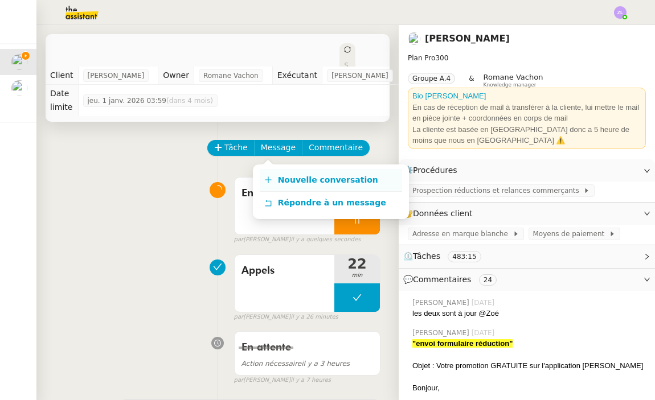
click at [302, 184] on span "Nouvelle conversation" at bounding box center [328, 179] width 100 height 9
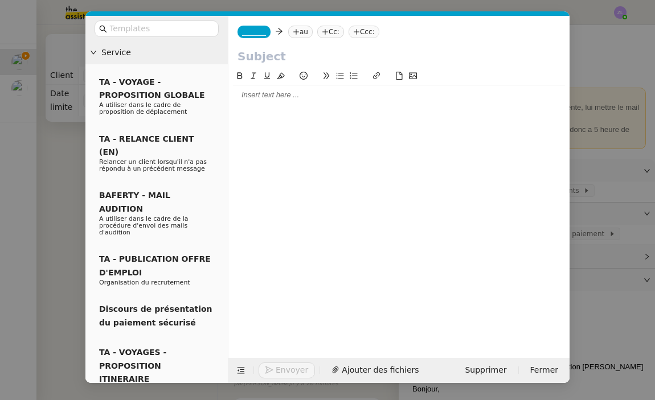
click at [258, 37] on nz-tag "_______" at bounding box center [253, 32] width 33 height 13
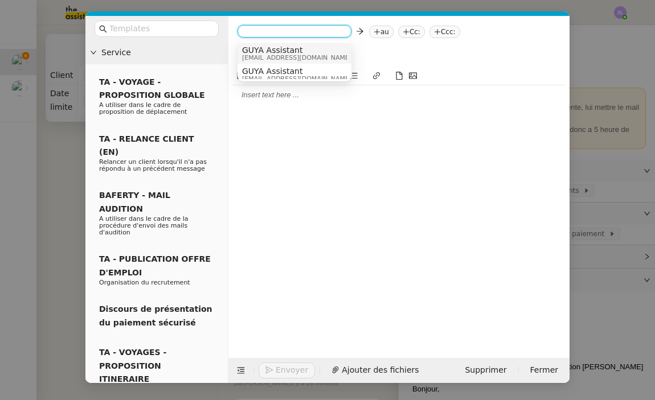
click at [268, 51] on span "GUYA Assistant" at bounding box center [296, 50] width 109 height 9
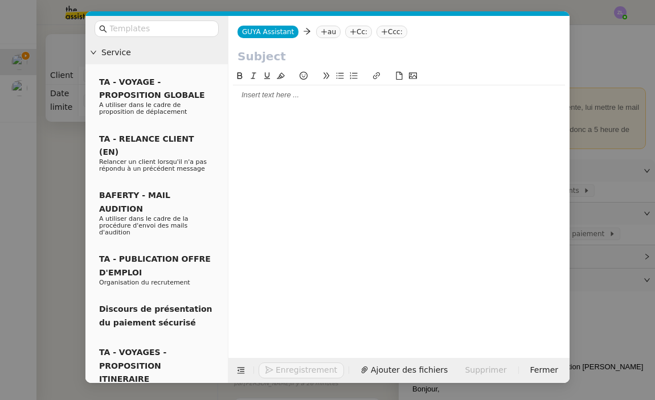
click at [320, 35] on icon at bounding box center [323, 31] width 7 height 7
paste input "adm.mnch@gmail.com"
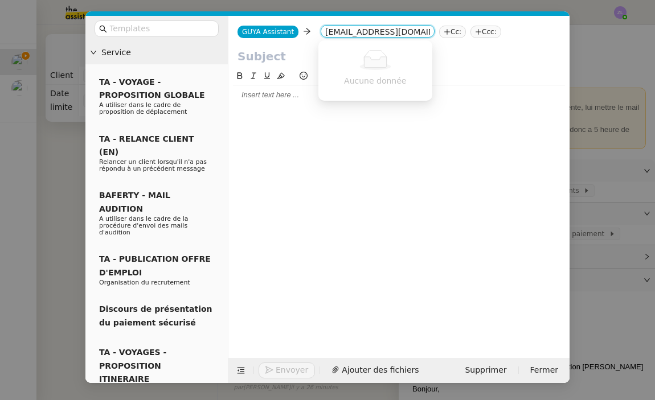
click at [326, 33] on input "adm.mnch@gmail.com" at bounding box center [377, 32] width 105 height 11
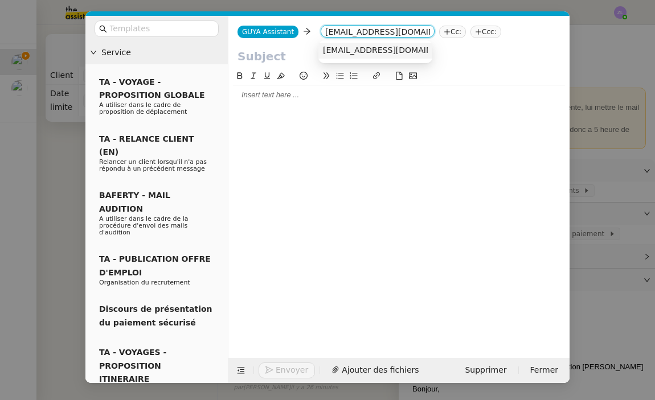
type input "adm.mnch@gmail.com"
click at [363, 54] on span "adm.mnch@gmail.com" at bounding box center [392, 50] width 139 height 9
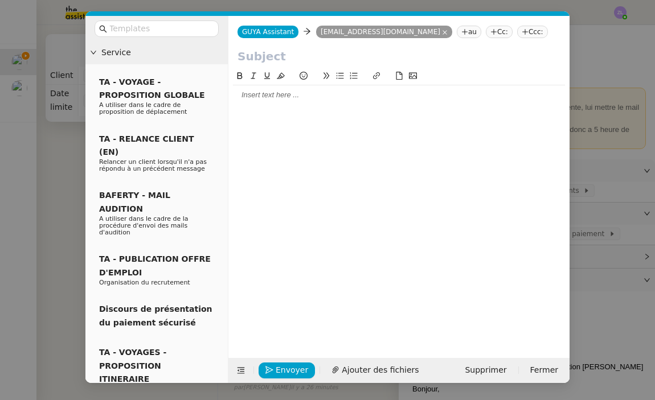
click at [456, 39] on div "GUYA Assistant GUYA Assistant adm.mnch@gmail.com adm.mnch@gmail.com au Cc: Ccc:" at bounding box center [398, 32] width 341 height 32
click at [485, 28] on nz-tag "Cc:" at bounding box center [498, 32] width 27 height 13
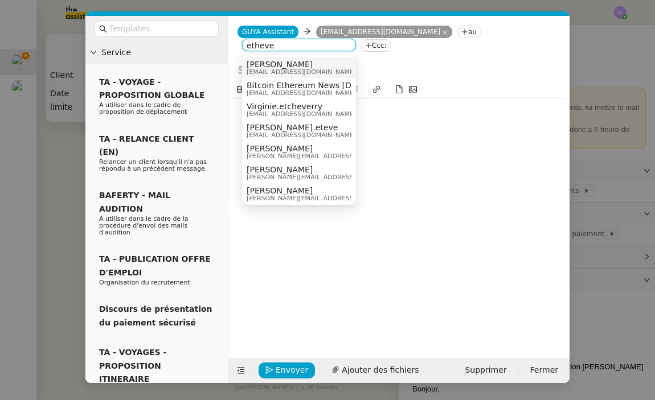
type input "etheve"
click at [271, 63] on span "Celia Etheve" at bounding box center [300, 64] width 109 height 9
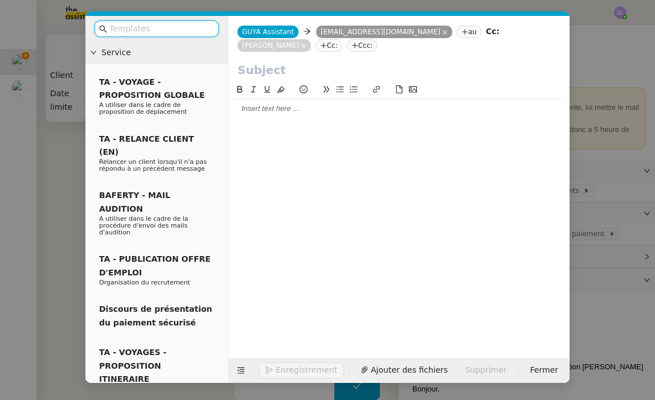
click at [175, 26] on input "text" at bounding box center [160, 28] width 102 height 13
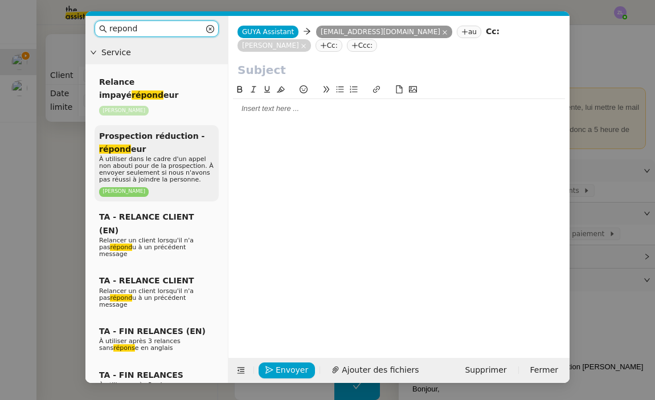
type input "repond"
click at [127, 155] on span "À utiliser dans le cadre d'un appel non abouti pour de la prospection. À envoye…" at bounding box center [156, 169] width 114 height 28
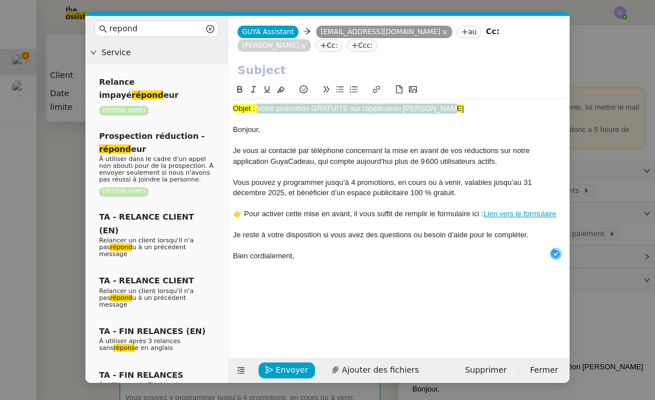
drag, startPoint x: 257, startPoint y: 109, endPoint x: 467, endPoint y: 109, distance: 210.0
click at [467, 109] on div "Objet : Votre promotion GRATUITE sur l'application GUYA CADEAU" at bounding box center [399, 109] width 332 height 10
copy span "Votre promotion GRATUITE sur l'application GUYA CADEAU"
click at [240, 65] on input "text" at bounding box center [398, 69] width 323 height 17
paste input "Votre promotion GRATUITE sur l'application GUYA CADEAU"
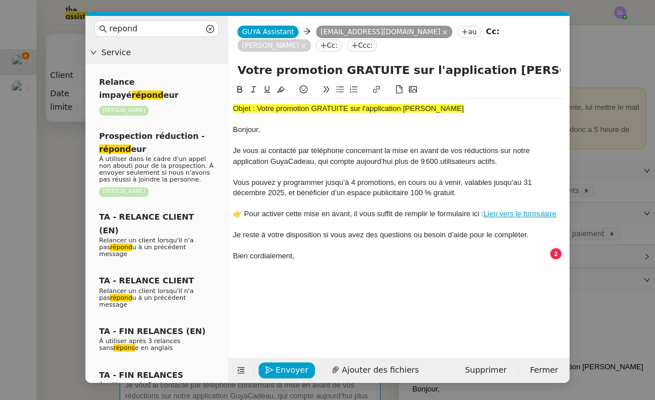
type input "Votre promotion GRATUITE sur l'application GUYA CADEAU"
drag, startPoint x: 233, startPoint y: 129, endPoint x: 223, endPoint y: 95, distance: 35.5
click at [223, 95] on nz-layout "repond Service Relance impayé répond eur Astrid Brucker Prospection réduction -…" at bounding box center [327, 199] width 484 height 367
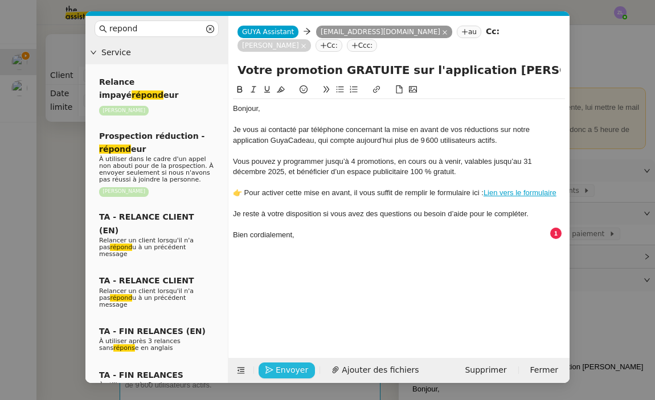
click at [297, 369] on span "Envoyer" at bounding box center [291, 370] width 32 height 13
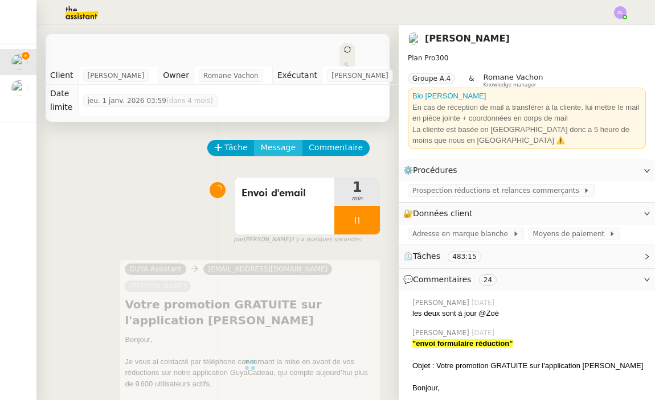
click at [287, 150] on span "Message" at bounding box center [278, 147] width 35 height 13
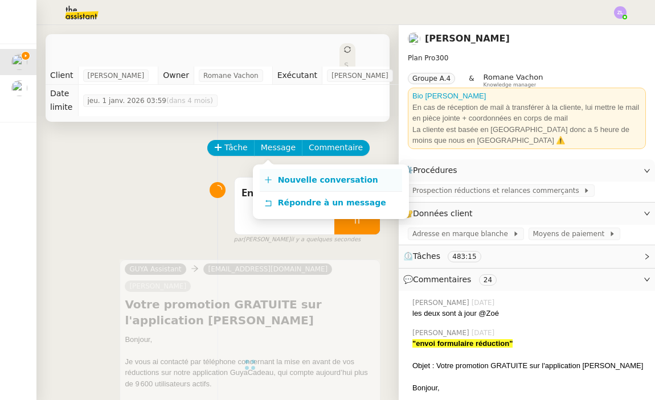
click at [297, 176] on span "Nouvelle conversation" at bounding box center [328, 179] width 100 height 9
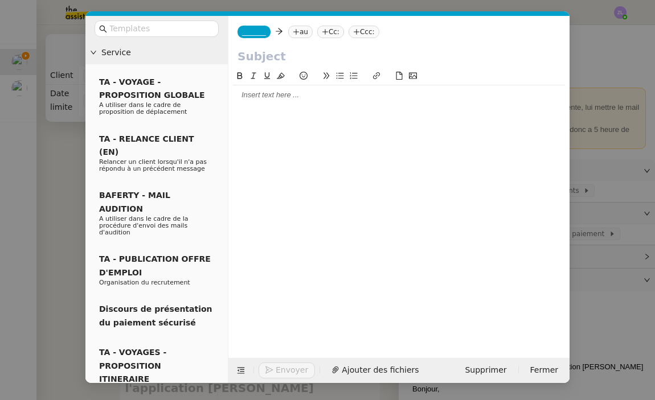
click at [246, 36] on span "_______" at bounding box center [254, 32] width 24 height 8
click at [246, 36] on input at bounding box center [294, 32] width 105 height 11
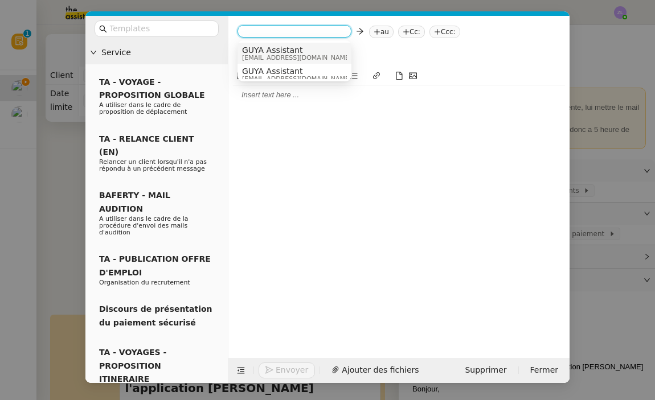
click at [260, 52] on span "GUYA Assistant" at bounding box center [296, 50] width 109 height 9
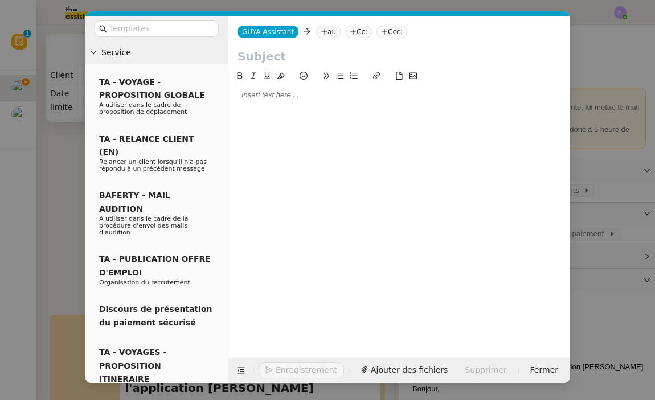
click at [321, 32] on icon at bounding box center [324, 31] width 6 height 1
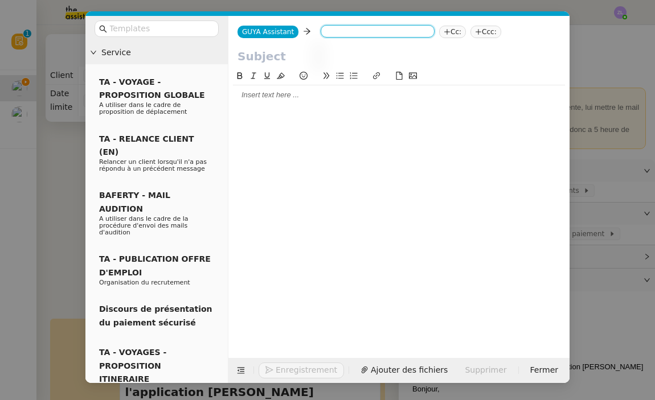
paste input "alohabeach@hotmail.fr"
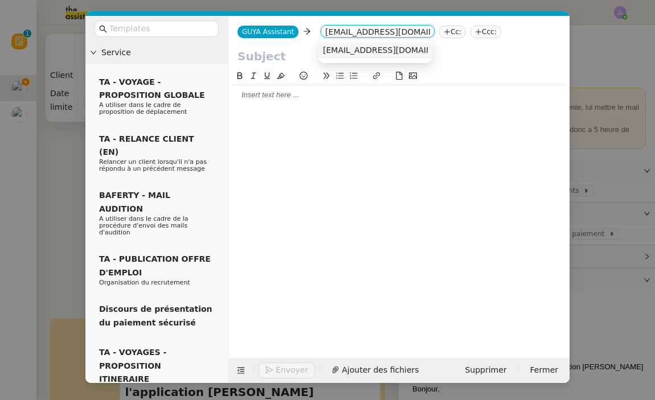
type input "alohabeach@hotmail.fr"
click at [352, 47] on span "alohabeach@hotmail.fr" at bounding box center [392, 50] width 139 height 9
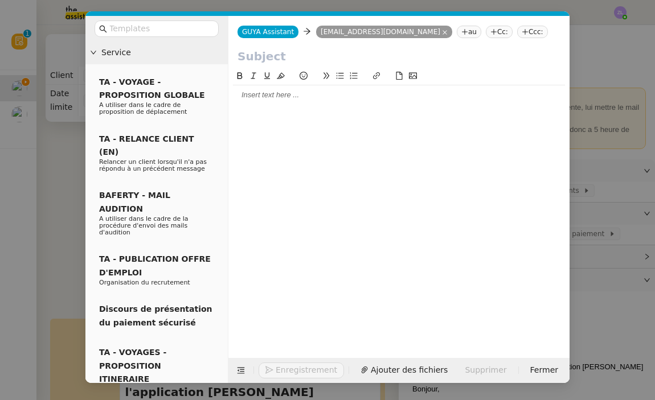
click at [485, 30] on nz-tag "Cc:" at bounding box center [498, 32] width 27 height 13
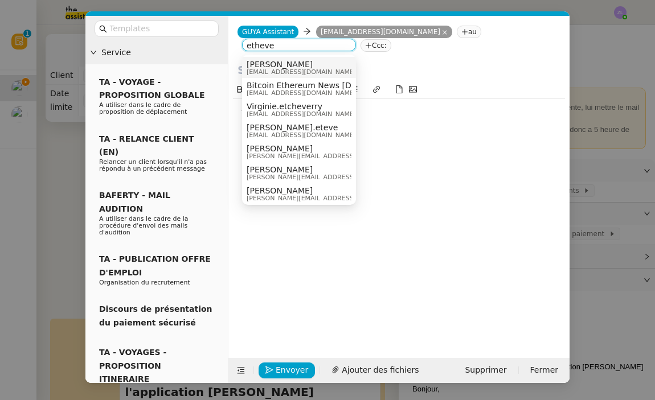
type input "etheve"
click at [319, 67] on span "Celia Etheve" at bounding box center [300, 64] width 109 height 9
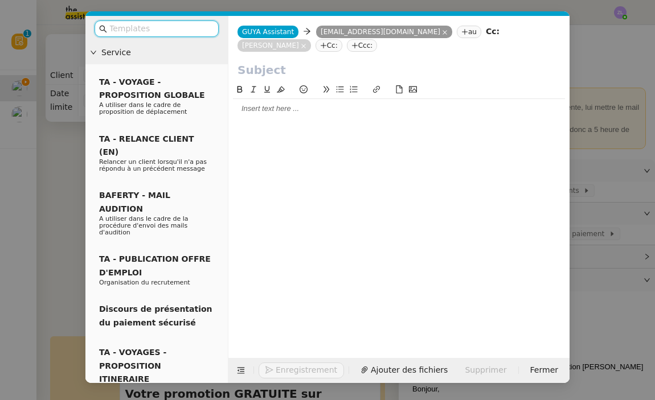
click at [153, 34] on input "text" at bounding box center [160, 28] width 102 height 13
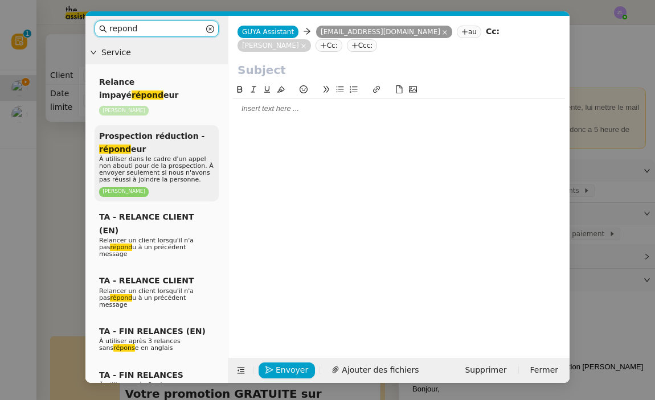
type input "repond"
click at [136, 155] on span "À utiliser dans le cadre d'un appel non abouti pour de la prospection. À envoye…" at bounding box center [156, 169] width 114 height 28
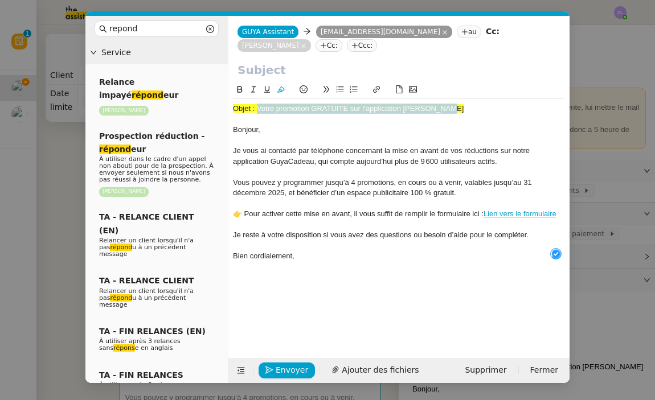
drag, startPoint x: 257, startPoint y: 109, endPoint x: 468, endPoint y: 109, distance: 211.2
click at [468, 109] on div "Objet : Votre promotion GRATUITE sur l'application GUYA CADEAU" at bounding box center [399, 109] width 332 height 10
copy span "Votre promotion GRATUITE sur l'application GUYA CADEAU"
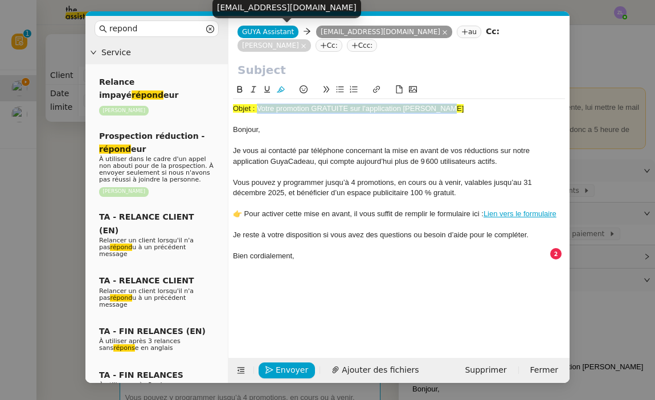
click at [297, 76] on input "text" at bounding box center [398, 69] width 323 height 17
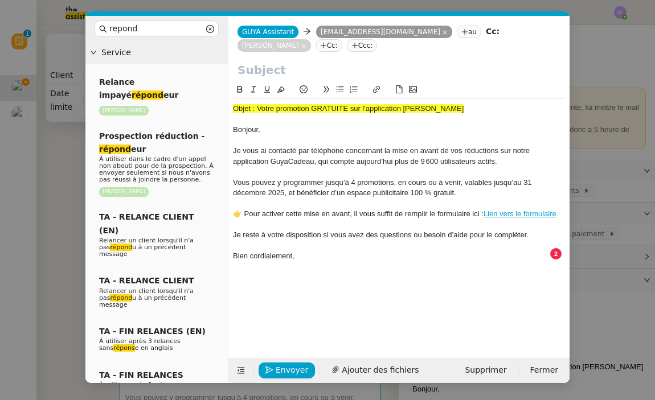
paste input "Votre promotion GRATUITE sur l'application GUYA CADEAU"
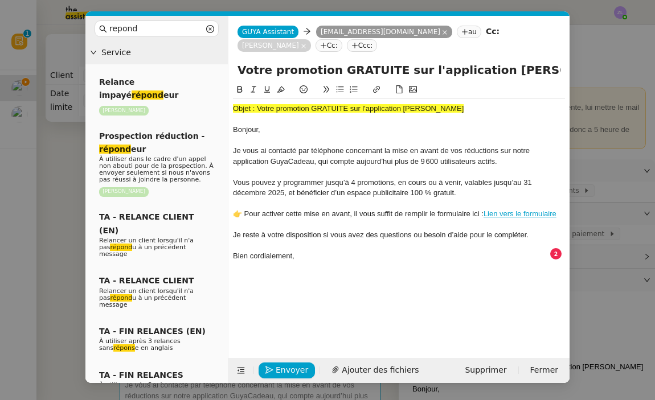
type input "Votre promotion GRATUITE sur l'application GUYA CADEAU"
drag, startPoint x: 233, startPoint y: 128, endPoint x: 223, endPoint y: 87, distance: 42.8
click at [223, 87] on nz-layout "repond Service Relance impayé répond eur Astrid Brucker Prospection réduction -…" at bounding box center [327, 199] width 484 height 367
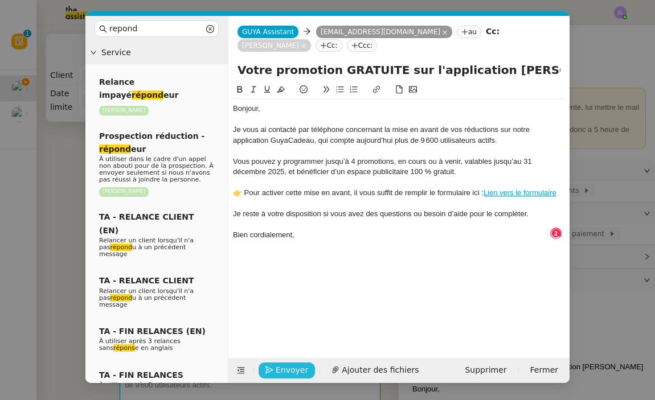
click at [290, 368] on span "Envoyer" at bounding box center [291, 370] width 32 height 13
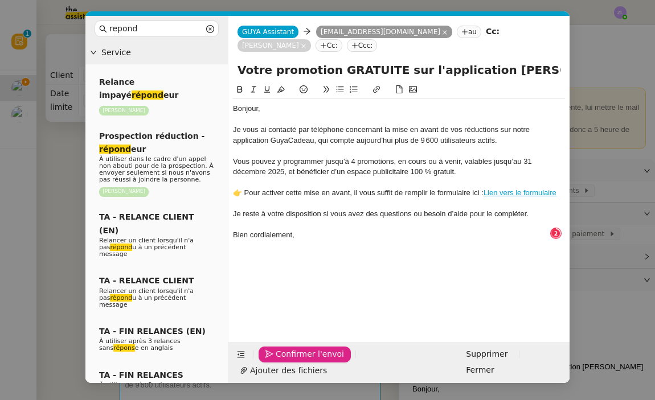
click at [290, 361] on span "Confirmer l'envoi" at bounding box center [309, 354] width 68 height 13
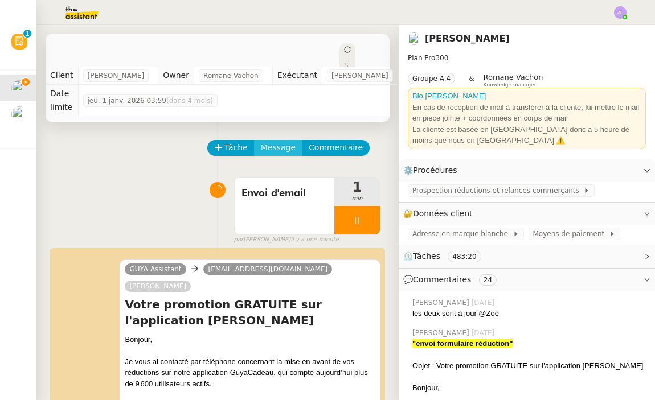
click at [274, 147] on span "Message" at bounding box center [278, 147] width 35 height 13
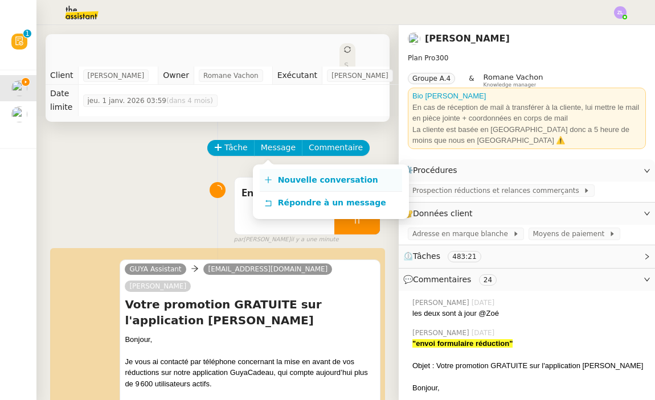
click at [283, 177] on span "Nouvelle conversation" at bounding box center [328, 179] width 100 height 9
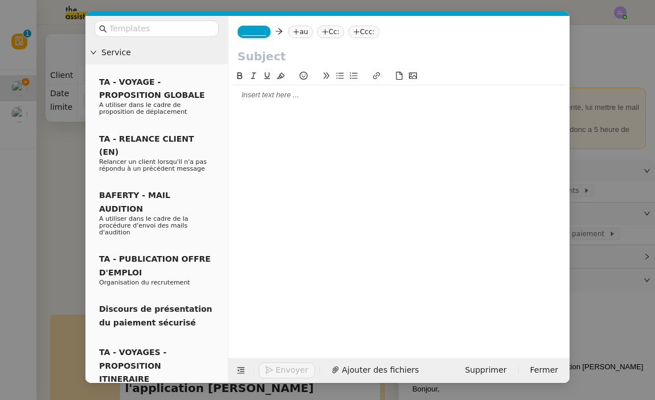
click at [257, 27] on nz-tag "_______" at bounding box center [253, 32] width 33 height 13
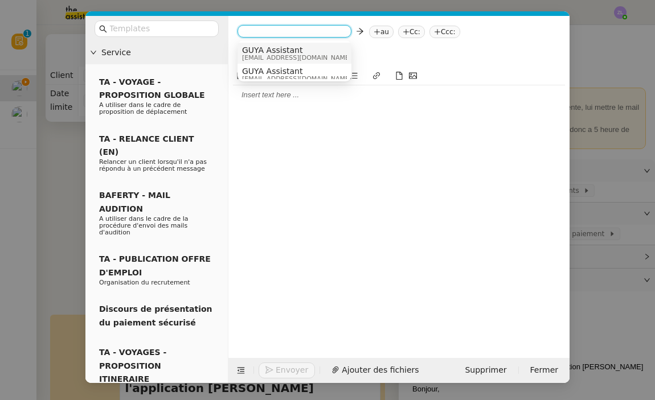
click at [270, 52] on span "GUYA Assistant" at bounding box center [296, 50] width 109 height 9
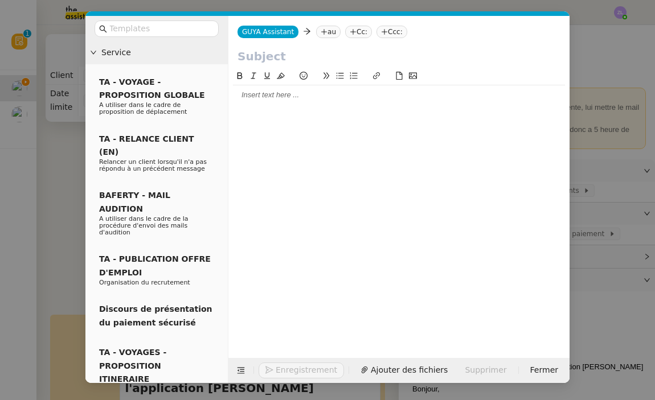
click at [322, 26] on div "GUYA Assistant GUYA Assistant au Cc: Ccc:" at bounding box center [398, 32] width 341 height 32
click at [324, 28] on nz-tag "au" at bounding box center [328, 32] width 24 height 13
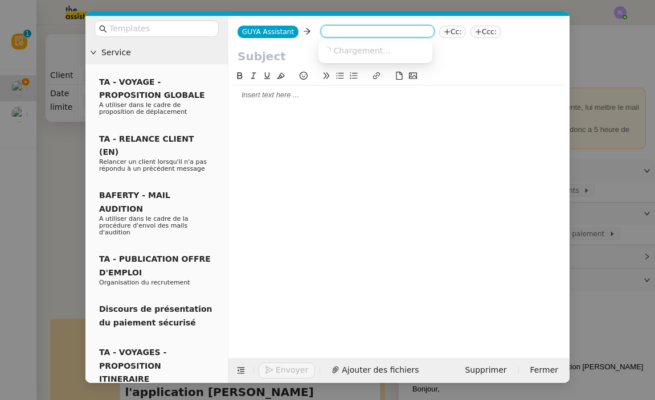
paste input "floralegfleurs@wanadoo.fr"
type input "floralegfleurs@wanadoo.fr"
click at [359, 51] on span "floralegfleurs@wanadoo.fr" at bounding box center [392, 50] width 139 height 9
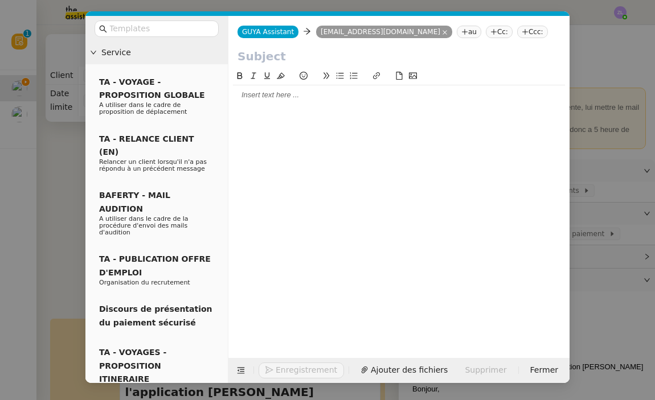
click at [485, 31] on nz-tag "Cc:" at bounding box center [498, 32] width 27 height 13
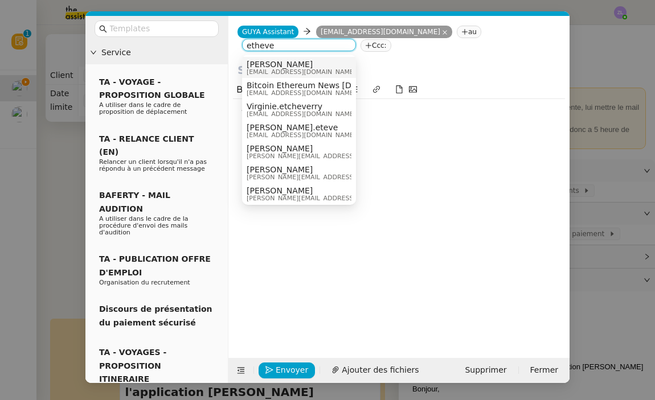
type input "etheve"
click at [293, 61] on span "Celia Etheve" at bounding box center [300, 64] width 109 height 9
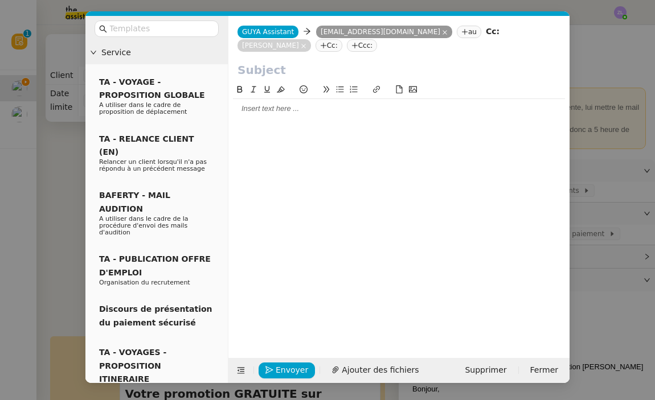
click at [315, 72] on input "text" at bounding box center [398, 69] width 323 height 17
paste input "Votre promotion GRATUITE sur l'application GUYA CADEAU"
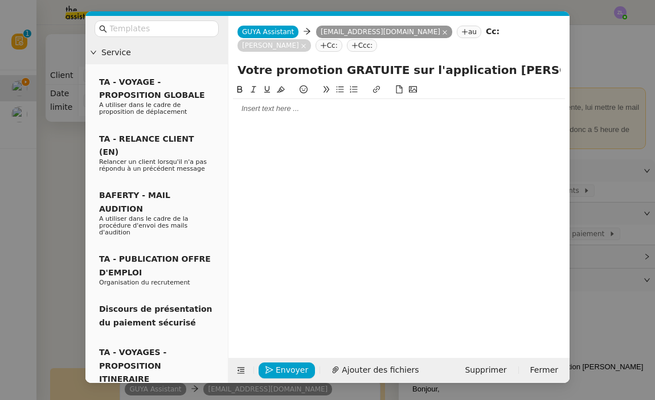
type input "Votre promotion GRATUITE sur l'application GUYA CADEAU"
click at [244, 108] on div at bounding box center [399, 109] width 332 height 10
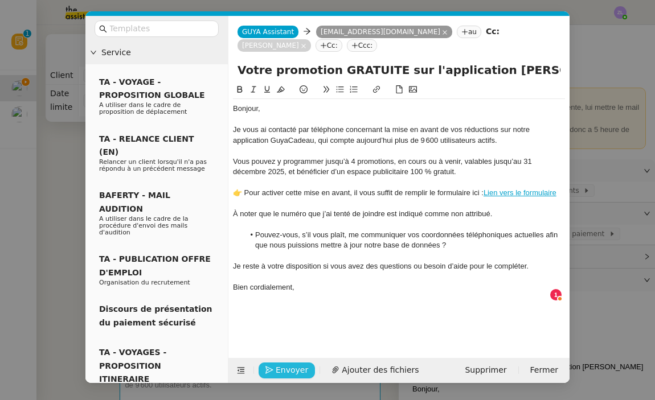
click at [285, 370] on span "Envoyer" at bounding box center [291, 370] width 32 height 13
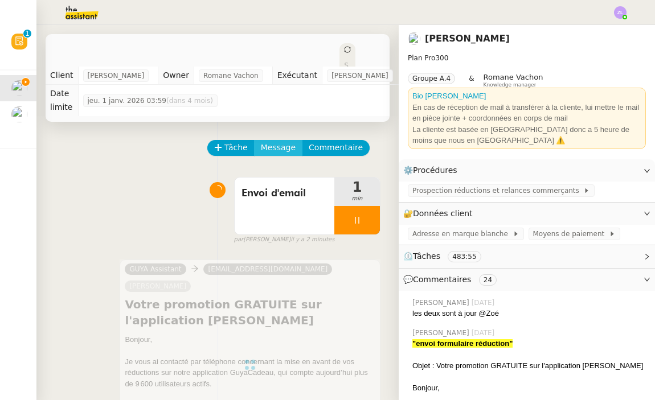
click at [279, 149] on span "Message" at bounding box center [278, 147] width 35 height 13
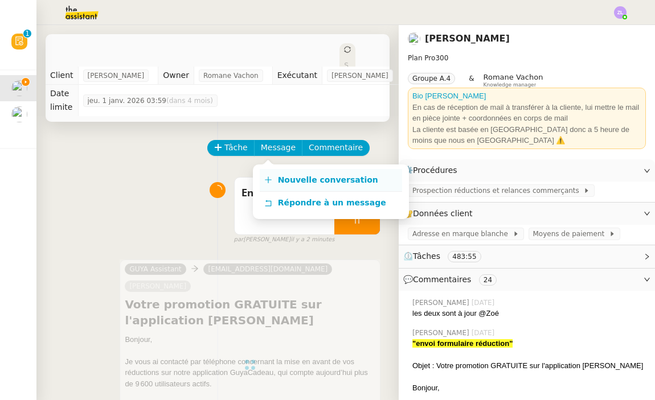
click at [301, 180] on span "Nouvelle conversation" at bounding box center [328, 179] width 100 height 9
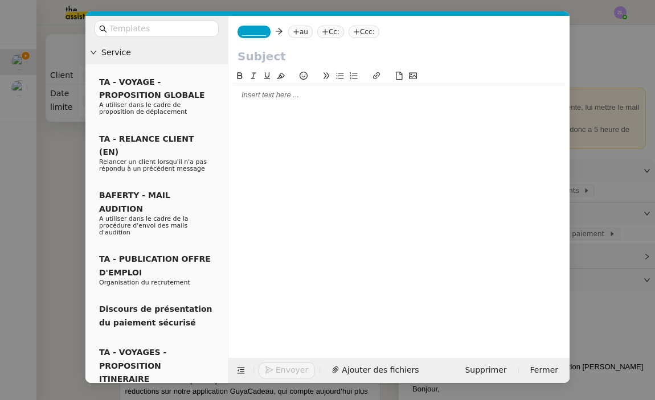
click at [257, 36] on nz-tag "_______" at bounding box center [253, 32] width 33 height 13
click at [257, 36] on input at bounding box center [294, 32] width 105 height 11
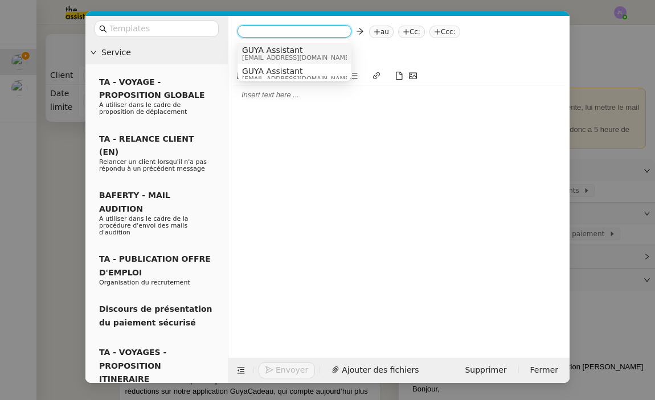
click at [263, 51] on span "GUYA Assistant" at bounding box center [296, 50] width 109 height 9
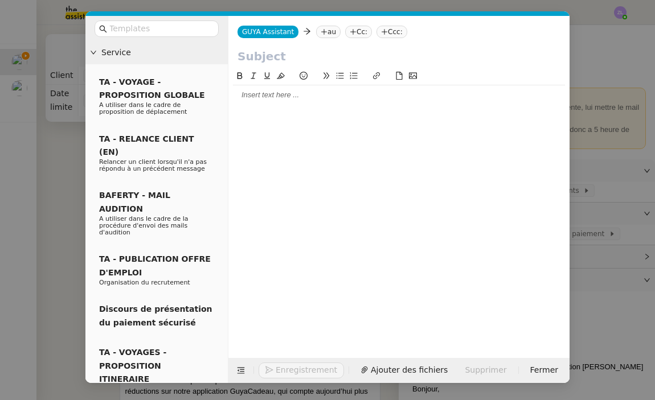
click at [327, 31] on nz-tag "au" at bounding box center [328, 32] width 24 height 13
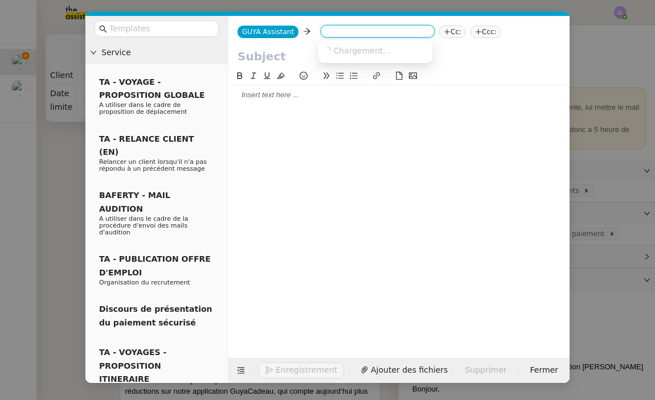
paste input "cfranjie@conforama-guyane.fr"
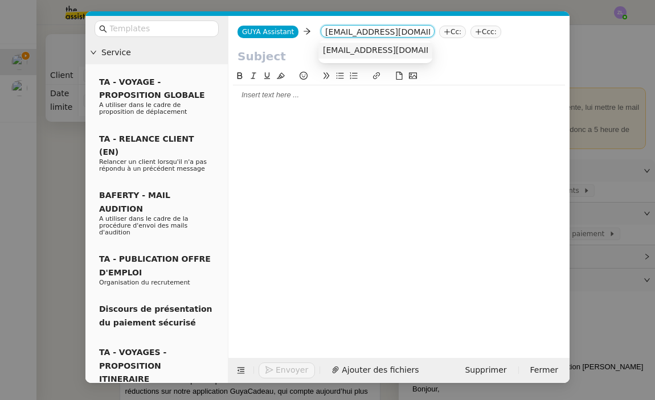
type input "cfranjie@conforama-guyane.fr"
click at [369, 50] on span "cfranjie@conforama-guyane.fr" at bounding box center [392, 50] width 139 height 9
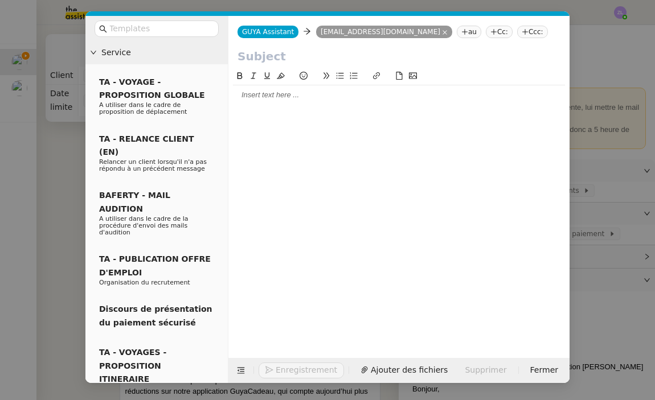
click at [485, 34] on nz-tag "Cc:" at bounding box center [498, 32] width 27 height 13
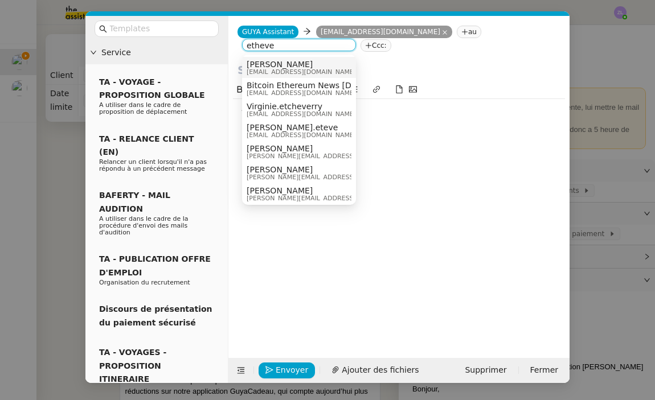
type input "etheve"
click at [315, 67] on span "Celia Etheve" at bounding box center [300, 64] width 109 height 9
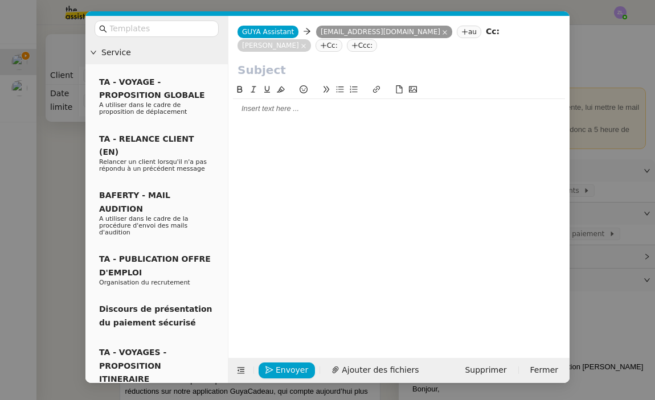
click at [288, 68] on input "text" at bounding box center [398, 69] width 323 height 17
click at [184, 37] on nz-input-group at bounding box center [156, 28] width 124 height 17
click at [178, 32] on input "text" at bounding box center [160, 28] width 102 height 13
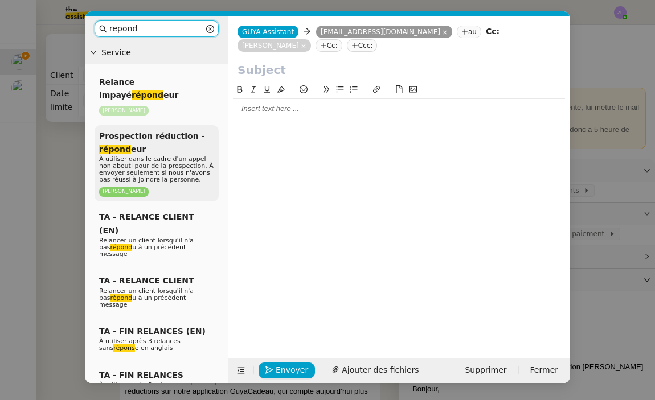
type input "repond"
click at [161, 155] on span "À utiliser dans le cadre d'un appel non abouti pour de la prospection. À envoye…" at bounding box center [156, 169] width 114 height 28
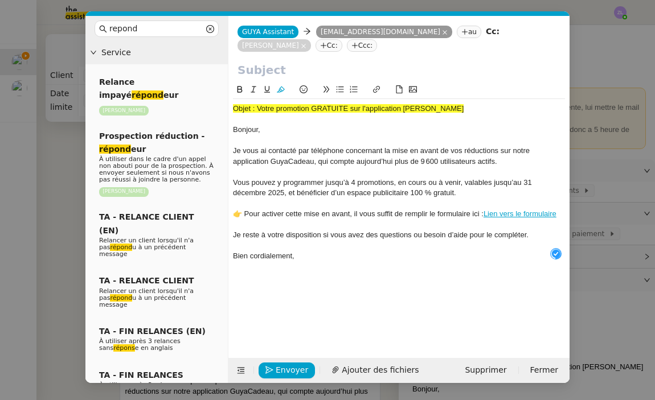
click at [259, 108] on span "Objet : Votre promotion GRATUITE sur l'application GUYA CADEAU" at bounding box center [348, 108] width 231 height 9
drag, startPoint x: 255, startPoint y: 109, endPoint x: 470, endPoint y: 109, distance: 214.6
click at [470, 109] on div "Objet : Votre promotion GRATUITE sur l'application GUYA CADEAU" at bounding box center [399, 109] width 332 height 10
copy span "Votre promotion GRATUITE sur l'application GUYA CADEAU"
click at [277, 58] on div "GUYA Assistant GUYA Assistant cfranjie@conforama-guyane.fr cfranjie@conforama-g…" at bounding box center [398, 39] width 341 height 46
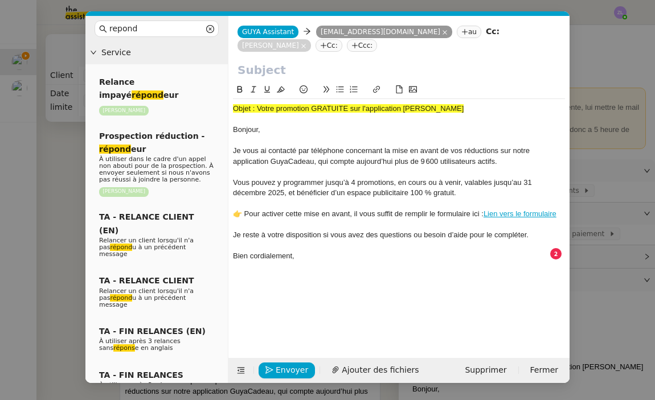
click at [268, 74] on input "text" at bounding box center [398, 69] width 323 height 17
paste input "Votre promotion GRATUITE sur l'application GUYA CADEAU"
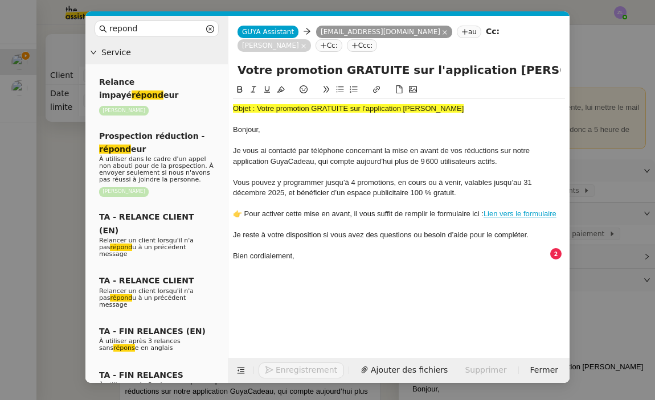
click at [242, 71] on input "Votre promotion GRATUITE sur l'application GUYA CADEAU" at bounding box center [398, 69] width 323 height 17
type input "Votre promotion GRATUITE sur l'application GUYA CADEAU"
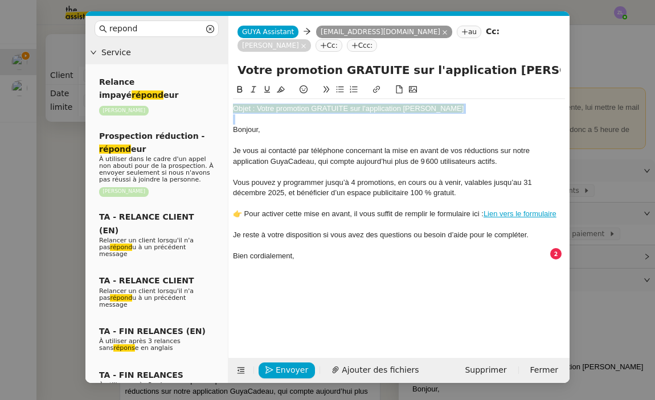
drag, startPoint x: 234, startPoint y: 129, endPoint x: 230, endPoint y: 106, distance: 23.2
click at [230, 106] on nz-spin "Objet : Votre promotion GRATUITE sur l'application GUYA CADEAU Bonjour, Je vous…" at bounding box center [398, 214] width 341 height 262
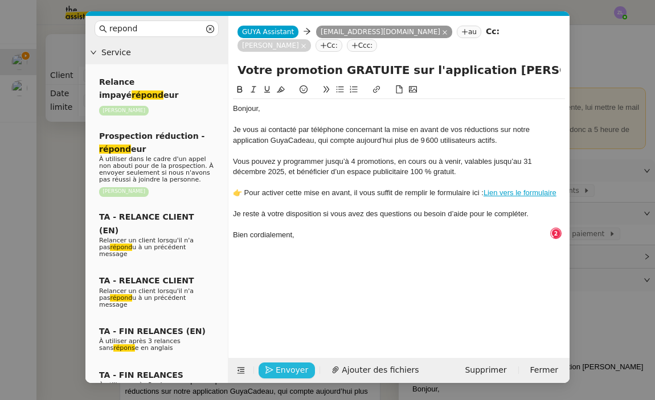
click at [296, 369] on span "Envoyer" at bounding box center [291, 370] width 32 height 13
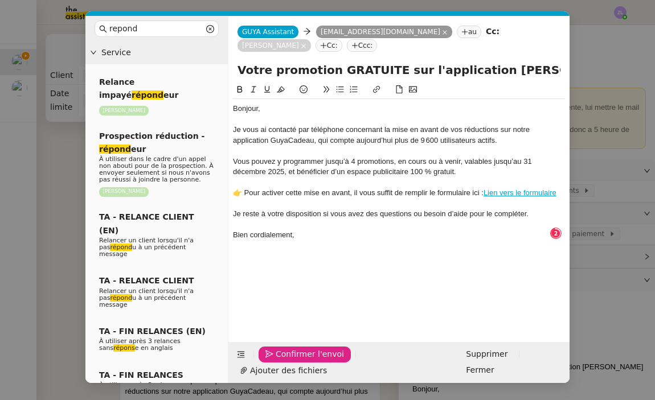
click at [296, 361] on span "Confirmer l'envoi" at bounding box center [309, 354] width 68 height 13
click at [296, 369] on nz-modal-container "repond Service Relance impayé répond eur Astrid Brucker Prospection réduction -…" at bounding box center [327, 200] width 655 height 400
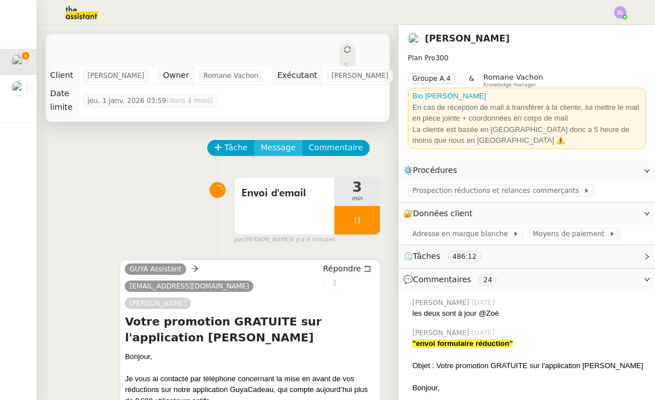
click at [283, 143] on span "Message" at bounding box center [278, 147] width 35 height 13
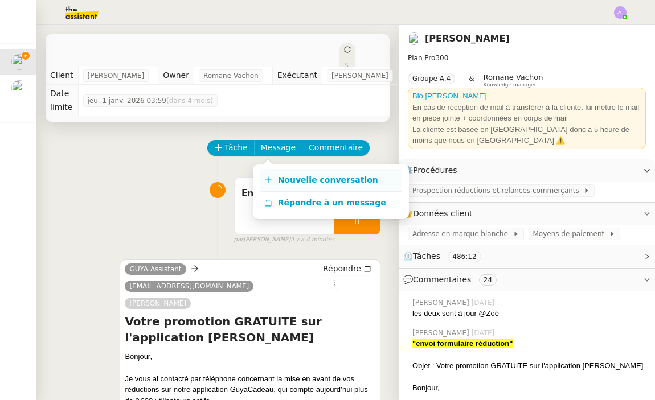
click at [290, 174] on link "Nouvelle conversation" at bounding box center [331, 180] width 142 height 23
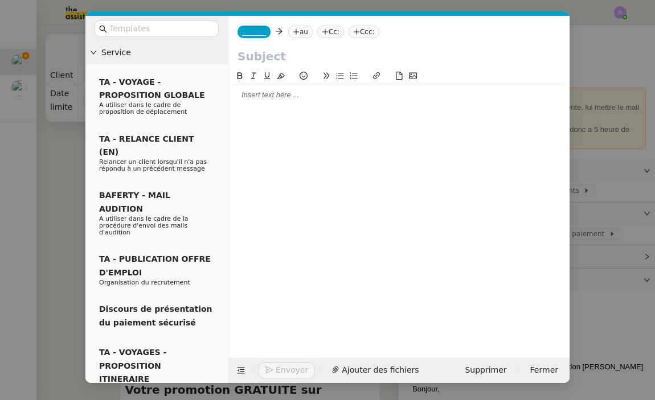
click at [248, 25] on div "_______ au Cc: Ccc:" at bounding box center [398, 32] width 341 height 32
click at [249, 31] on span "_______" at bounding box center [254, 32] width 24 height 8
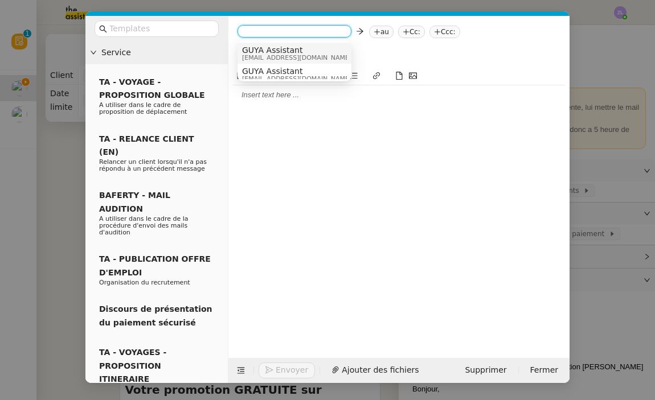
drag, startPoint x: 269, startPoint y: 51, endPoint x: 289, endPoint y: 43, distance: 22.2
click at [269, 51] on span "GUYA Assistant" at bounding box center [296, 50] width 109 height 9
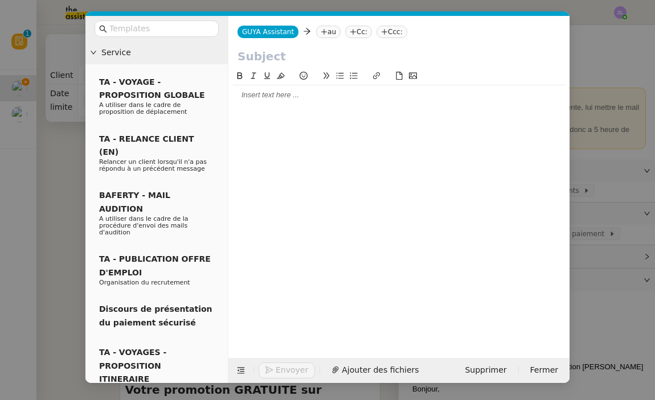
click at [332, 34] on nz-tag "au" at bounding box center [328, 32] width 24 height 13
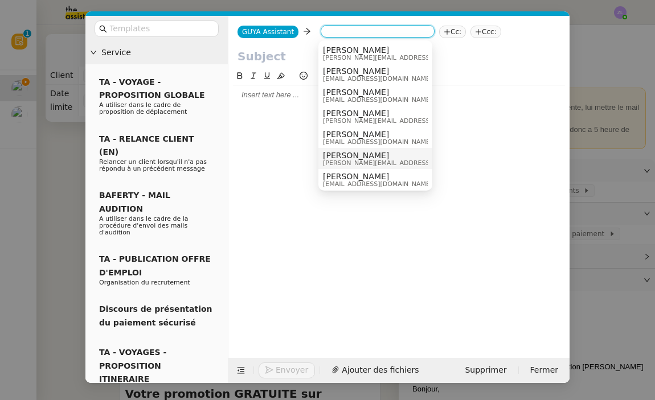
paste input "direction.kourou@megabriel.com"
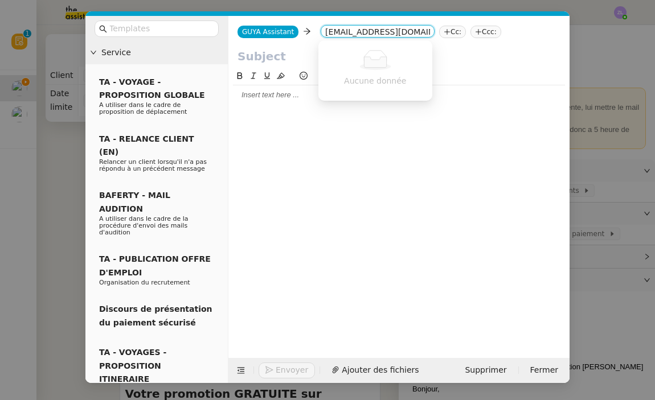
click at [326, 32] on input "direction.kourou@megabriel.com" at bounding box center [377, 32] width 105 height 11
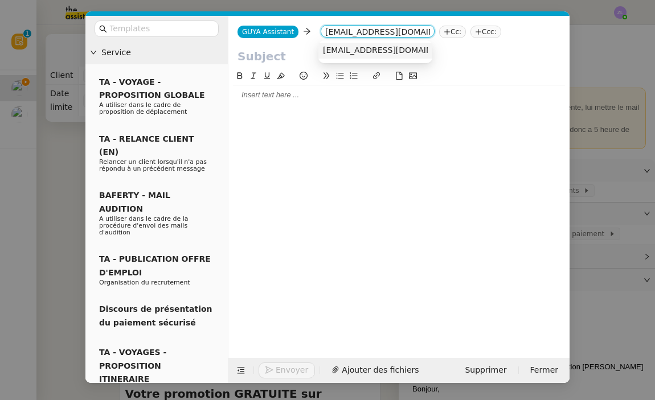
type input "direction.kourou@megabriel.com"
click at [359, 53] on span "direction.kourou@megabriel.com" at bounding box center [392, 50] width 139 height 9
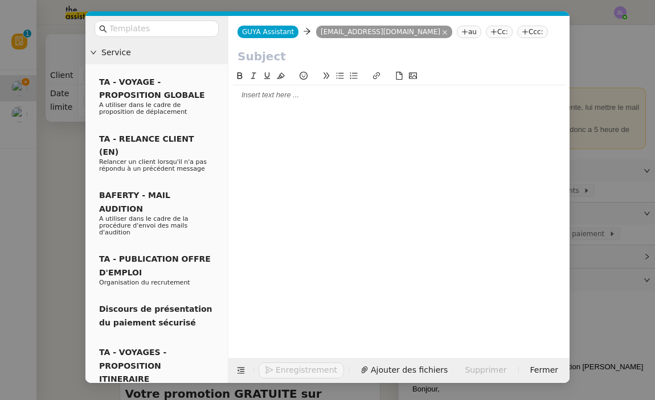
click at [488, 30] on nz-tag "Cc:" at bounding box center [498, 32] width 27 height 13
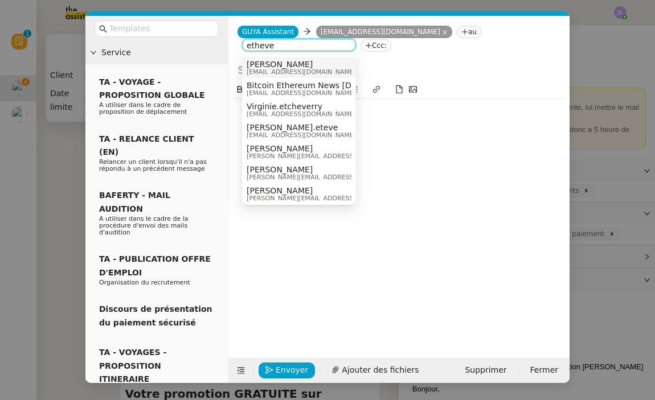
type input "etheve"
click at [306, 64] on span "Celia Etheve" at bounding box center [300, 64] width 109 height 9
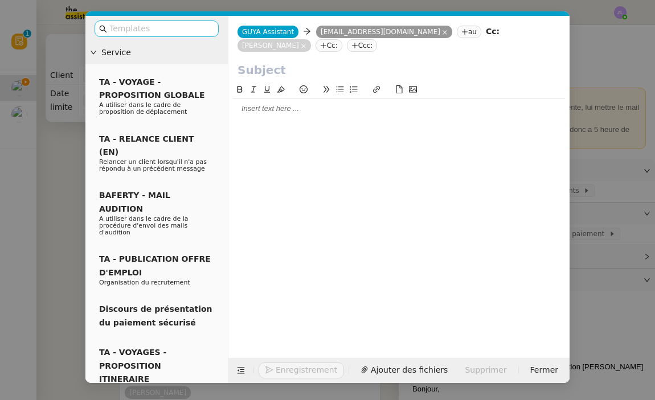
click at [175, 34] on input "text" at bounding box center [160, 28] width 102 height 13
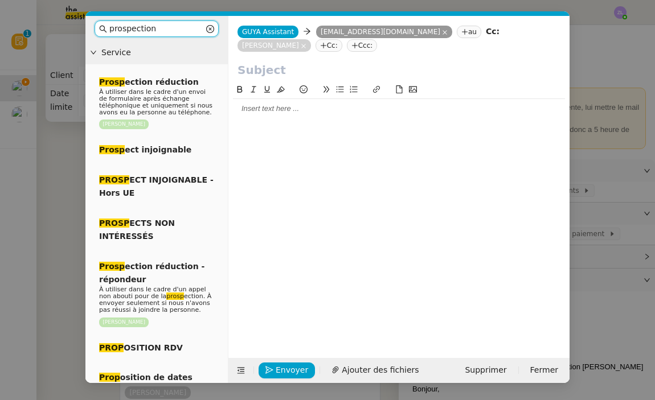
type input "prospection"
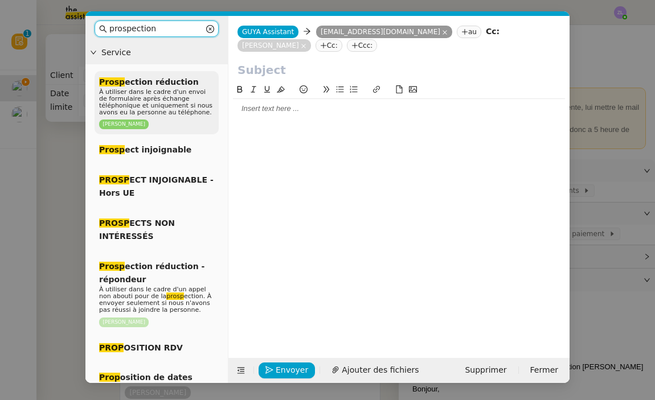
drag, startPoint x: 158, startPoint y: 51, endPoint x: 151, endPoint y: 103, distance: 52.2
click at [151, 103] on span "À utiliser dans le cadre d'un envoi de formulaire après échange téléphonique et…" at bounding box center [155, 102] width 113 height 28
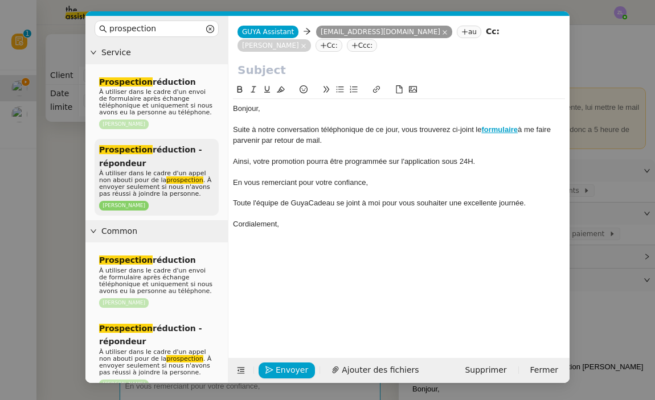
click at [156, 185] on span "À utiliser dans le cadre d'un appel non abouti pour de la prospection . À envoy…" at bounding box center [155, 184] width 112 height 28
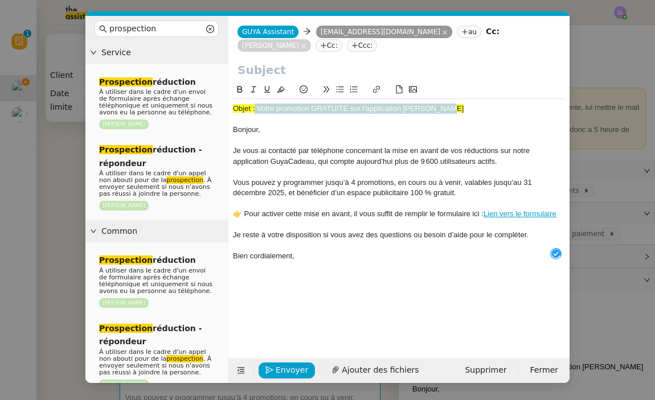
drag, startPoint x: 256, startPoint y: 110, endPoint x: 511, endPoint y: 107, distance: 255.0
click at [511, 107] on div "Objet : Votre promotion GRATUITE sur l'application GUYA CADEAU" at bounding box center [399, 109] width 332 height 10
copy span "Votre promotion GRATUITE sur l'application GUYA CADEAU"
click at [239, 72] on input "text" at bounding box center [398, 69] width 323 height 17
paste input "Votre promotion GRATUITE sur l'application GUYA CADEAU"
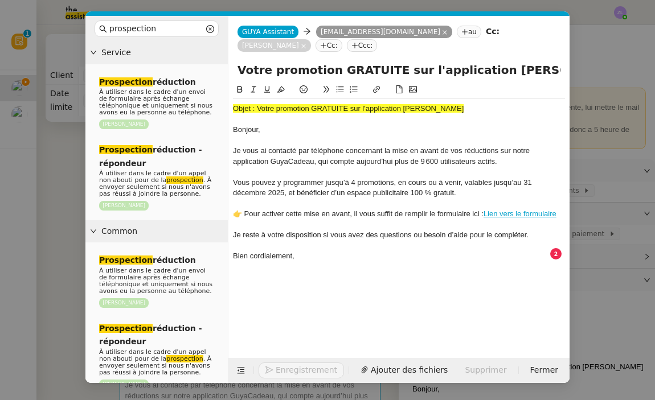
click at [241, 68] on input "Votre promotion GRATUITE sur l'application GUYA CADEAU" at bounding box center [398, 69] width 323 height 17
type input "Votre promotion GRATUITE sur l'application GUYA CADEAU"
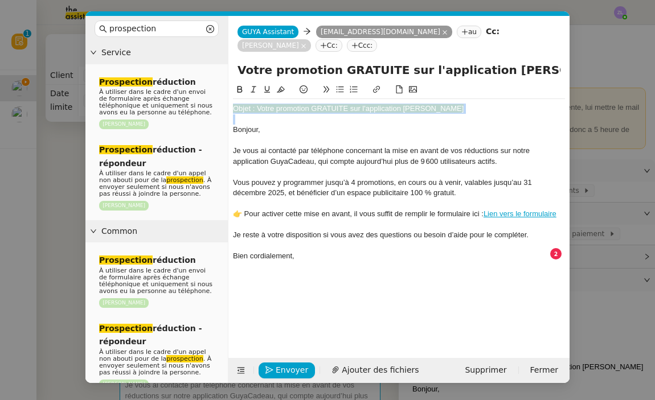
drag, startPoint x: 234, startPoint y: 131, endPoint x: 234, endPoint y: 107, distance: 23.9
click at [234, 107] on div "Objet : Votre promotion GRATUITE sur l'application GUYA CADEAU Bonjour, Je vous…" at bounding box center [399, 182] width 332 height 167
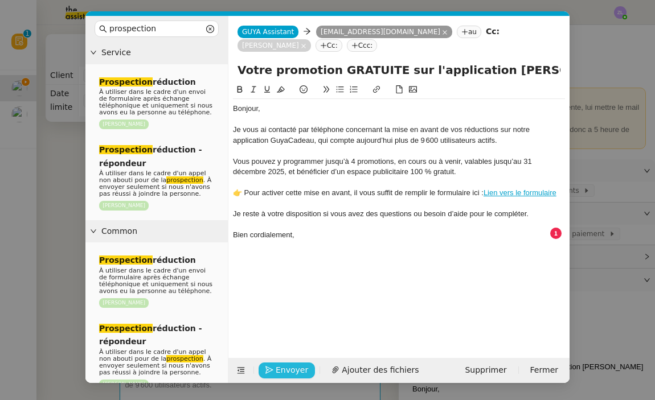
click at [294, 373] on span "Envoyer" at bounding box center [291, 370] width 32 height 13
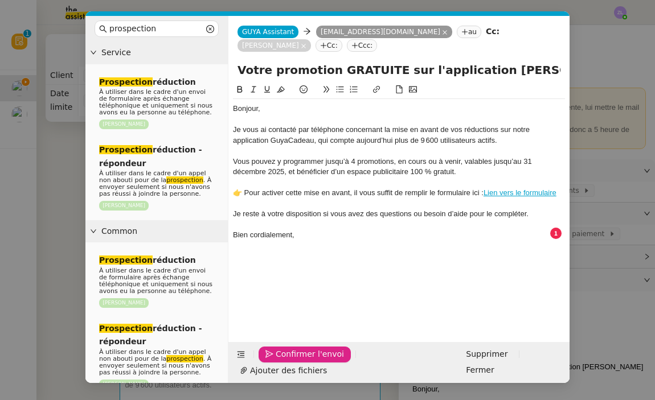
click at [294, 361] on span "Confirmer l'envoi" at bounding box center [309, 354] width 68 height 13
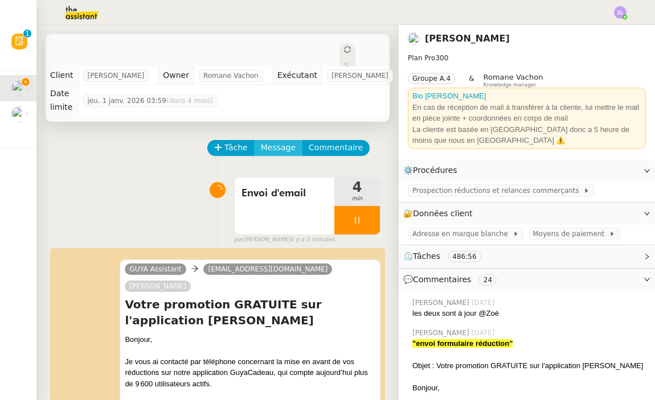
click at [273, 149] on span "Message" at bounding box center [278, 147] width 35 height 13
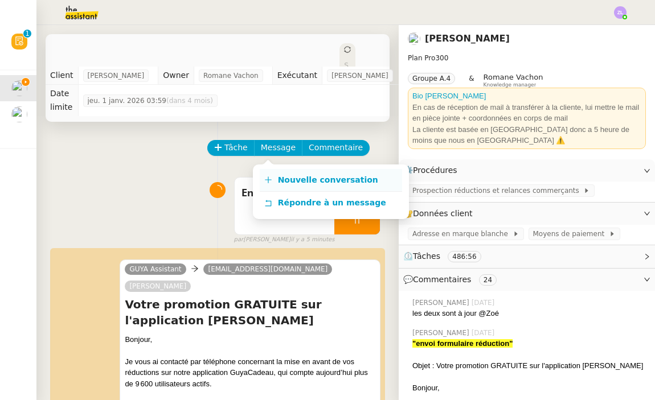
click at [287, 176] on span "Nouvelle conversation" at bounding box center [328, 179] width 100 height 9
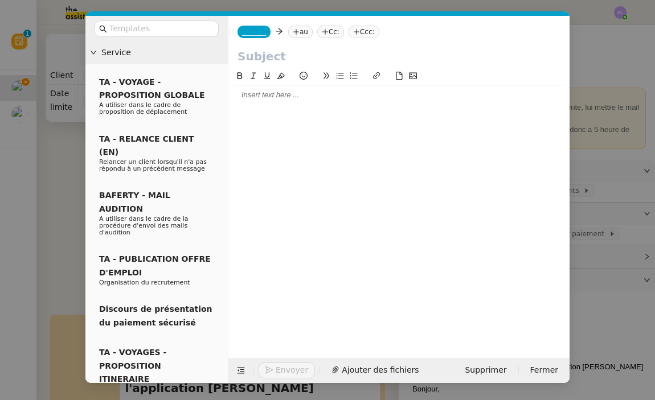
click at [252, 30] on span "_______" at bounding box center [254, 32] width 24 height 8
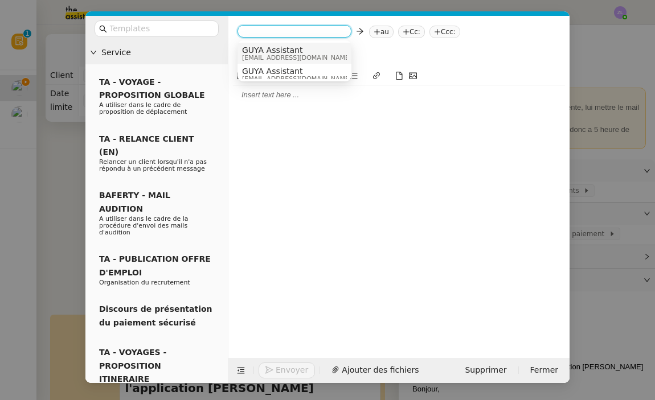
click at [264, 56] on span "admin@guyacadeau.com" at bounding box center [296, 58] width 109 height 6
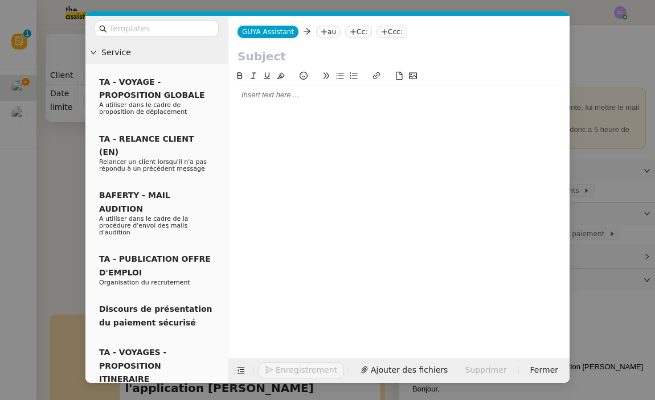
click at [335, 35] on nz-tag "au" at bounding box center [328, 32] width 24 height 13
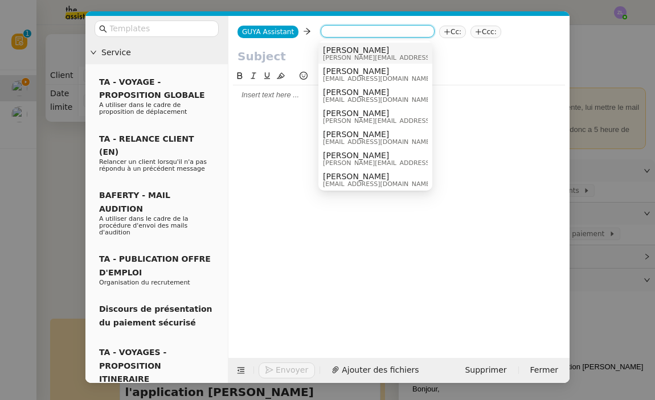
paste input "craffoul@megabriel.com"
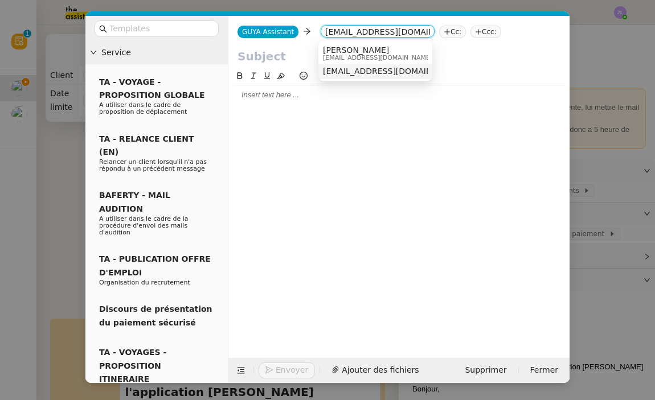
click at [325, 32] on input "craffoul@megabriel.com" at bounding box center [377, 32] width 105 height 11
type input "craffoul@megabriel.com"
click at [353, 56] on span "craffoul@megabriel.com" at bounding box center [377, 58] width 109 height 6
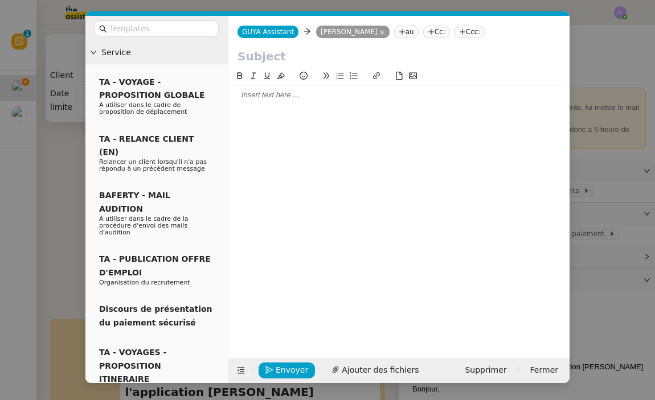
click at [434, 26] on div "GUYA Assistant GUYA Assistant Cliff Raffoul Cliff Raffoul au Cc: Ccc:" at bounding box center [398, 32] width 341 height 32
click at [427, 29] on nz-tag "Cc:" at bounding box center [436, 32] width 27 height 13
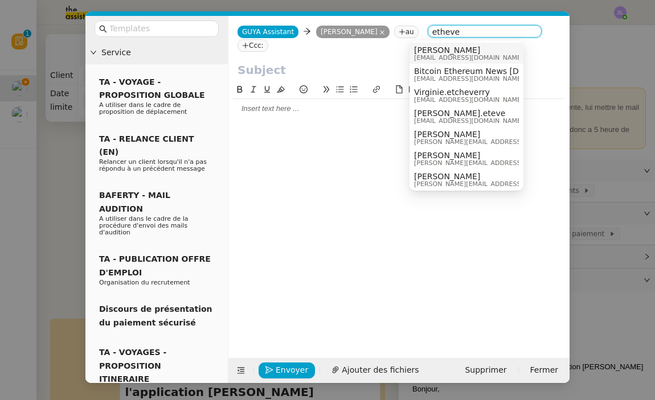
type input "etheve"
click at [434, 51] on span "Celia Etheve" at bounding box center [468, 50] width 109 height 9
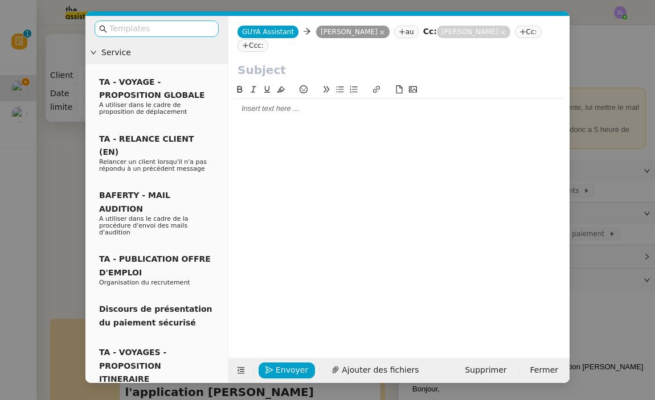
click at [139, 31] on input "text" at bounding box center [160, 28] width 102 height 13
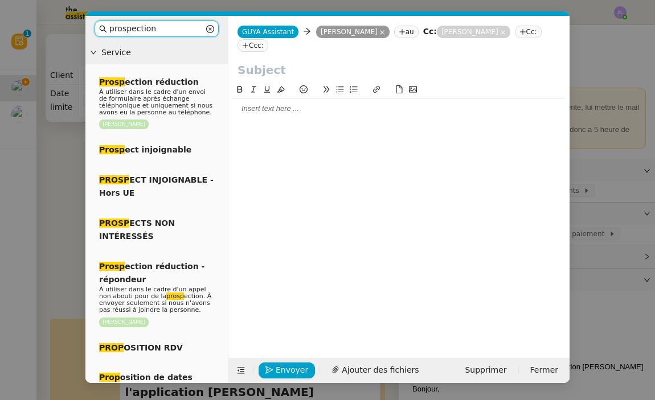
type input "prospection"
drag, startPoint x: 134, startPoint y: 59, endPoint x: 151, endPoint y: 279, distance: 220.9
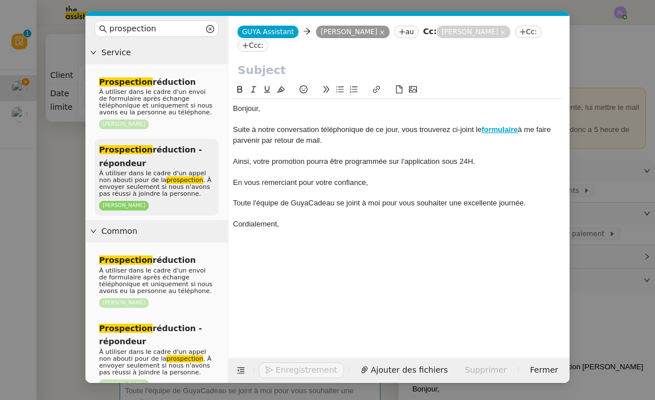
click at [143, 186] on span "À utiliser dans le cadre d'un appel non abouti pour de la prospection . À envoy…" at bounding box center [155, 184] width 112 height 28
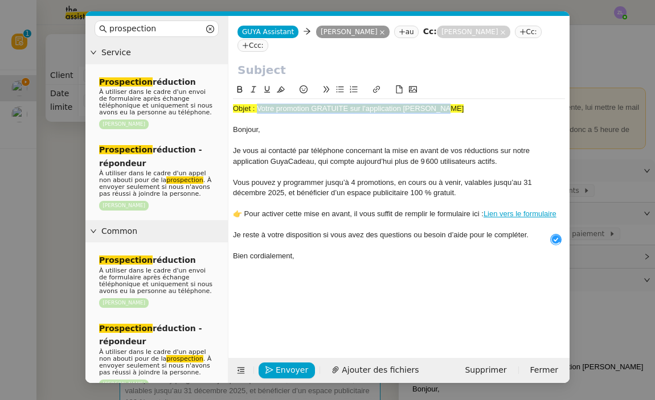
drag, startPoint x: 256, startPoint y: 94, endPoint x: 464, endPoint y: 94, distance: 208.3
click at [464, 104] on div "Objet : Votre promotion GRATUITE sur l'application GUYA CADEAU" at bounding box center [399, 109] width 332 height 10
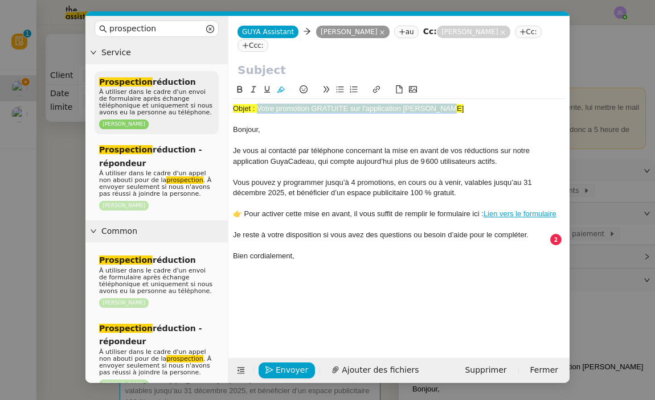
copy span "Votre promotion GRATUITE sur l'application GUYA CADEAU"
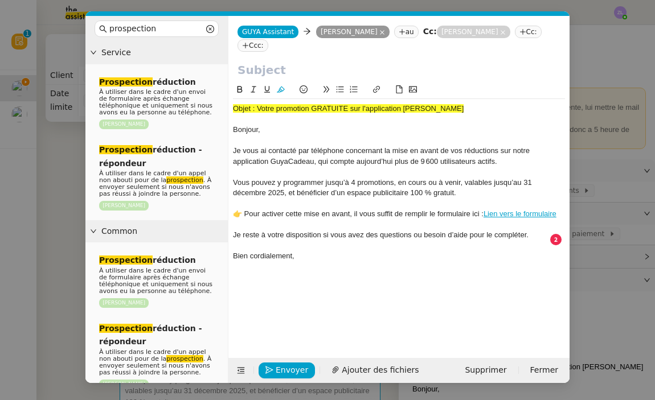
click at [239, 61] on input "text" at bounding box center [398, 69] width 323 height 17
paste input "Votre promotion GRATUITE sur l'application GUYA CADEAU"
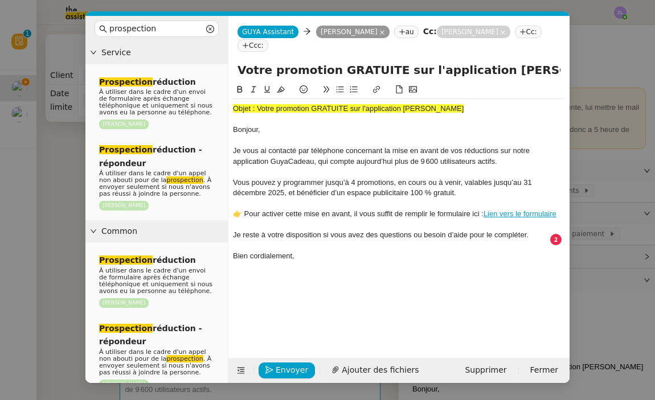
type input "Votre promotion GRATUITE sur l'application GUYA CADEAU"
drag, startPoint x: 233, startPoint y: 114, endPoint x: 233, endPoint y: 98, distance: 15.9
click at [233, 99] on div "Objet : Votre promotion GRATUITE sur l'application GUYA CADEAU Bonjour, Je vous…" at bounding box center [399, 182] width 332 height 167
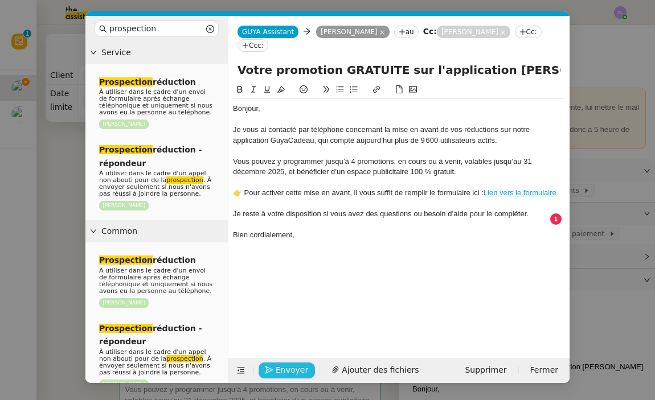
click at [289, 371] on span "Envoyer" at bounding box center [291, 370] width 32 height 13
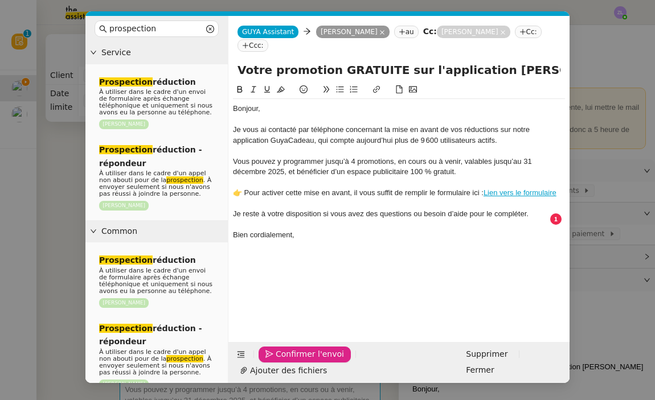
click at [289, 361] on span "Confirmer l'envoi" at bounding box center [309, 354] width 68 height 13
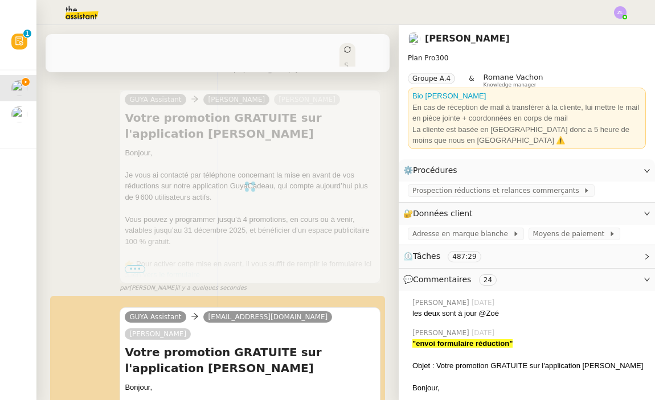
scroll to position [183, 0]
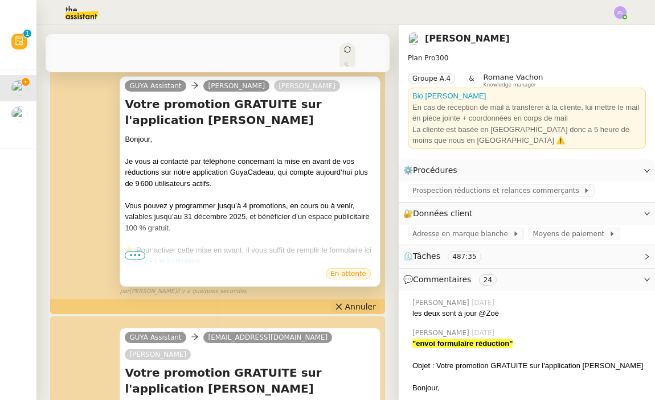
click at [363, 305] on span "Annuler" at bounding box center [360, 306] width 31 height 11
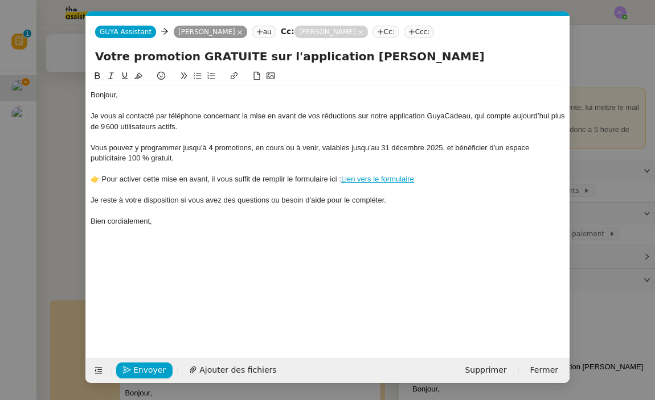
scroll to position [0, 24]
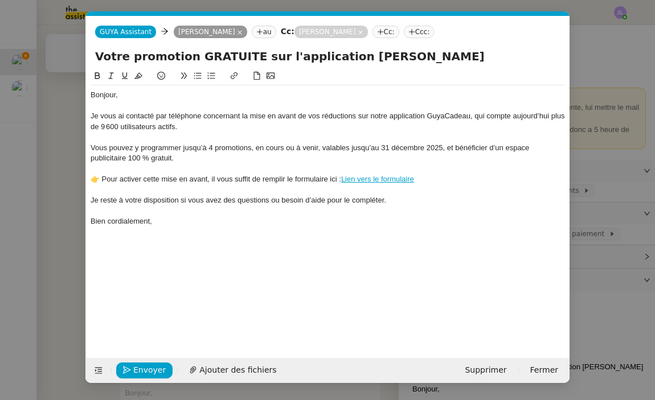
click at [372, 32] on nz-tag "Cc:" at bounding box center [385, 32] width 27 height 13
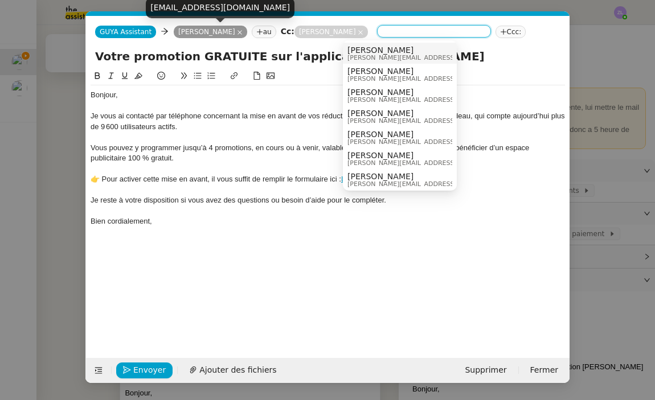
paste input "marketing2@dhgroup.fr"
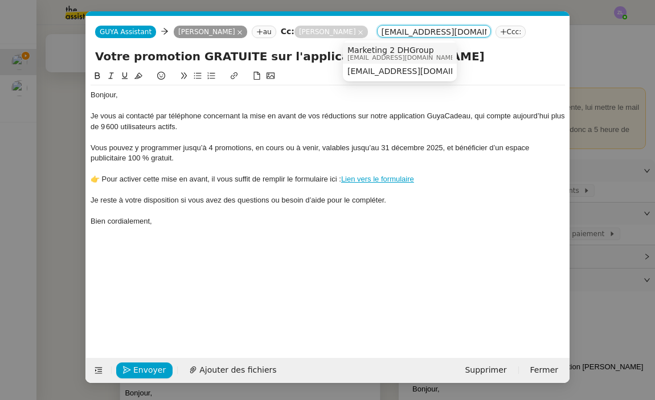
type input "marketing2@dhgroup.fr"
click at [373, 52] on span "Marketing 2 DHGroup" at bounding box center [401, 50] width 109 height 9
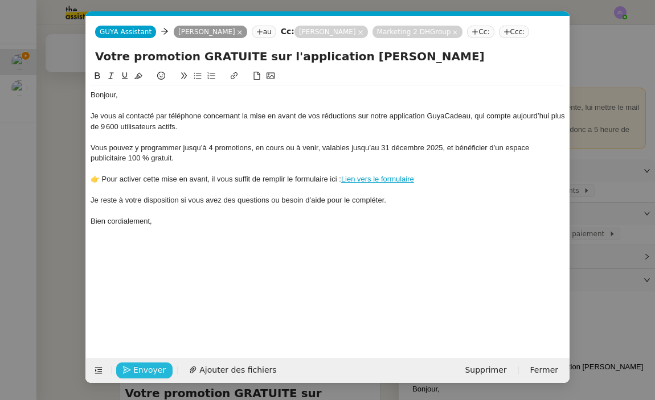
click at [137, 376] on span "Envoyer" at bounding box center [149, 370] width 32 height 13
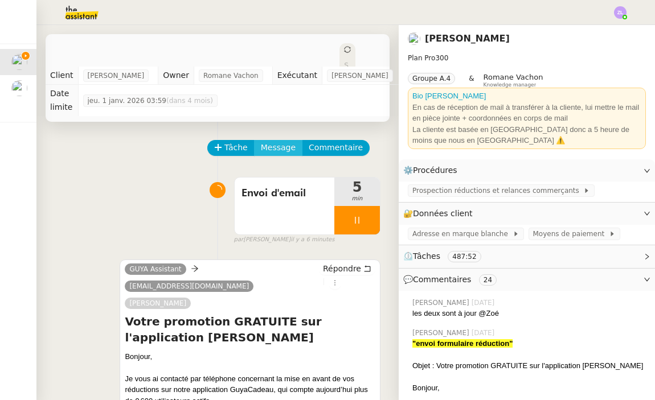
scroll to position [0, 0]
click at [275, 147] on span "Message" at bounding box center [278, 147] width 35 height 13
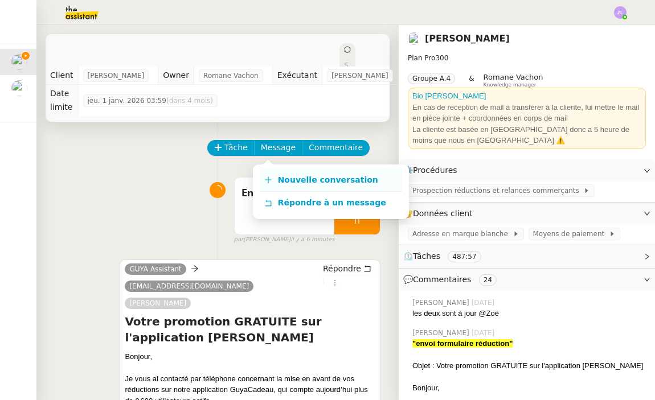
click at [297, 183] on span "Nouvelle conversation" at bounding box center [328, 179] width 100 height 9
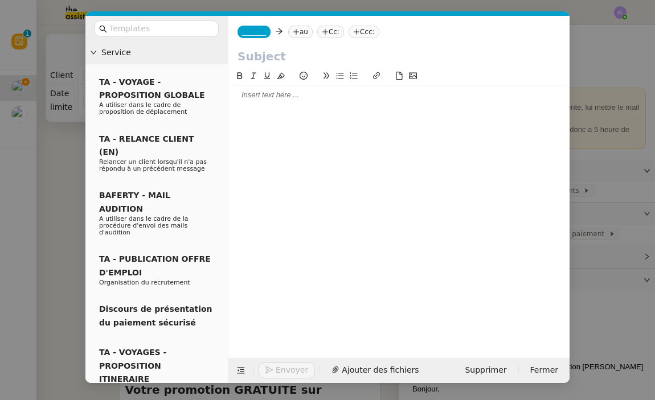
click at [256, 36] on nz-tag "_______" at bounding box center [253, 32] width 33 height 13
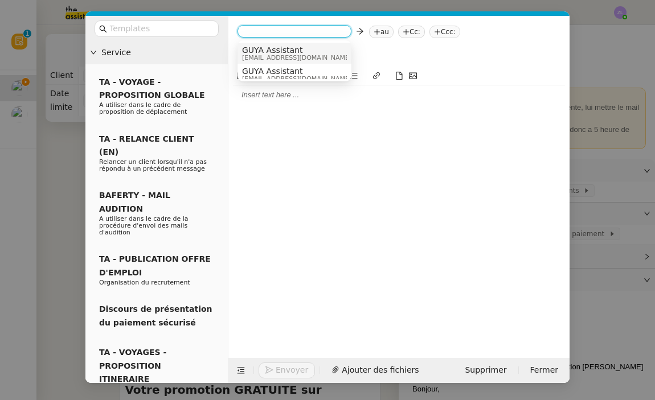
click at [265, 50] on span "GUYA Assistant" at bounding box center [296, 50] width 109 height 9
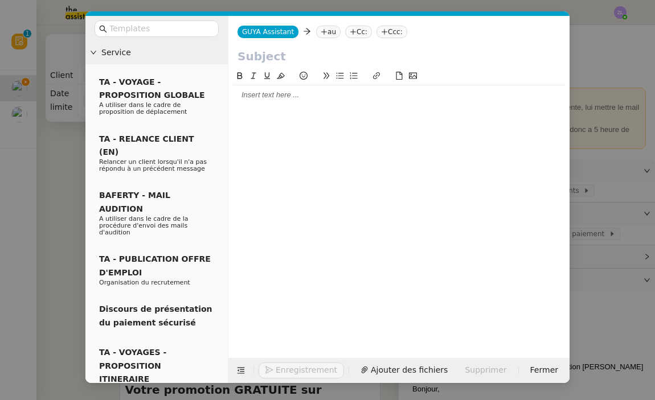
click at [327, 34] on nz-tag "au" at bounding box center [328, 32] width 24 height 13
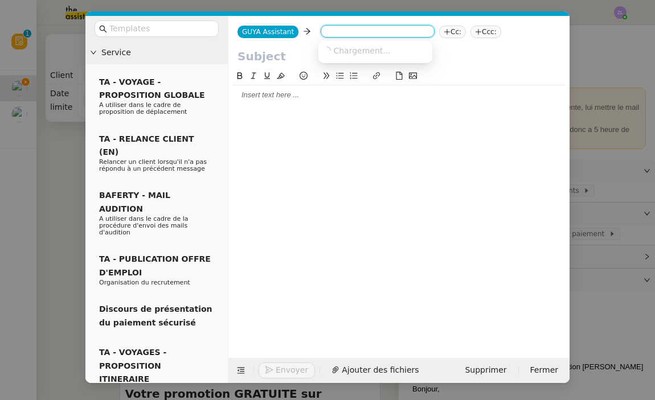
paste input "direction@brijag.gf"
type input "direction@brijag.gf"
click at [377, 46] on span "direction@brijag.gf" at bounding box center [392, 50] width 139 height 9
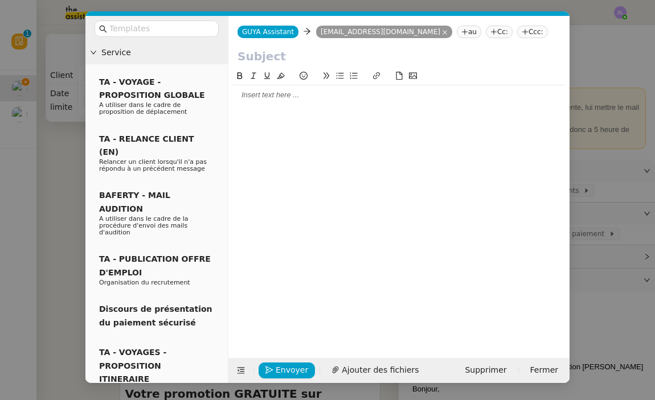
click at [485, 36] on nz-tag "Cc:" at bounding box center [498, 32] width 27 height 13
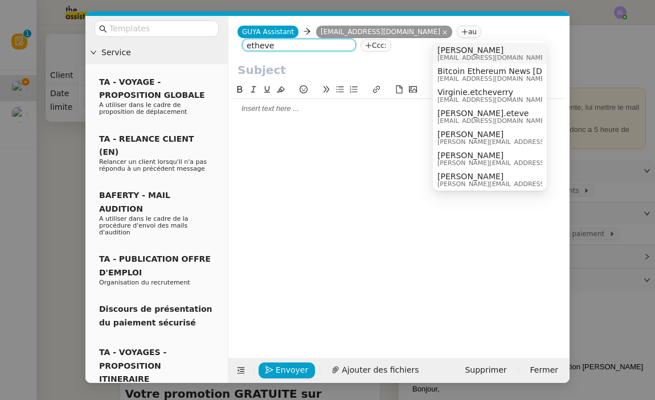
type input "etheve"
click at [461, 57] on span "commercial@guyacadeau.com" at bounding box center [491, 58] width 109 height 6
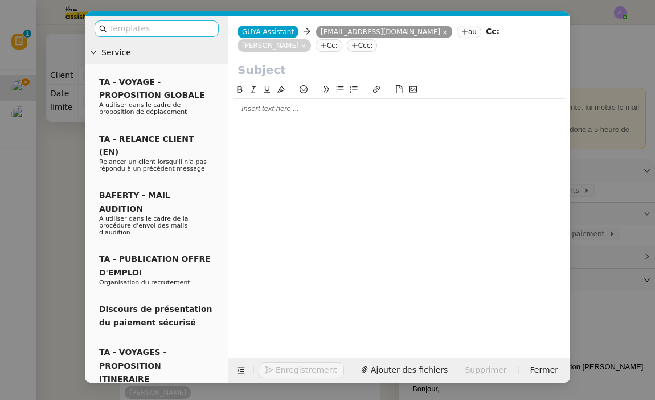
click at [186, 37] on nz-input-group at bounding box center [156, 28] width 124 height 17
click at [183, 33] on input "text" at bounding box center [160, 28] width 102 height 13
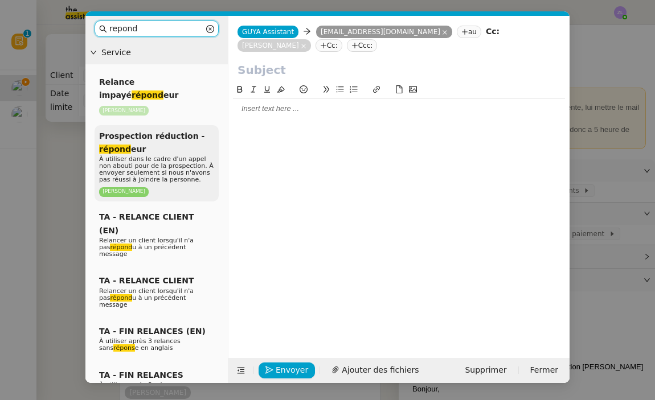
type input "repond"
click at [178, 156] on span "À utiliser dans le cadre d'un appel non abouti pour de la prospection. À envoye…" at bounding box center [156, 169] width 114 height 28
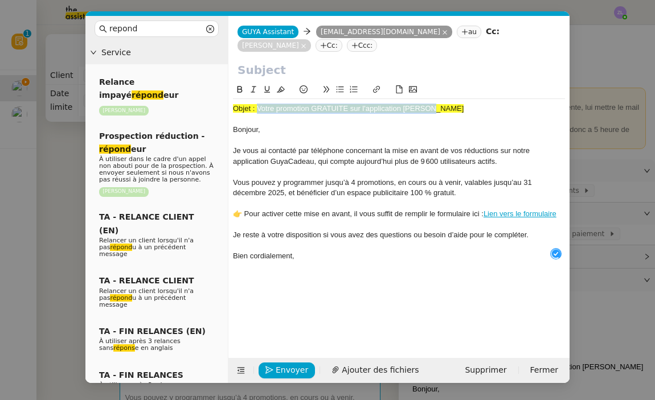
drag, startPoint x: 257, startPoint y: 108, endPoint x: 470, endPoint y: 109, distance: 212.9
click at [470, 109] on div "Objet : Votre promotion GRATUITE sur l'application GUYA CADEAU" at bounding box center [399, 109] width 332 height 10
copy span "Votre promotion GRATUITE sur l'application GUYA CADEAU"
click at [309, 77] on input "text" at bounding box center [398, 69] width 323 height 17
paste input "Votre promotion GRATUITE sur l'application GUYA CADEAU"
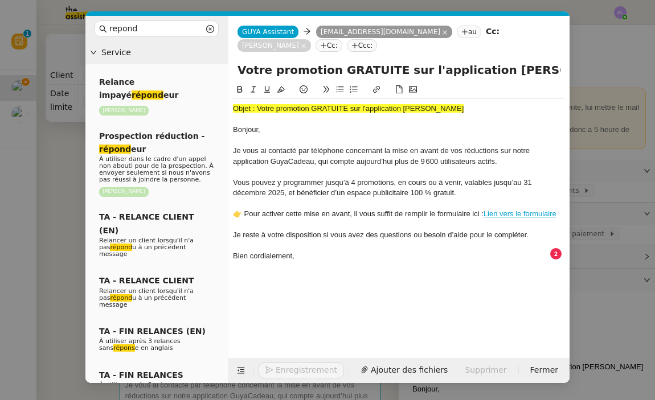
type input "Votre promotion GRATUITE sur l'application GUYA CADEAU"
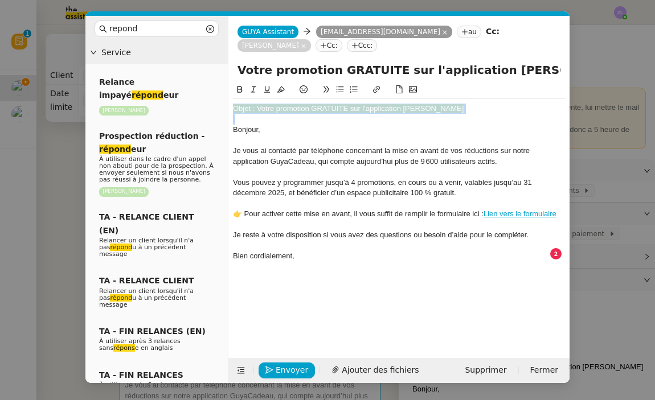
drag, startPoint x: 233, startPoint y: 127, endPoint x: 229, endPoint y: 98, distance: 29.3
click at [229, 98] on nz-spin "Objet : Votre promotion GRATUITE sur l'application GUYA CADEAU Bonjour, Je vous…" at bounding box center [398, 214] width 341 height 262
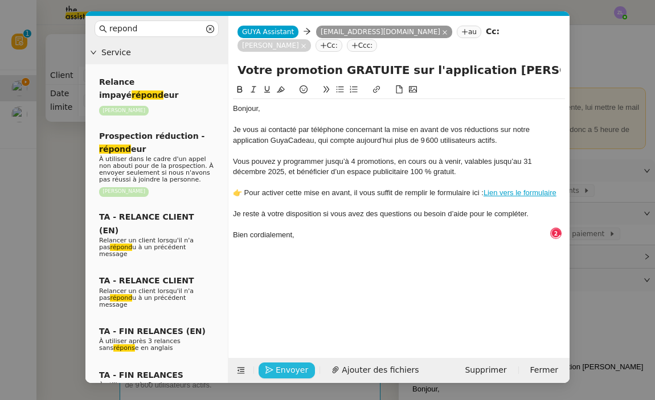
click at [281, 372] on span "Envoyer" at bounding box center [291, 370] width 32 height 13
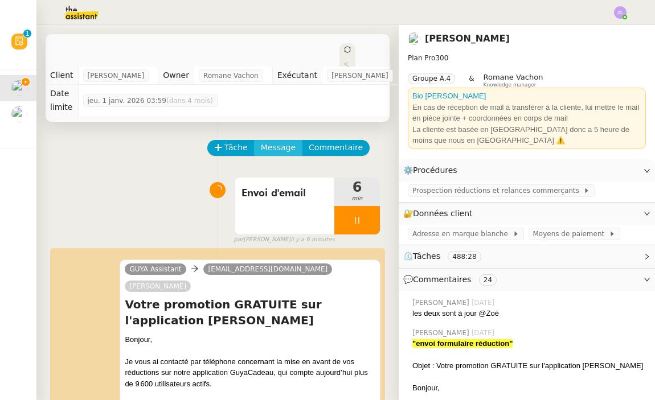
click at [274, 141] on button "Message" at bounding box center [278, 148] width 48 height 16
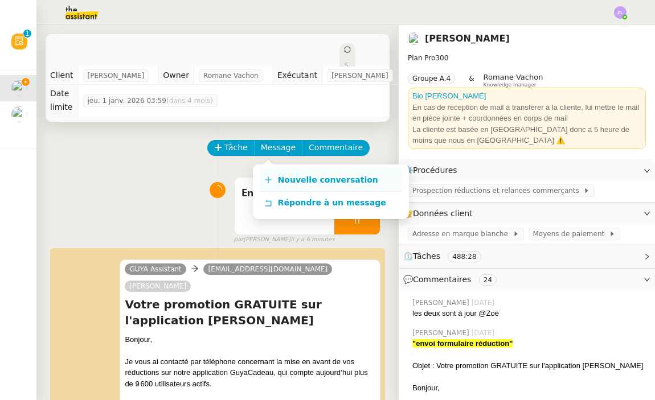
click at [287, 171] on link "Nouvelle conversation" at bounding box center [331, 180] width 142 height 23
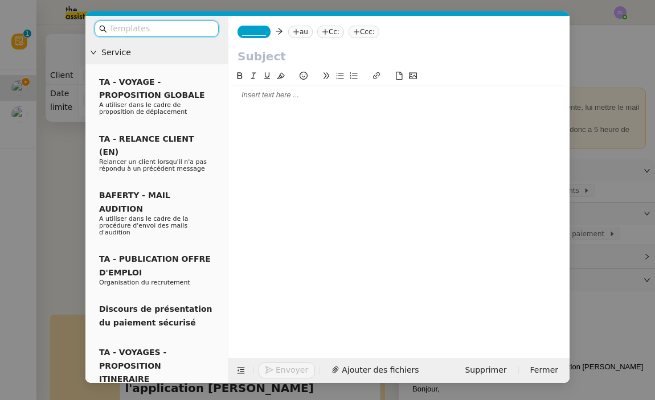
click at [254, 31] on span "_______" at bounding box center [254, 32] width 24 height 8
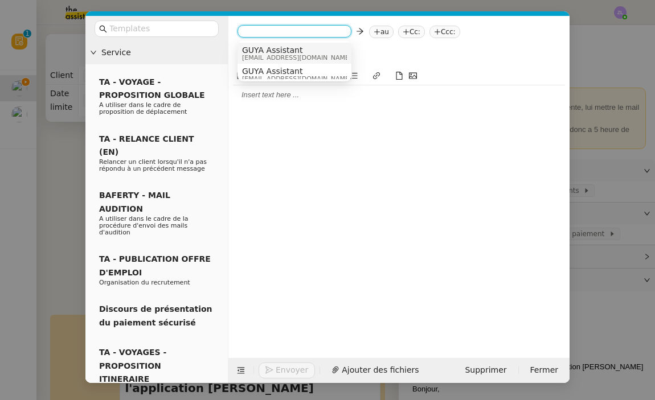
click at [267, 52] on span "GUYA Assistant" at bounding box center [296, 50] width 109 height 9
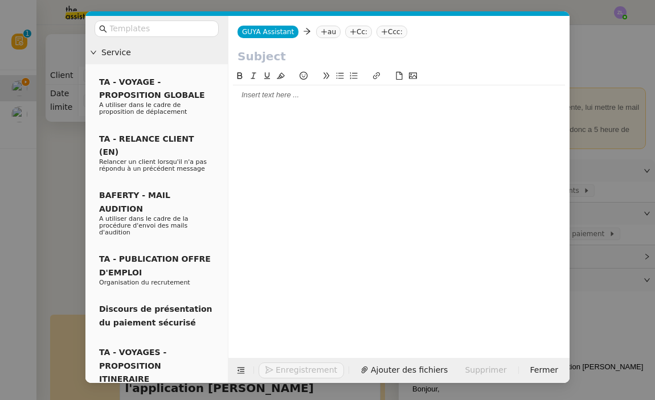
click at [326, 31] on nz-tag "au" at bounding box center [328, 32] width 24 height 13
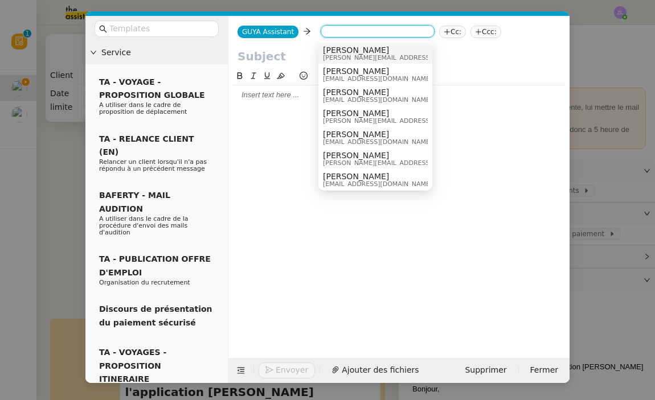
paste input "laurent.g973@gmail.com"
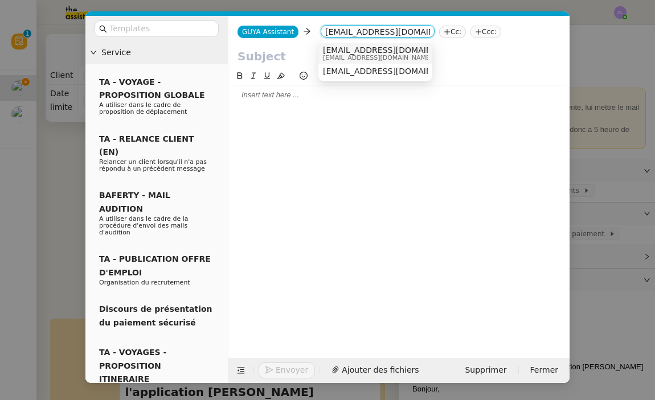
type input "laurent.g973@gmail.com"
click at [341, 52] on span "laurent.g973@gmail.com" at bounding box center [392, 50] width 139 height 9
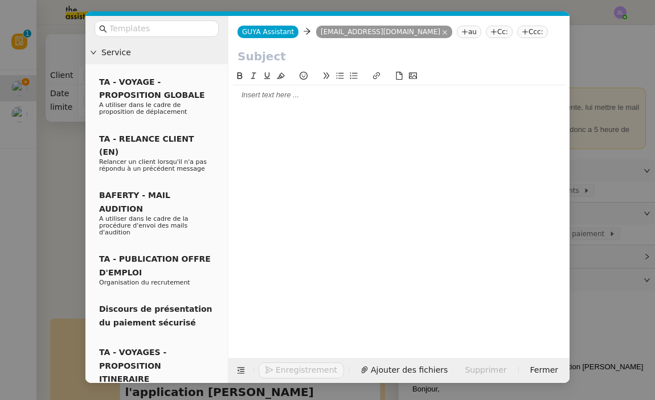
click at [485, 31] on nz-tag "Cc:" at bounding box center [498, 32] width 27 height 13
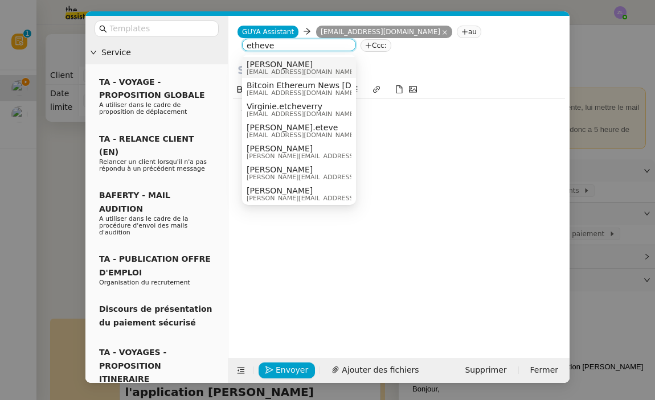
type input "etheve"
click at [298, 68] on span "Celia Etheve" at bounding box center [300, 64] width 109 height 9
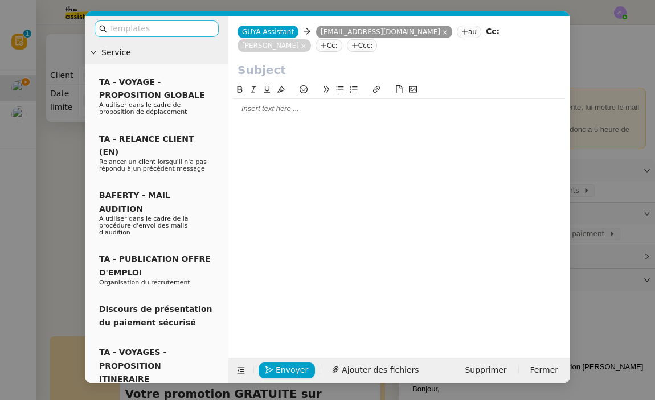
click at [154, 27] on input "text" at bounding box center [160, 28] width 102 height 13
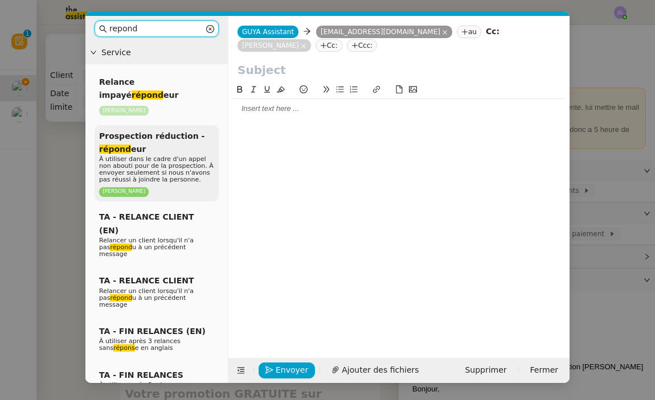
type input "repond"
click at [131, 155] on span "À utiliser dans le cadre d'un appel non abouti pour de la prospection. À envoye…" at bounding box center [156, 169] width 114 height 28
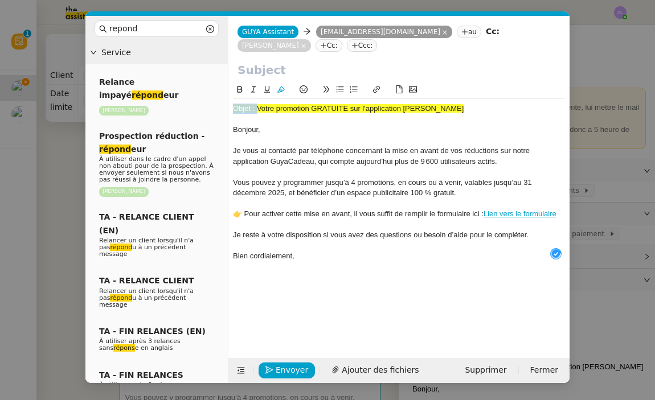
drag, startPoint x: 258, startPoint y: 109, endPoint x: 468, endPoint y: 103, distance: 210.7
click at [468, 103] on div "Objet : Votre promotion GRATUITE sur l'application GUYA CADEAU Bonjour, Je vous…" at bounding box center [399, 182] width 332 height 167
click at [200, 106] on nz-layout "repond Service Relance impayé répond eur Astrid Brucker Prospection réduction -…" at bounding box center [327, 199] width 484 height 367
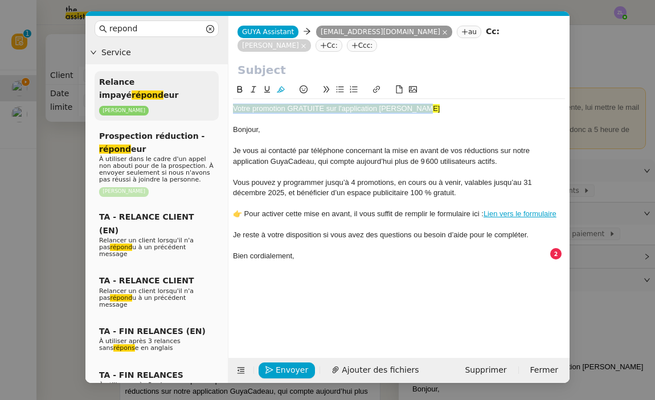
copy span "Votre promotion GRATUITE sur l'application GUYA CADEAU"
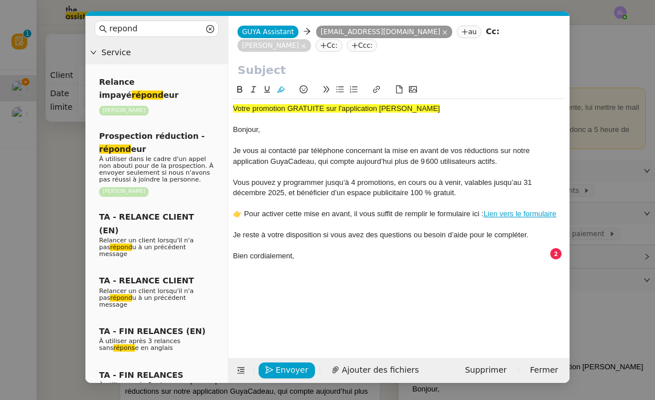
click at [260, 69] on input "text" at bounding box center [398, 69] width 323 height 17
paste input "Votre promotion GRATUITE sur l'application GUYA CADEAU"
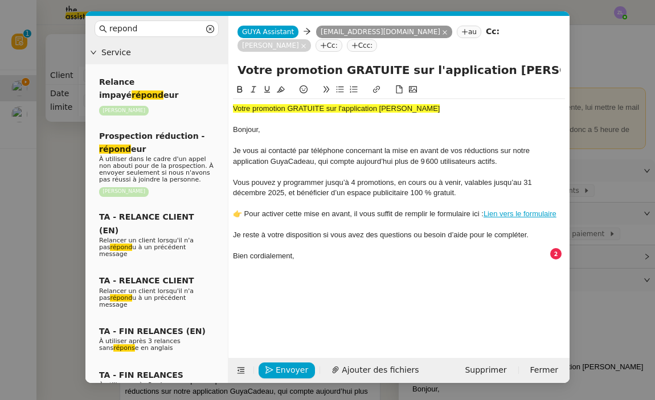
type input "Votre promotion GRATUITE sur l'application GUYA CADEAU"
drag, startPoint x: 233, startPoint y: 129, endPoint x: 226, endPoint y: 94, distance: 35.4
click at [226, 94] on nz-layout "repond Service Relance impayé répond eur Astrid Brucker Prospection réduction -…" at bounding box center [327, 199] width 484 height 367
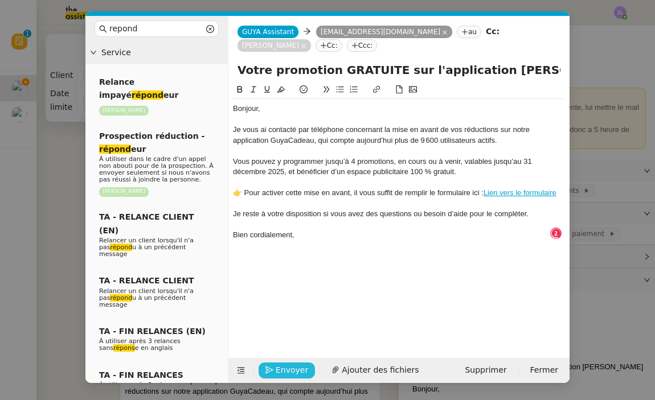
click at [286, 373] on span "Envoyer" at bounding box center [291, 370] width 32 height 13
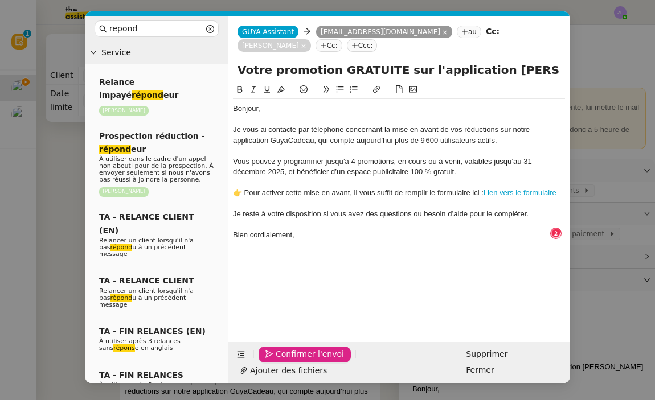
click at [286, 361] on span "Confirmer l'envoi" at bounding box center [309, 354] width 68 height 13
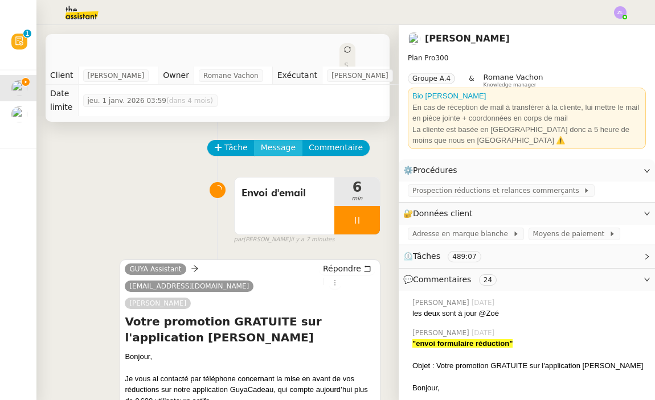
click at [281, 151] on span "Message" at bounding box center [278, 147] width 35 height 13
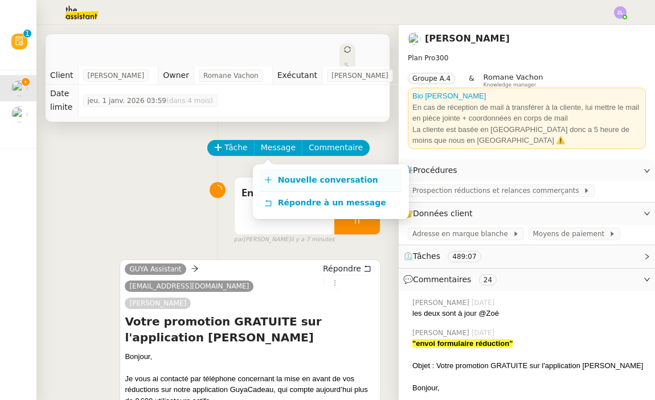
click at [296, 177] on span "Nouvelle conversation" at bounding box center [328, 179] width 100 height 9
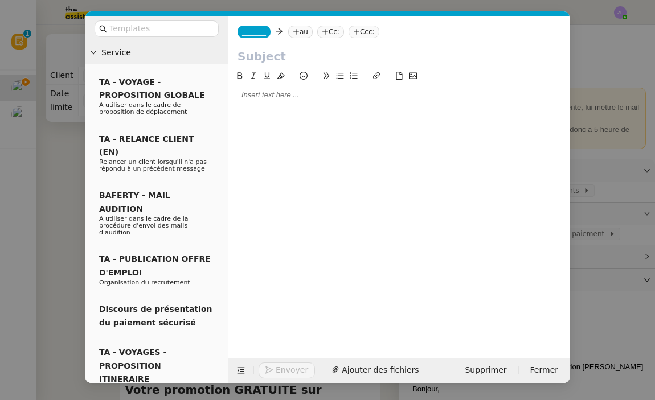
click at [252, 33] on span "_______" at bounding box center [254, 32] width 24 height 8
click at [252, 33] on input at bounding box center [294, 32] width 105 height 11
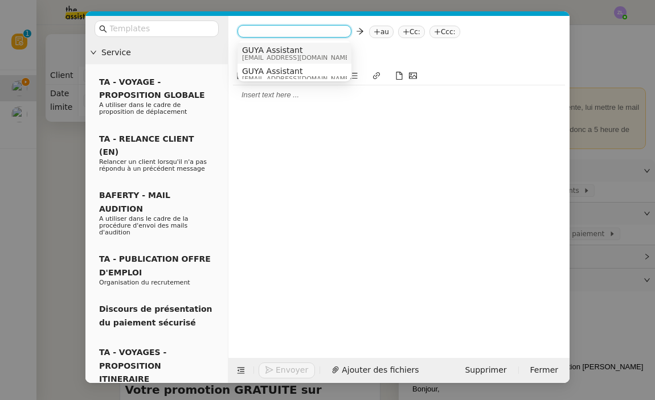
click at [264, 52] on span "GUYA Assistant" at bounding box center [296, 50] width 109 height 9
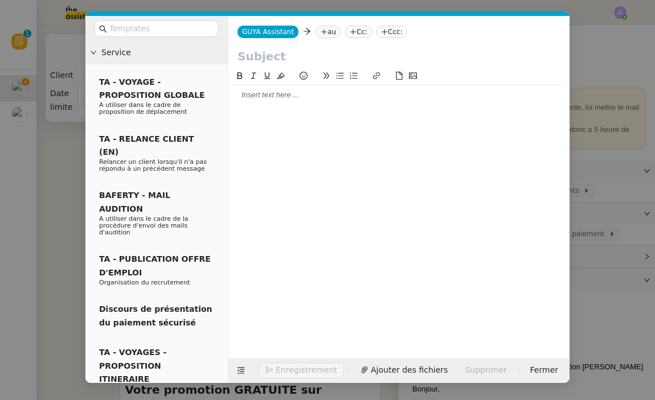
click at [330, 32] on nz-tag "au" at bounding box center [328, 32] width 24 height 13
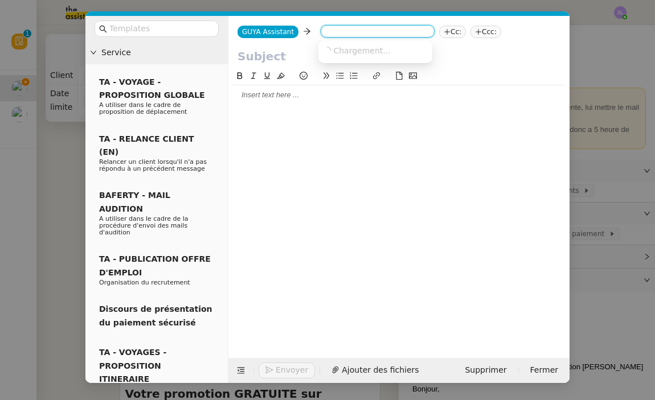
paste input "charmeboutique.celiachen@gmail.com"
type input "charmeboutique.celiachen@gmail.com"
click at [354, 51] on span "charmeboutique.celiachen@gmail.com" at bounding box center [392, 50] width 139 height 9
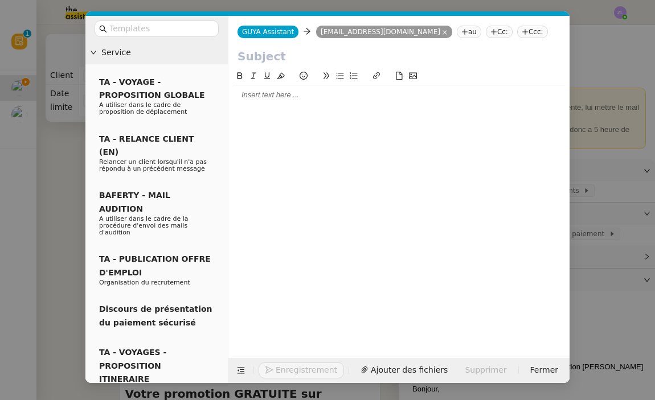
click at [508, 34] on nz-tag "Cc:" at bounding box center [498, 32] width 27 height 13
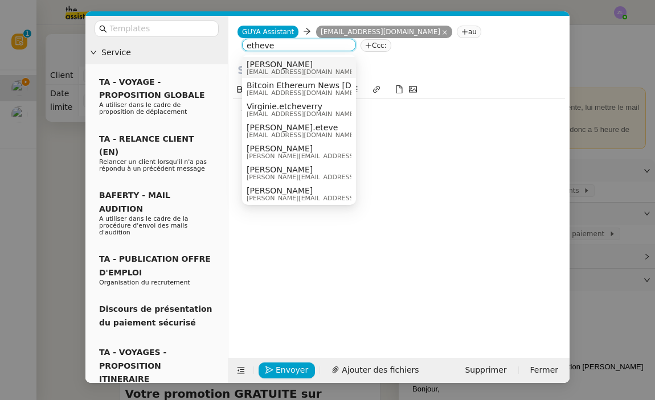
type input "etheve"
click at [319, 67] on span "Celia Etheve" at bounding box center [300, 64] width 109 height 9
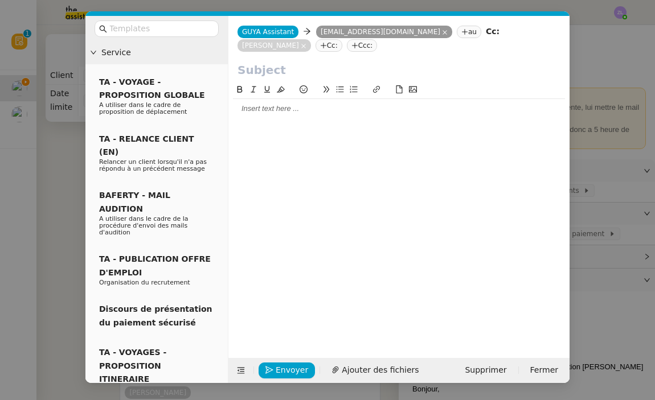
click at [242, 111] on div at bounding box center [399, 109] width 332 height 10
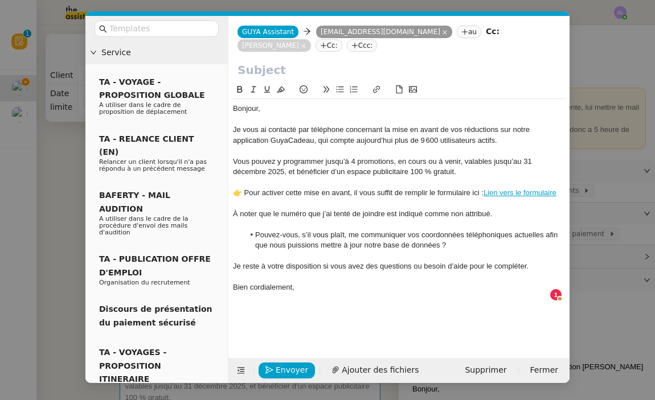
click at [260, 67] on input "text" at bounding box center [398, 69] width 323 height 17
paste input "Votre promotion GRATUITE sur l'application GUYA CADEAU"
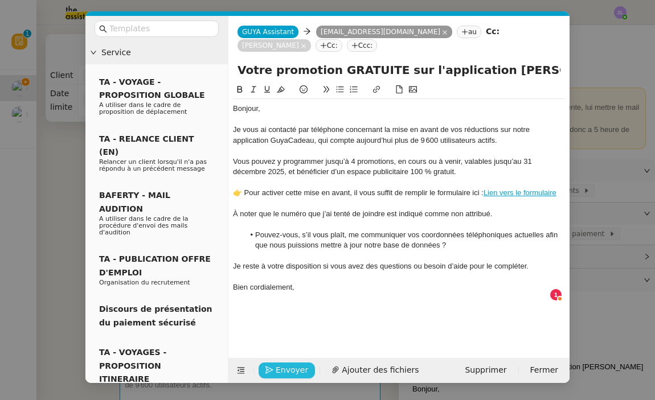
type input "Votre promotion GRATUITE sur l'application GUYA CADEAU"
click at [287, 367] on span "Envoyer" at bounding box center [291, 370] width 32 height 13
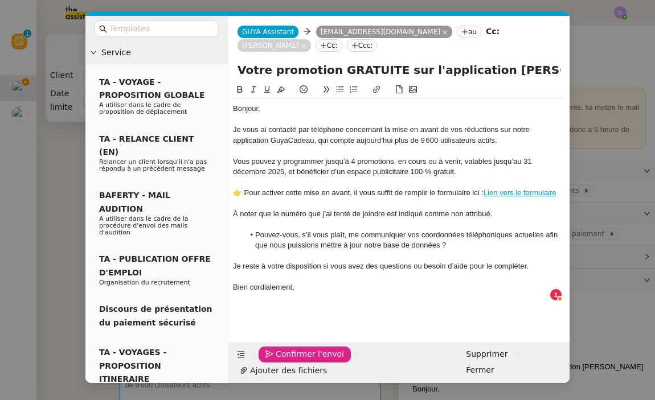
click at [287, 361] on span "Confirmer l'envoi" at bounding box center [309, 354] width 68 height 13
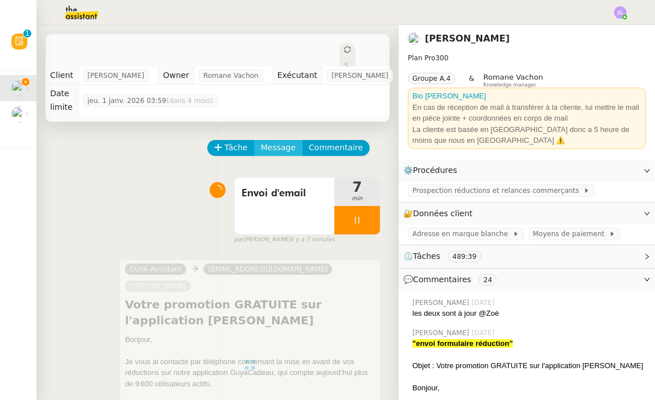
click at [268, 145] on span "Message" at bounding box center [278, 147] width 35 height 13
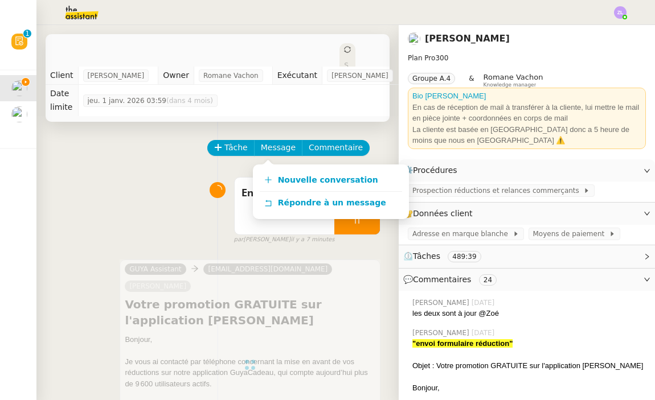
click at [291, 182] on span "Nouvelle conversation" at bounding box center [328, 179] width 100 height 9
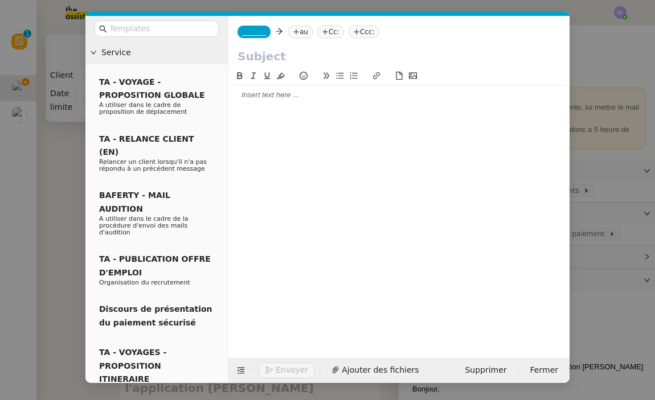
click at [244, 30] on span "_______" at bounding box center [254, 32] width 24 height 8
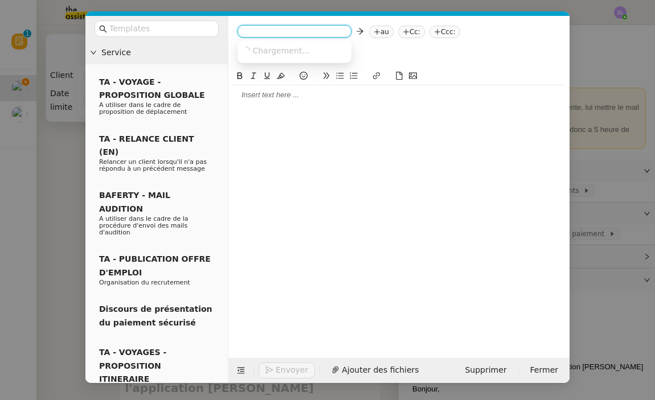
click at [244, 30] on input at bounding box center [294, 32] width 105 height 11
click at [263, 51] on span "GUYA Assistant" at bounding box center [296, 50] width 109 height 9
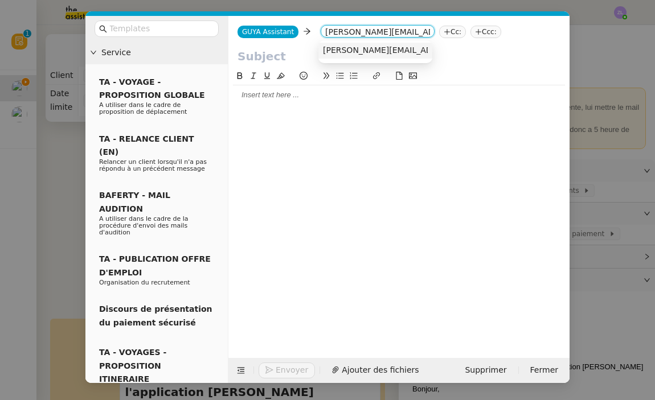
type input "sandrine.succar@gmail.com"
click at [358, 47] on span "sandrine.succar@gmail.com" at bounding box center [425, 50] width 205 height 9
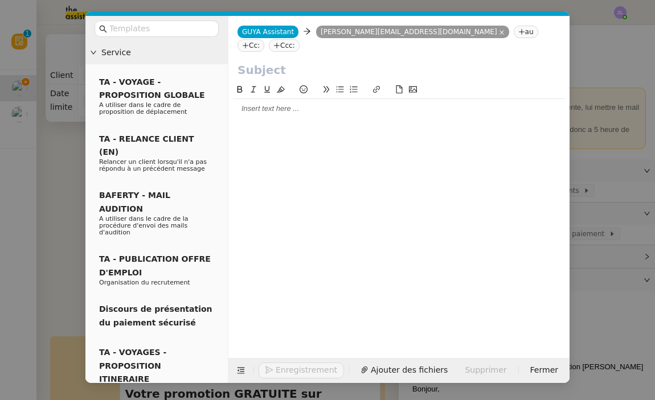
click at [264, 39] on nz-tag "Cc:" at bounding box center [250, 45] width 27 height 13
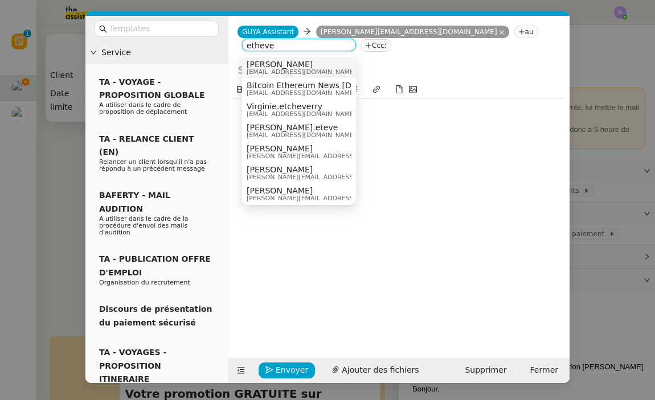
type input "etheve"
click at [303, 60] on span "Celia Etheve" at bounding box center [300, 64] width 109 height 9
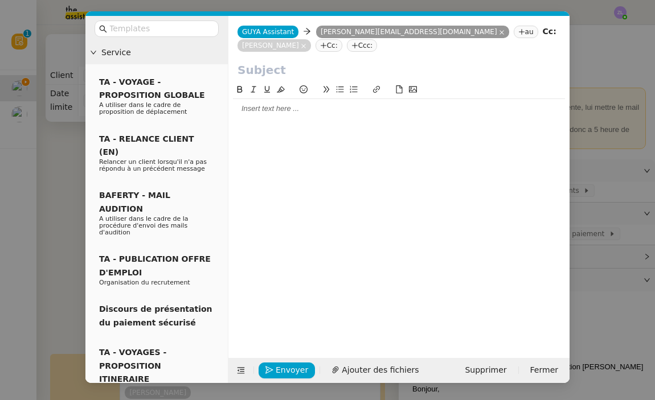
click at [293, 79] on input "text" at bounding box center [398, 69] width 323 height 17
paste input "Votre promotion GRATUITE sur l'application GUYA CADEAU"
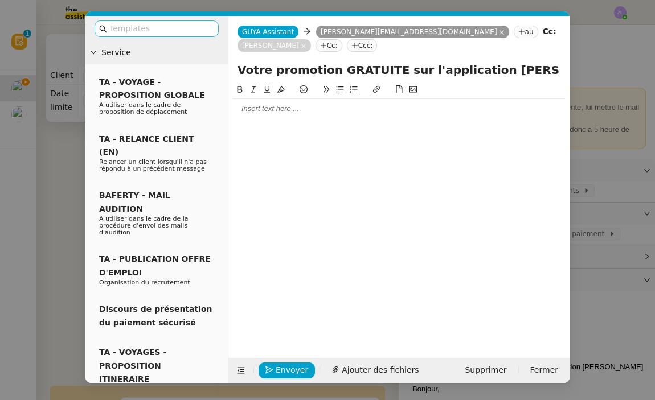
type input "Votre promotion GRATUITE sur l'application GUYA CADEAU"
click at [156, 30] on input "text" at bounding box center [160, 28] width 102 height 13
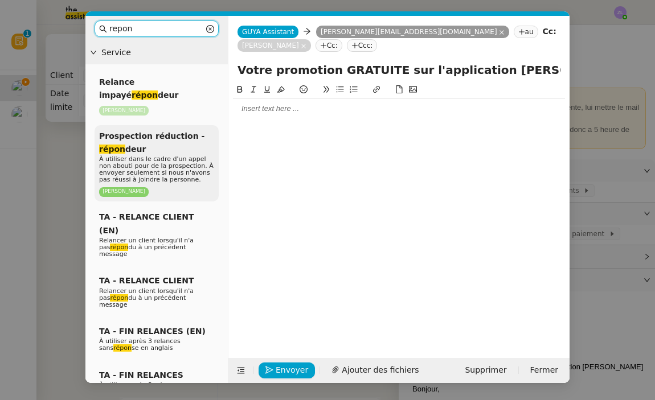
type input "repon"
click at [106, 155] on span "À utiliser dans le cadre d'un appel non abouti pour de la prospection. À envoye…" at bounding box center [156, 169] width 114 height 28
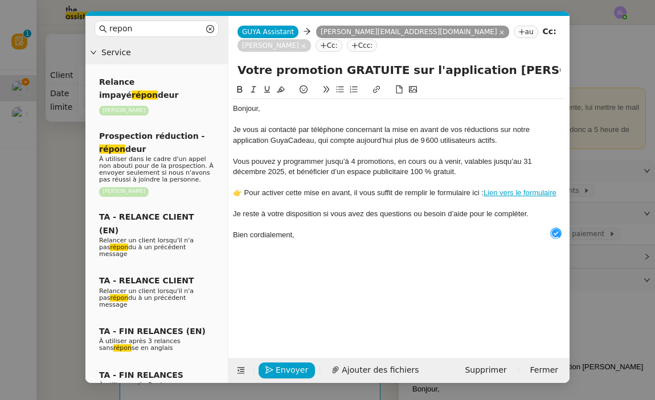
drag, startPoint x: 234, startPoint y: 130, endPoint x: 229, endPoint y: 102, distance: 28.8
click at [229, 102] on nz-spin "Bonjour, Je vous ai contacté par téléphone concernant la mise en avant de vos r…" at bounding box center [398, 214] width 341 height 262
click at [283, 371] on span "Envoyer" at bounding box center [291, 370] width 32 height 13
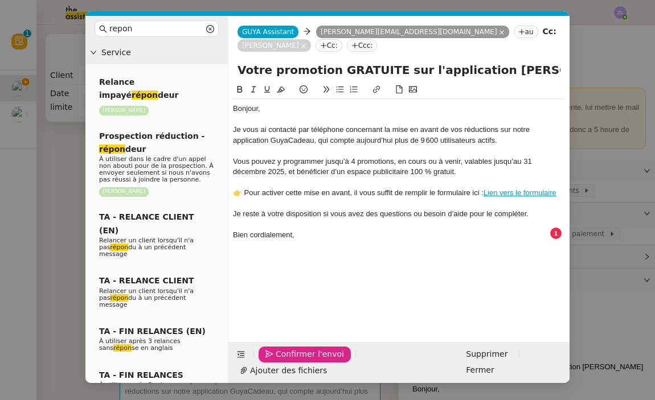
click at [283, 361] on span "Confirmer l'envoi" at bounding box center [309, 354] width 68 height 13
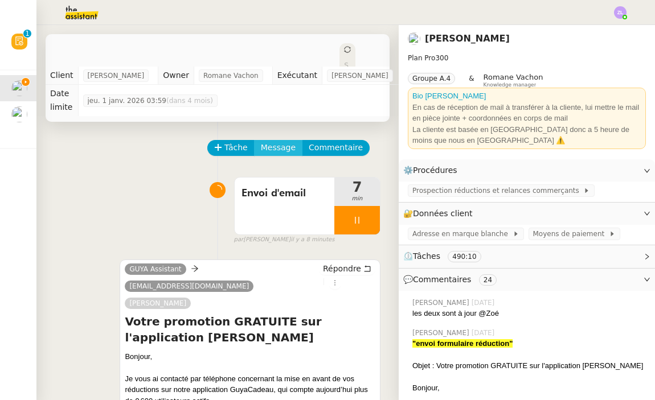
click at [273, 142] on span "Message" at bounding box center [278, 147] width 35 height 13
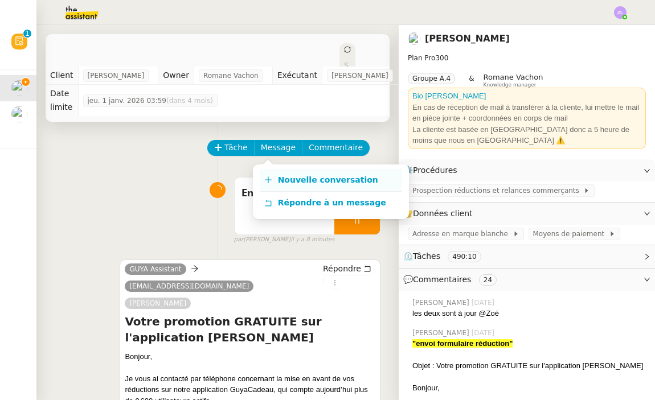
click at [299, 175] on link "Nouvelle conversation" at bounding box center [331, 180] width 142 height 23
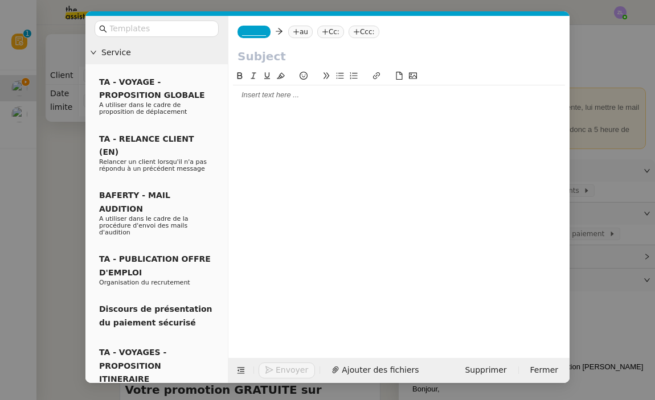
click at [249, 31] on span "_______" at bounding box center [254, 32] width 24 height 8
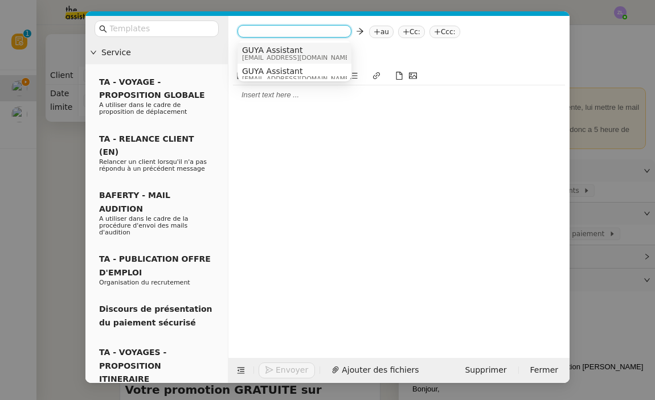
click at [266, 51] on span "GUYA Assistant" at bounding box center [296, 50] width 109 height 9
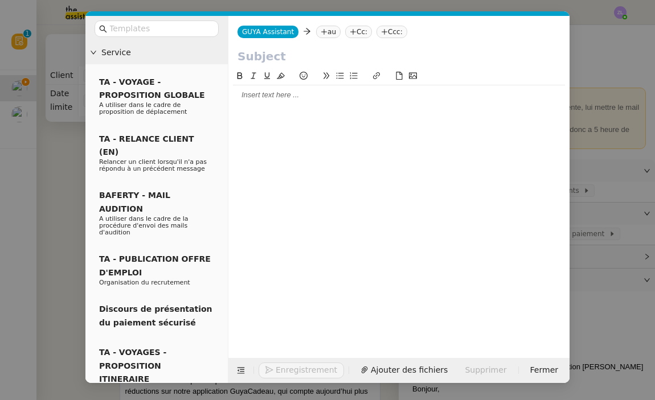
click at [331, 35] on nz-tag "au" at bounding box center [328, 32] width 24 height 13
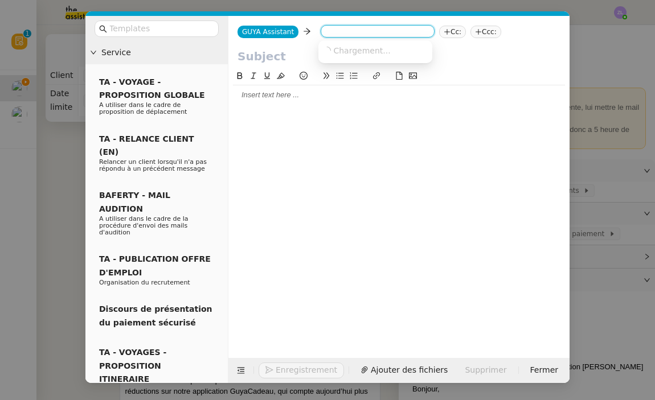
paste input "beauty.success.guyane@groupefelin.com"
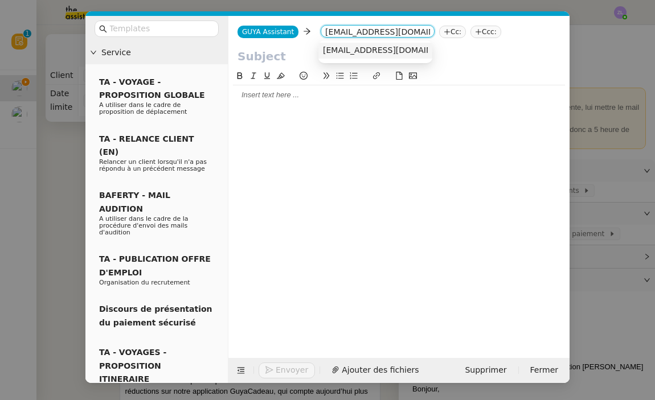
type input "beauty.success.guyane@groupefelin.com"
click at [356, 48] on span "beauty.success.guyane@groupefelin.com" at bounding box center [392, 50] width 139 height 9
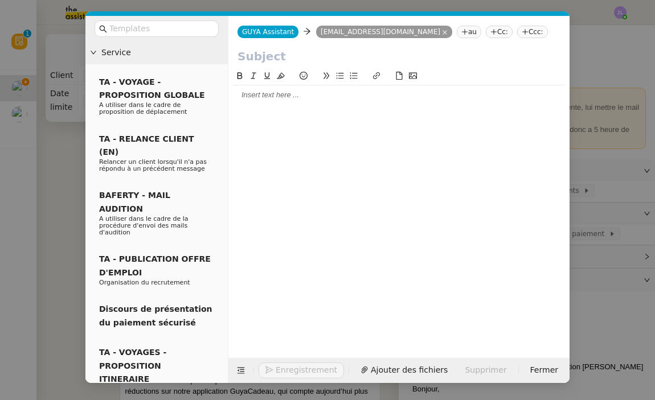
click at [497, 33] on icon at bounding box center [493, 31] width 7 height 7
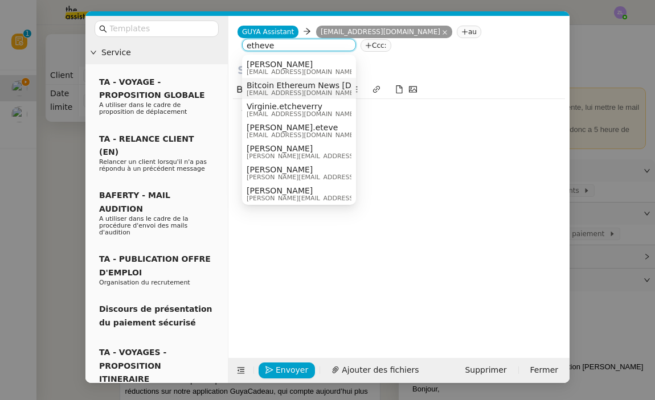
type input "etheve"
click at [308, 63] on span "Celia Etheve" at bounding box center [300, 64] width 109 height 9
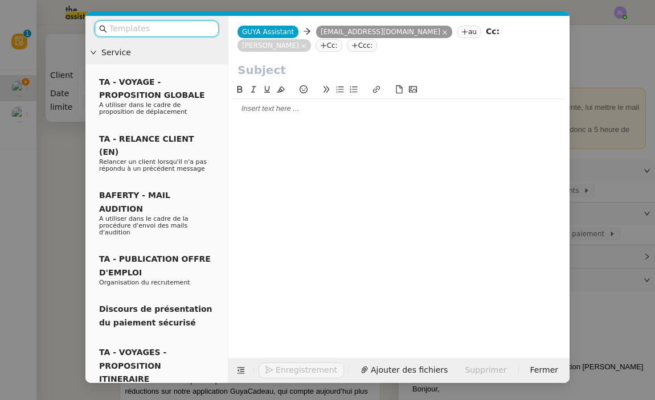
click at [155, 28] on input "text" at bounding box center [160, 28] width 102 height 13
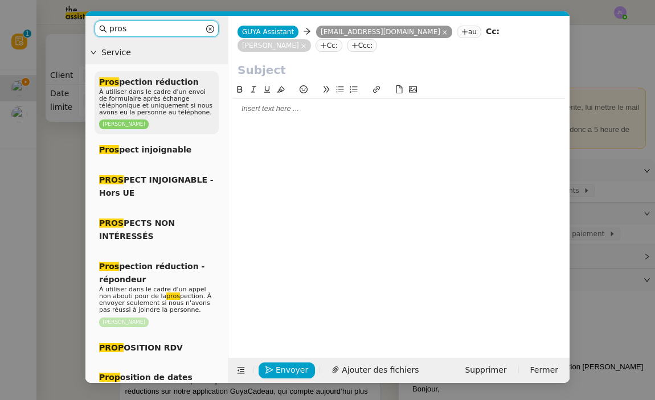
type input "pros"
click at [139, 109] on span "À utiliser dans le cadre d'un envoi de formulaire après échange téléphonique et…" at bounding box center [155, 102] width 113 height 28
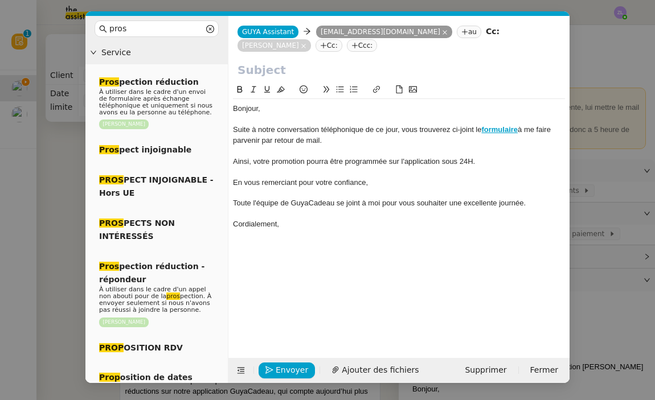
click at [329, 68] on input "text" at bounding box center [398, 69] width 323 height 17
paste input "Votre promotion GRATUITE sur l'application GUYA CADEAU"
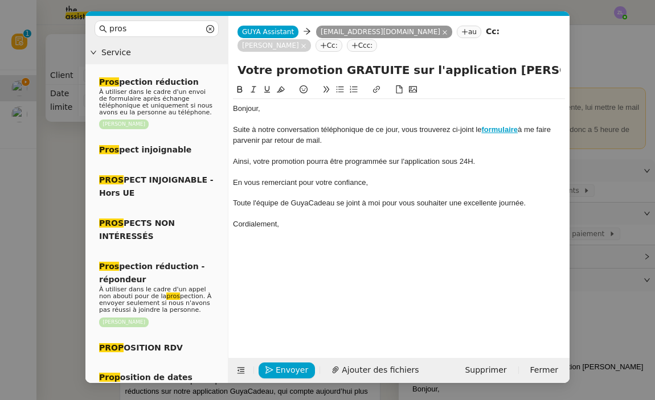
type input "Votre promotion GRATUITE sur l'application GUYA CADEAU"
click at [274, 130] on span "Suite à notre conversation téléphonique de ce jour, vous trouverez ci-joint le" at bounding box center [357, 129] width 248 height 9
click at [392, 132] on span "Suite à ma conversation téléphonique de ce jour, vous trouverez ci-joint le" at bounding box center [354, 129] width 242 height 9
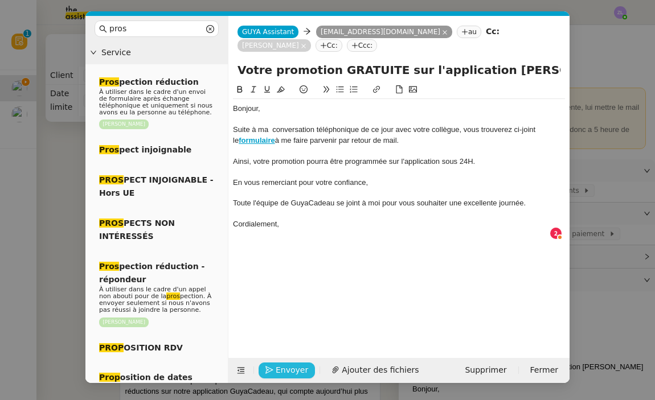
click at [289, 368] on span "Envoyer" at bounding box center [291, 370] width 32 height 13
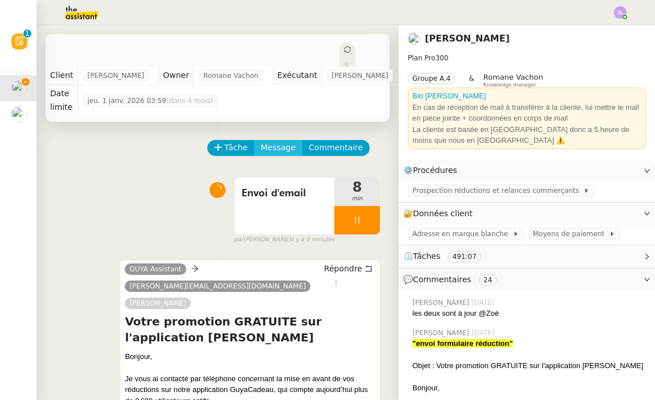
click at [271, 142] on span "Message" at bounding box center [278, 147] width 35 height 13
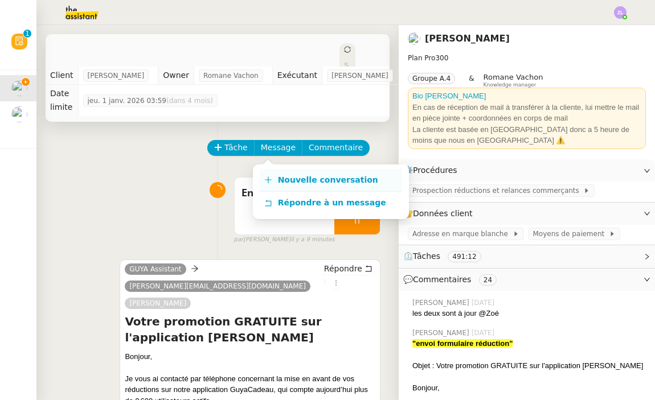
click at [299, 171] on link "Nouvelle conversation" at bounding box center [331, 180] width 142 height 23
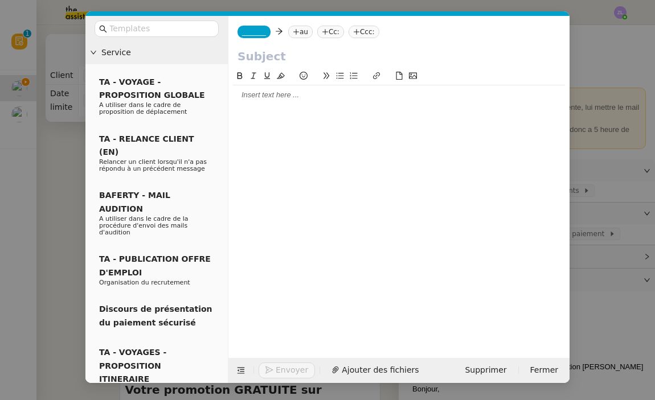
click at [254, 30] on span "_______" at bounding box center [254, 32] width 24 height 8
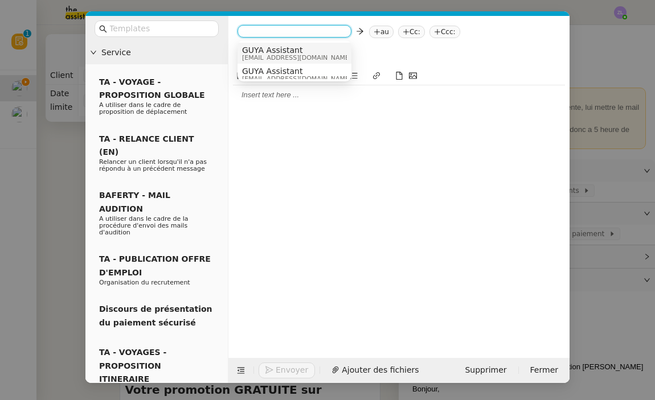
click at [264, 54] on span "GUYA Assistant" at bounding box center [296, 50] width 109 height 9
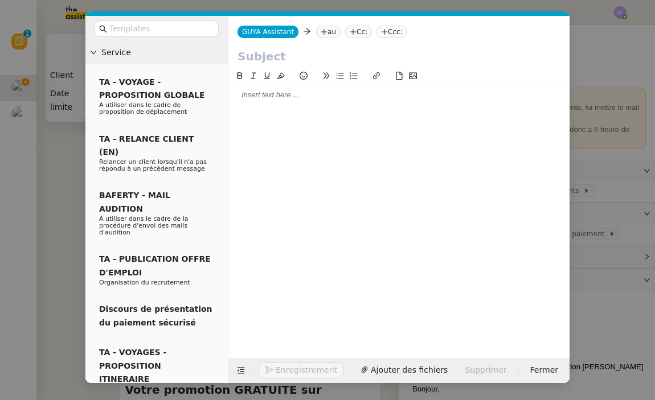
click at [327, 36] on nz-tag "au" at bounding box center [328, 32] width 24 height 13
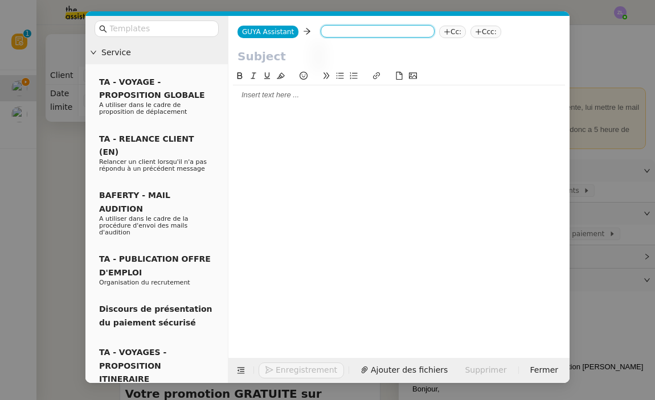
paste input "direction@ak-com.fr"
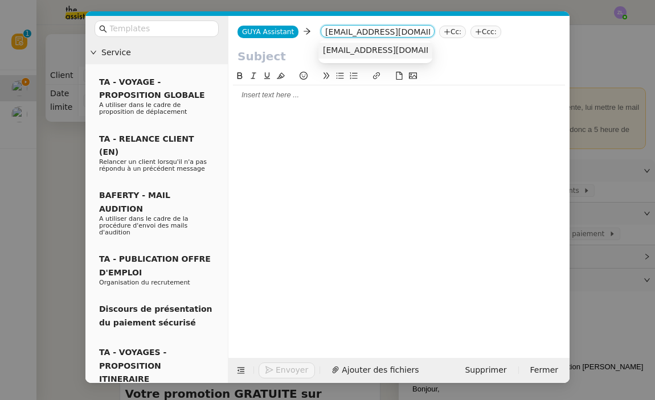
type input "direction@ak-com.fr"
click at [341, 54] on span "direction@ak-com.fr" at bounding box center [392, 50] width 139 height 9
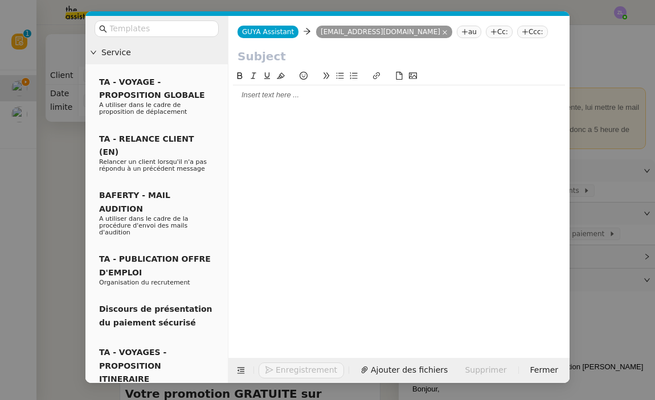
click at [485, 30] on nz-tag "Cc:" at bounding box center [498, 32] width 27 height 13
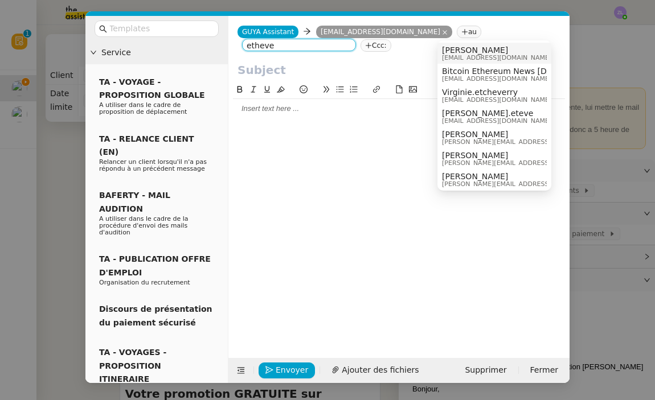
type input "etheve"
click at [446, 44] on nz-option-item "Celia Etheve commercial@guyacadeau.com" at bounding box center [494, 53] width 114 height 21
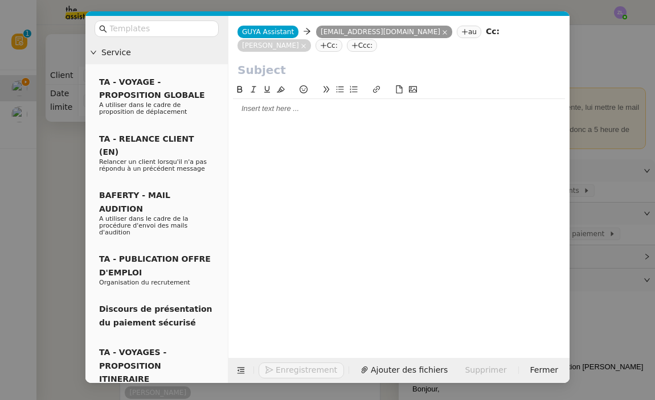
click at [153, 18] on div at bounding box center [156, 29] width 142 height 26
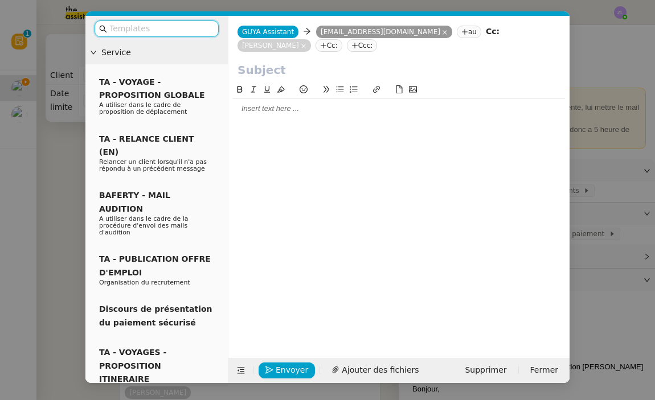
click at [153, 24] on input "text" at bounding box center [160, 28] width 102 height 13
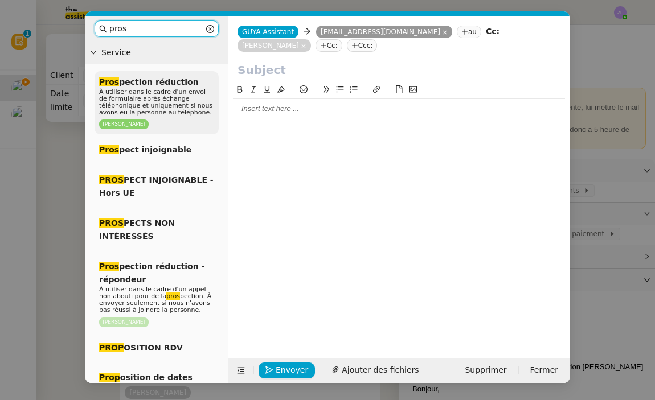
type input "pros"
click at [118, 93] on span "À utiliser dans le cadre d'un envoi de formulaire après échange téléphonique et…" at bounding box center [155, 102] width 113 height 28
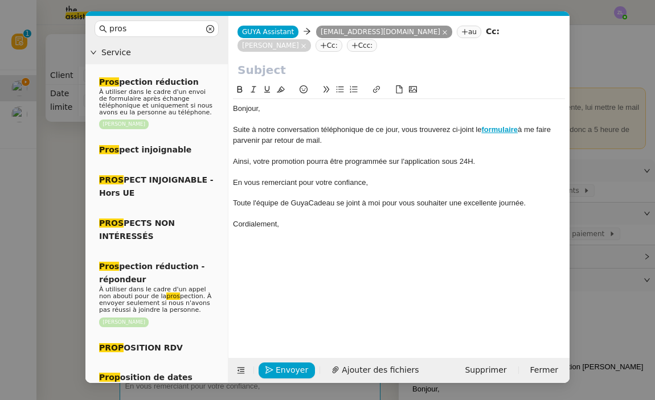
click at [242, 72] on input "text" at bounding box center [398, 69] width 323 height 17
paste input "Votre promotion GRATUITE sur l'application GUYA CADEAU"
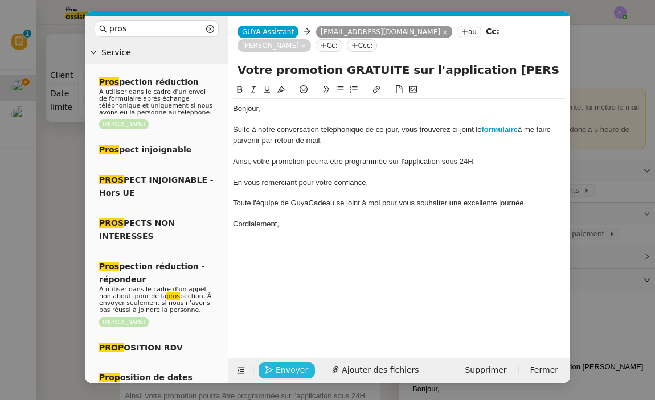
type input "Votre promotion GRATUITE sur l'application GUYA CADEAU"
click at [297, 363] on button "Envoyer" at bounding box center [286, 371] width 56 height 16
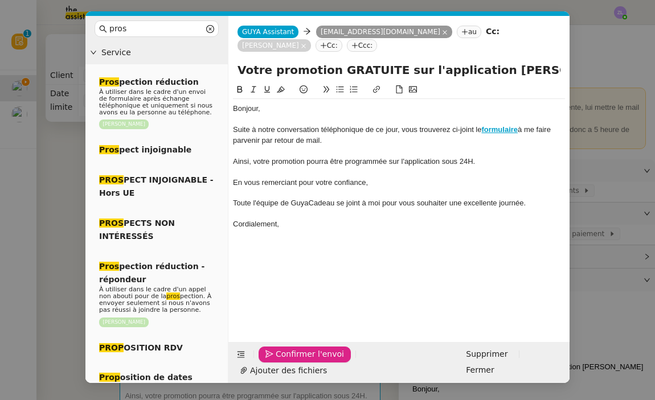
click at [297, 362] on button "Confirmer l'envoi" at bounding box center [304, 355] width 92 height 16
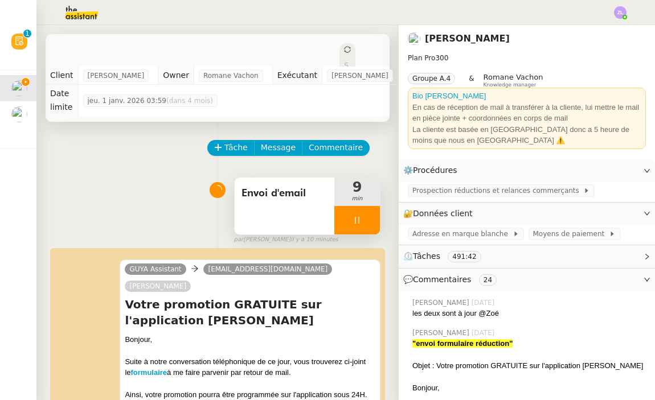
click at [347, 219] on div at bounding box center [357, 220] width 46 height 28
click at [345, 212] on div at bounding box center [345, 220] width 23 height 28
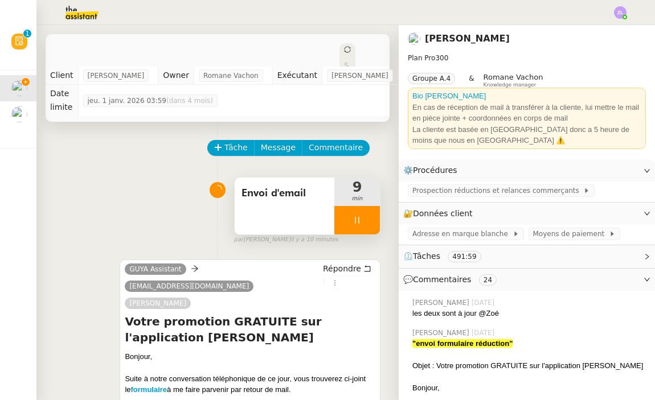
click at [347, 221] on div at bounding box center [357, 220] width 46 height 28
click at [376, 223] on button at bounding box center [368, 220] width 23 height 28
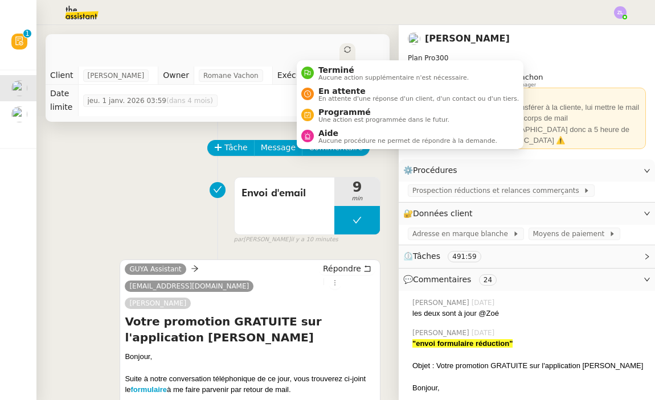
click at [344, 61] on span "Statut" at bounding box center [346, 85] width 5 height 48
click at [333, 89] on span "En attente" at bounding box center [418, 91] width 200 height 9
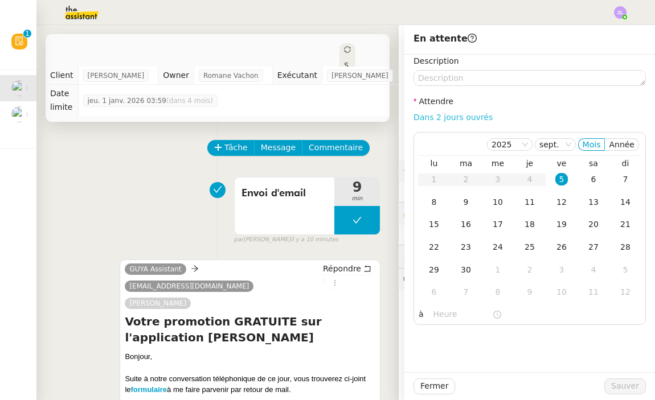
click at [448, 116] on link "Dans 2 jours ouvrés" at bounding box center [452, 117] width 79 height 9
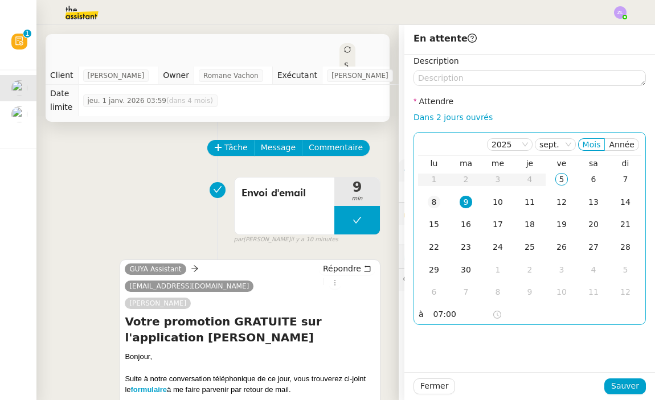
click at [432, 208] on div "8" at bounding box center [433, 202] width 13 height 13
click at [437, 312] on input "07:00" at bounding box center [462, 314] width 59 height 13
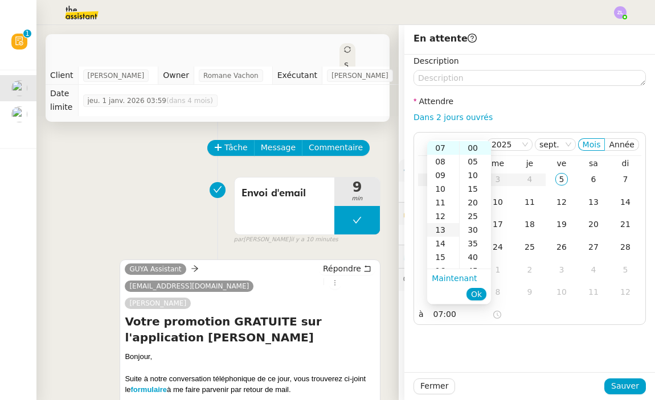
click at [442, 228] on div "13" at bounding box center [443, 230] width 32 height 14
type input "13:00"
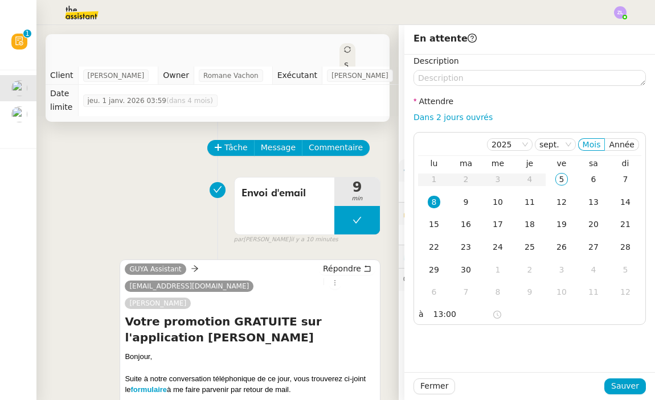
click at [433, 69] on nz-form-label "Description" at bounding box center [436, 62] width 46 height 15
click at [435, 80] on textarea at bounding box center [529, 78] width 232 height 16
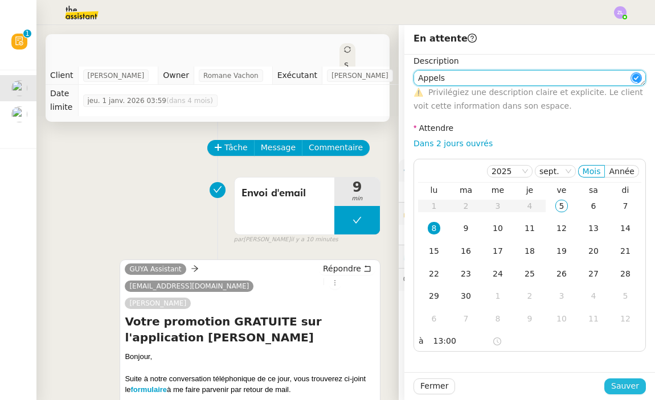
type textarea "Appels"
click at [619, 389] on span "Sauver" at bounding box center [625, 386] width 28 height 13
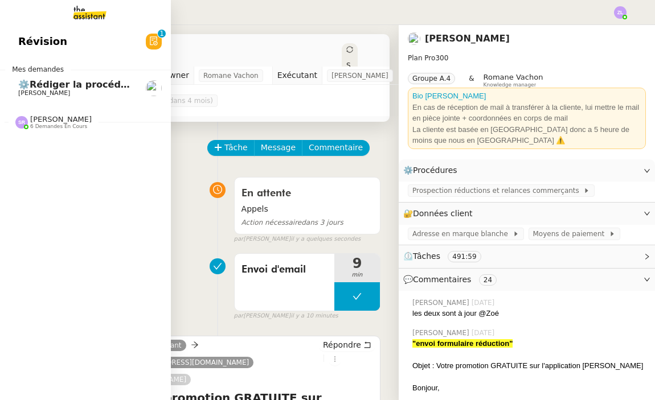
click at [27, 79] on span "⚙️Rédiger la procédure YouSign" at bounding box center [100, 84] width 164 height 11
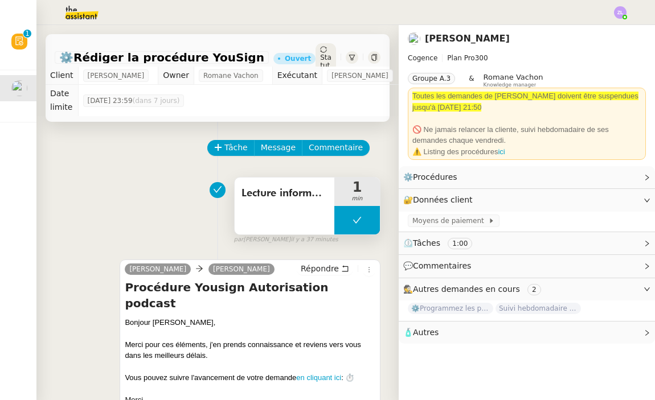
click at [345, 211] on button at bounding box center [357, 220] width 46 height 28
click at [345, 216] on icon at bounding box center [345, 220] width 9 height 9
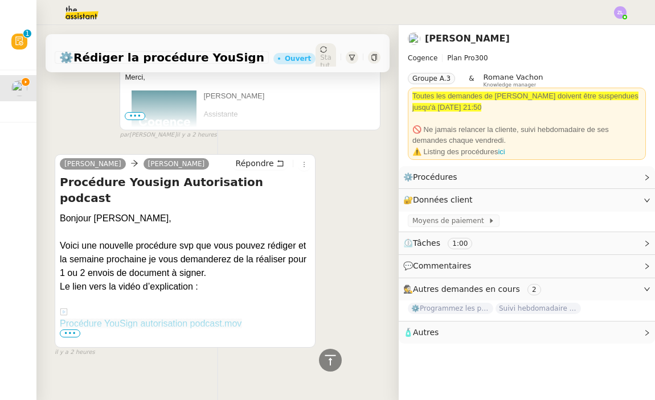
scroll to position [322, 0]
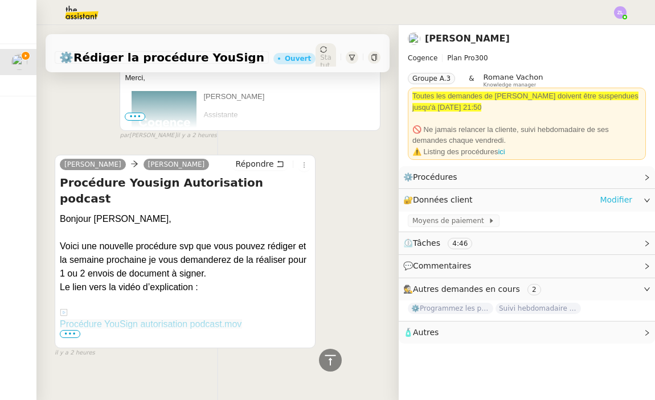
click at [616, 205] on link "Modifier" at bounding box center [615, 200] width 32 height 13
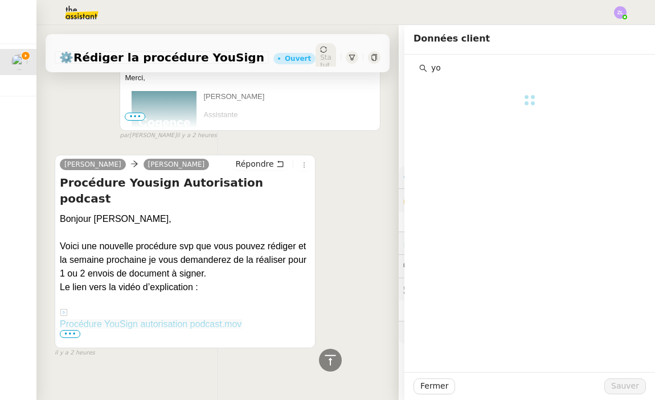
type input "y"
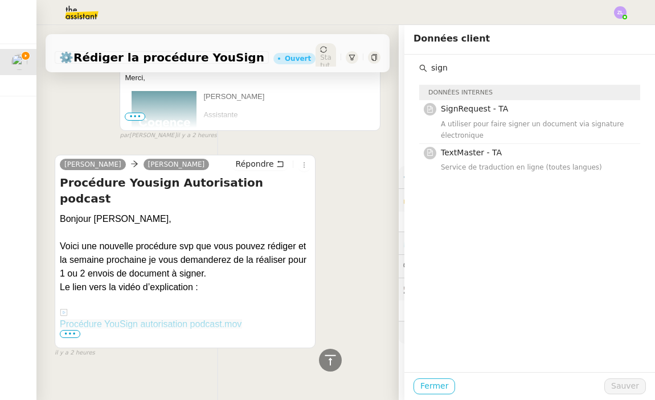
type input "sign"
click at [443, 385] on span "Fermer" at bounding box center [434, 386] width 28 height 13
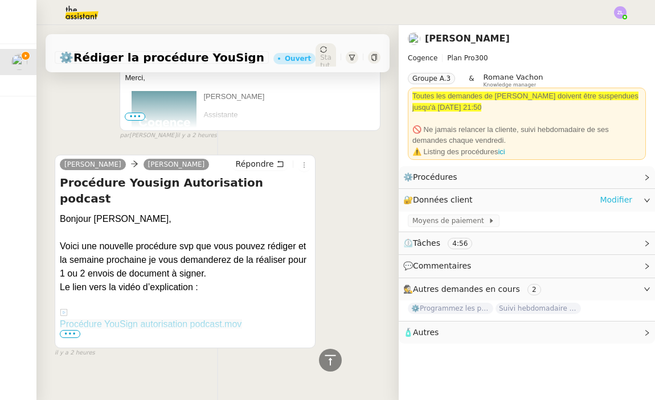
click at [616, 198] on link "Modifier" at bounding box center [615, 200] width 32 height 13
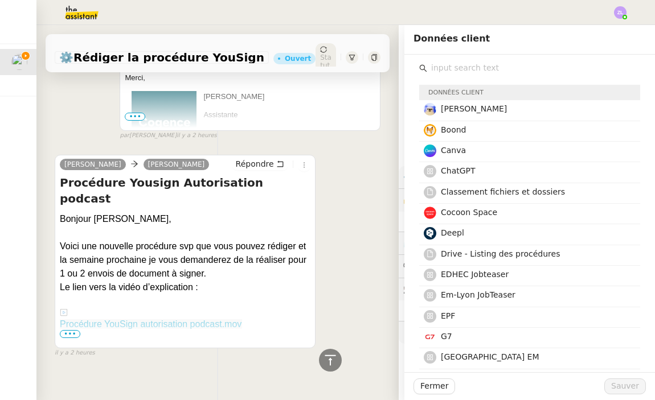
click at [76, 345] on div "Dites moi si vous avez des questions." at bounding box center [185, 352] width 250 height 14
click at [76, 330] on span "•••" at bounding box center [70, 334] width 20 height 8
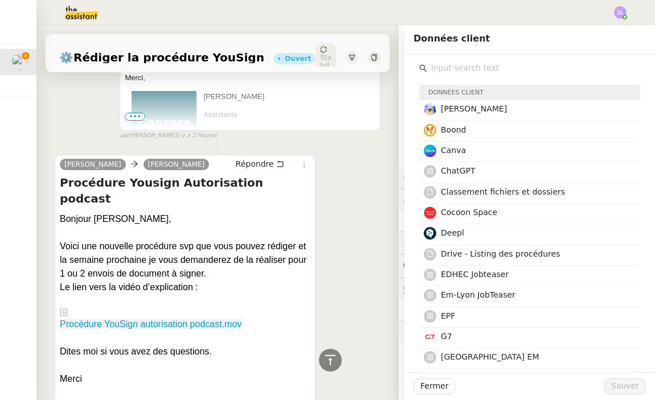
scroll to position [401, 0]
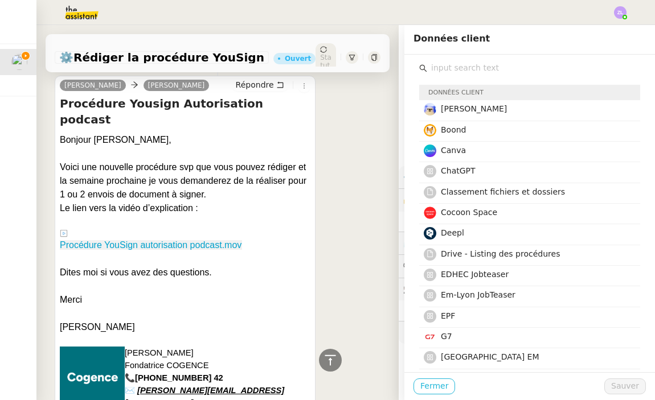
click at [437, 383] on span "Fermer" at bounding box center [434, 386] width 28 height 13
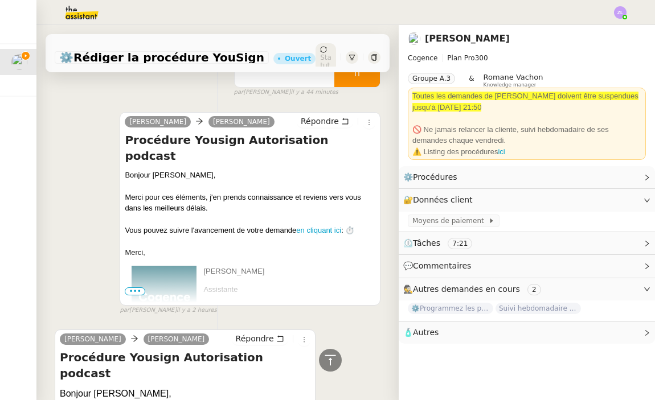
scroll to position [98, 0]
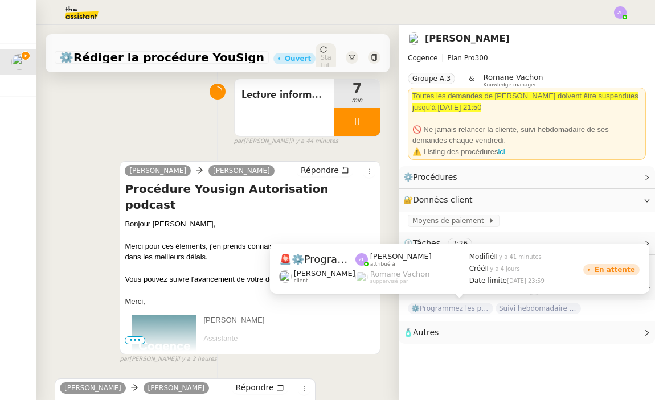
click at [441, 310] on span "⚙️Programmez les posts Linkedin" at bounding box center [450, 308] width 85 height 11
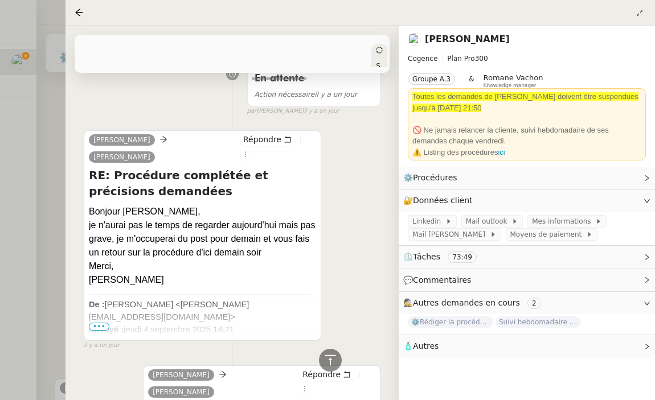
scroll to position [1245, 0]
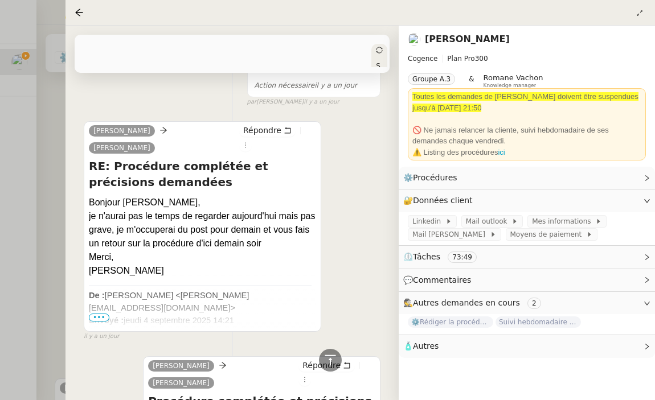
click at [99, 314] on span "•••" at bounding box center [99, 318] width 20 height 8
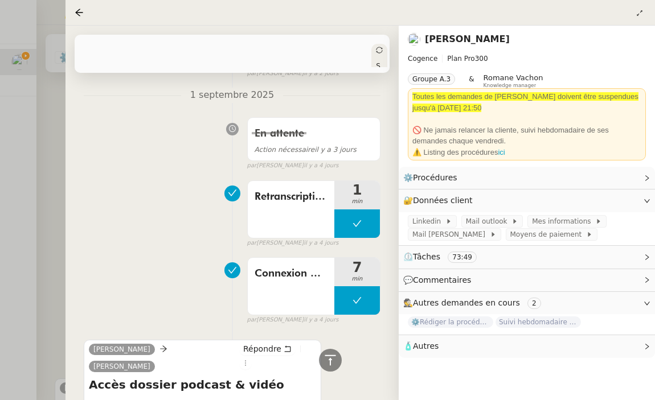
scroll to position [4865, 0]
